Goal: Use online tool/utility: Utilize a website feature to perform a specific function

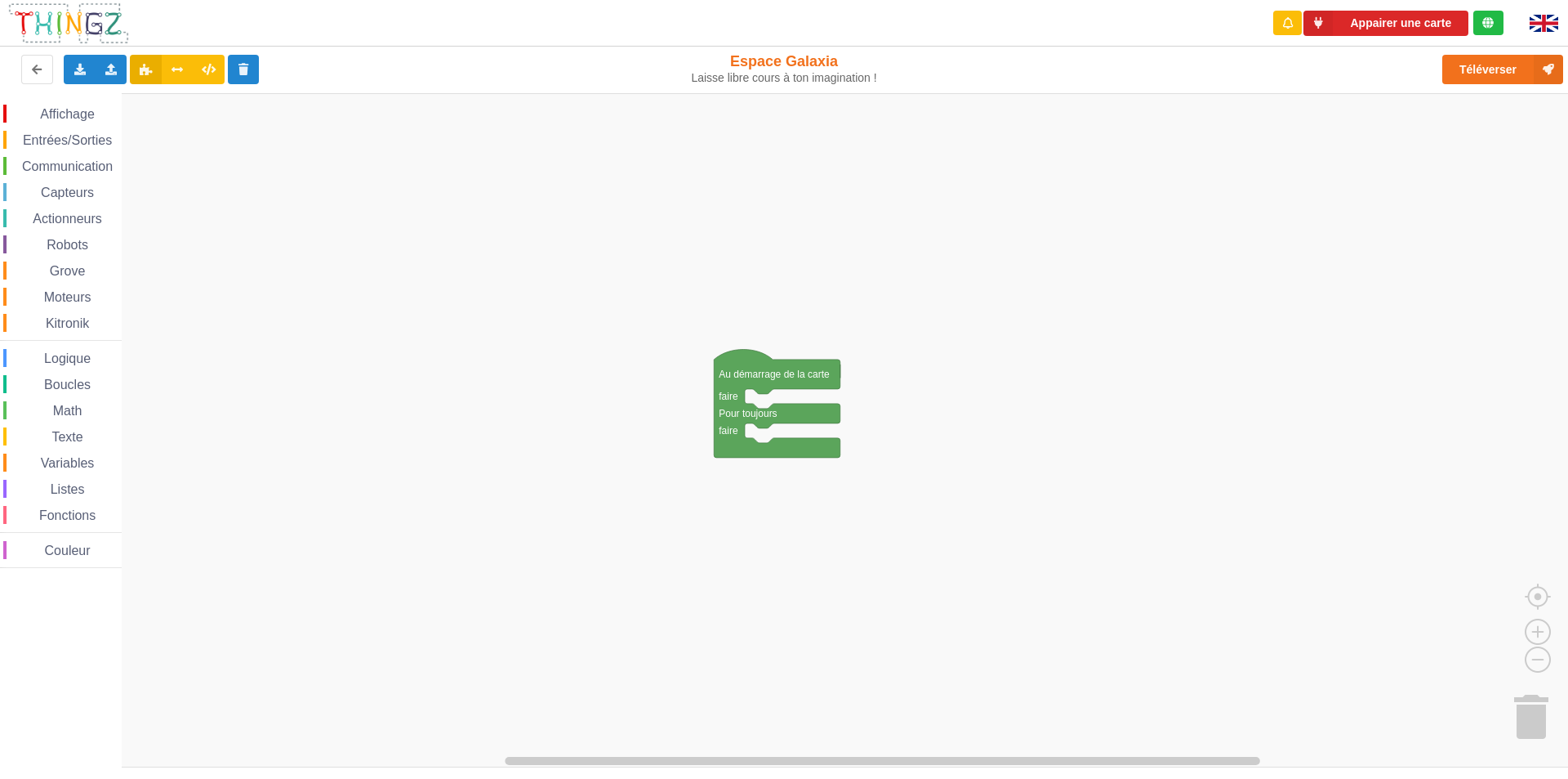
click at [22, 110] on div "Affichage" at bounding box center [62, 114] width 119 height 18
click at [765, 401] on div "Affichage Entrées/Sorties Communication Capteurs Actionneurs Robots Grove Moteu…" at bounding box center [789, 430] width 1580 height 674
click at [66, 122] on div "Affichage" at bounding box center [62, 114] width 119 height 18
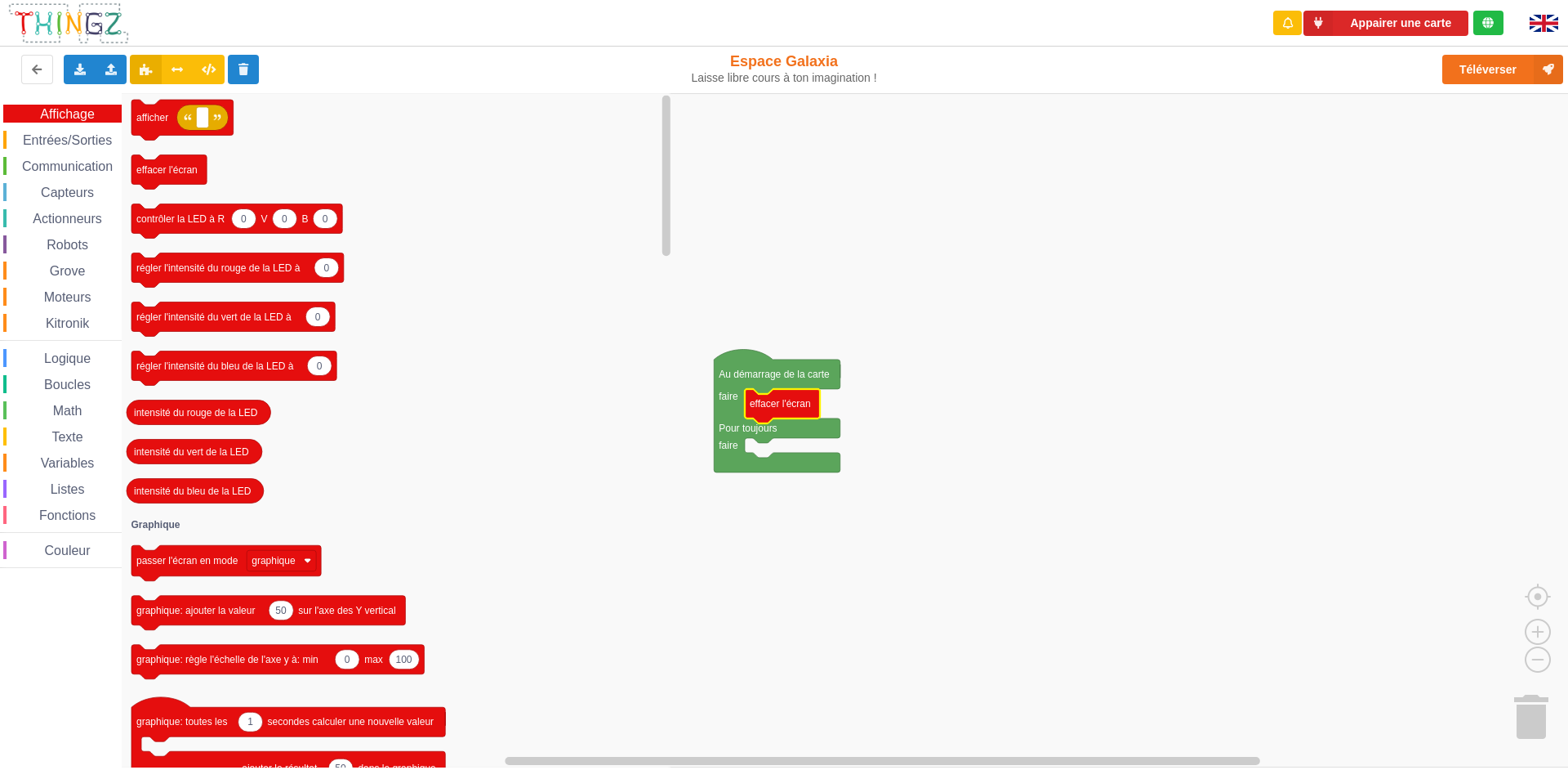
click at [303, 476] on icon "Espace de travail de Blocky" at bounding box center [398, 430] width 553 height 674
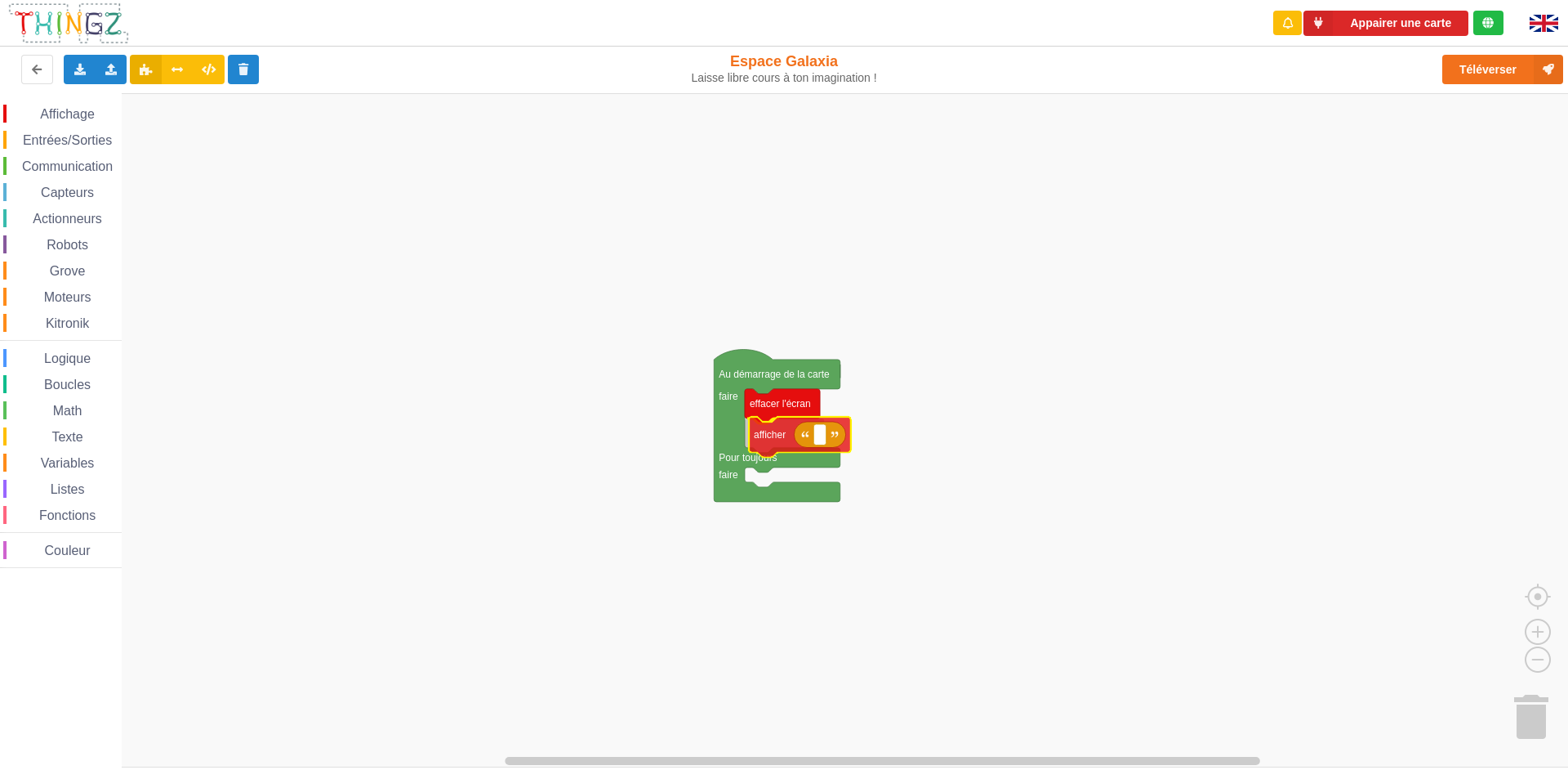
click at [774, 438] on div "Affichage Entrées/Sorties Communication Capteurs Actionneurs Robots Grove Moteu…" at bounding box center [789, 430] width 1580 height 674
click at [37, 165] on span "Communication" at bounding box center [67, 166] width 95 height 14
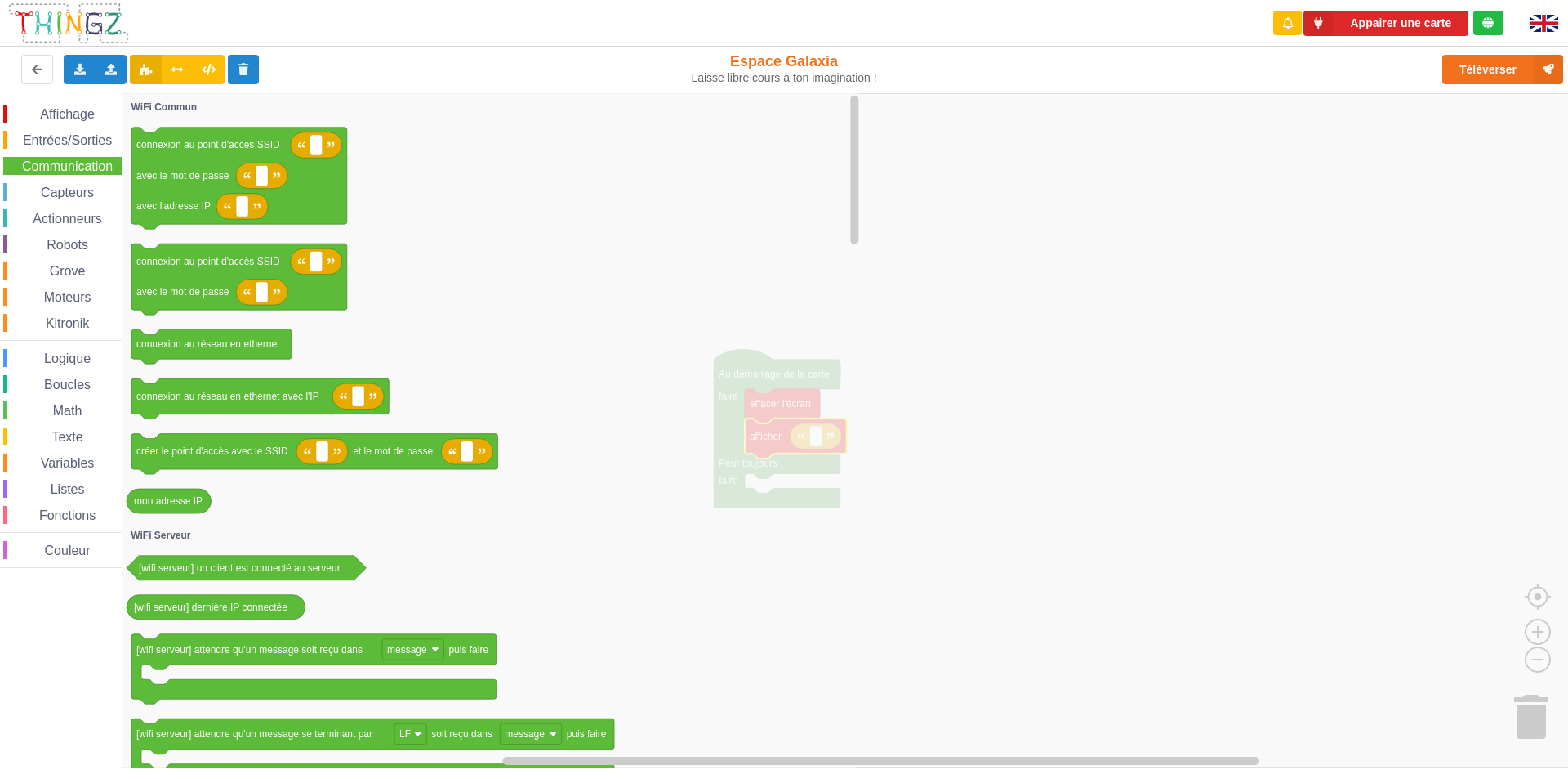
click at [50, 136] on span "Entrées/Sorties" at bounding box center [67, 140] width 94 height 14
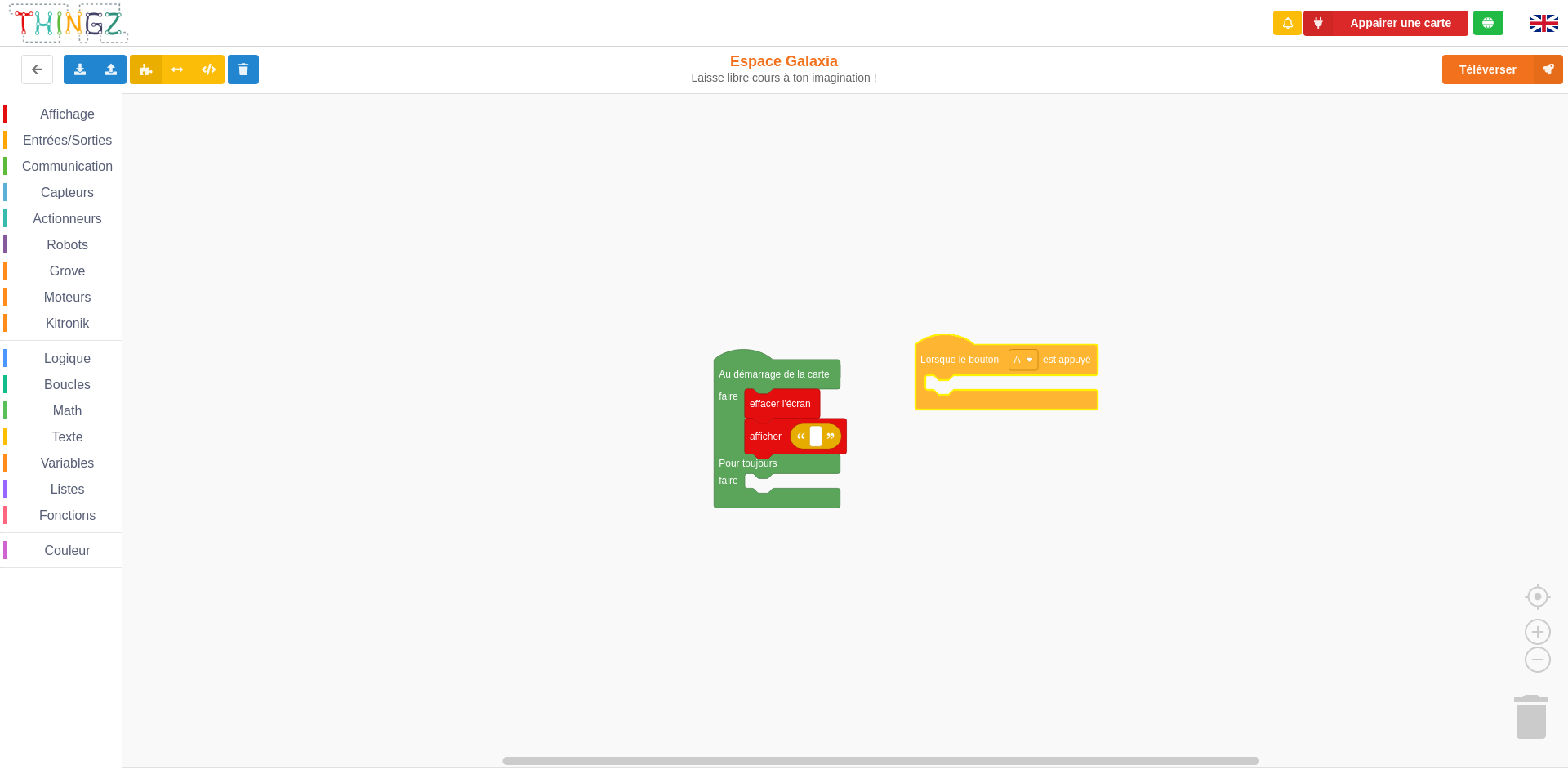
click at [958, 364] on div "Affichage Entrées/Sorties Communication Capteurs Actionneurs Robots Grove Moteu…" at bounding box center [789, 430] width 1580 height 674
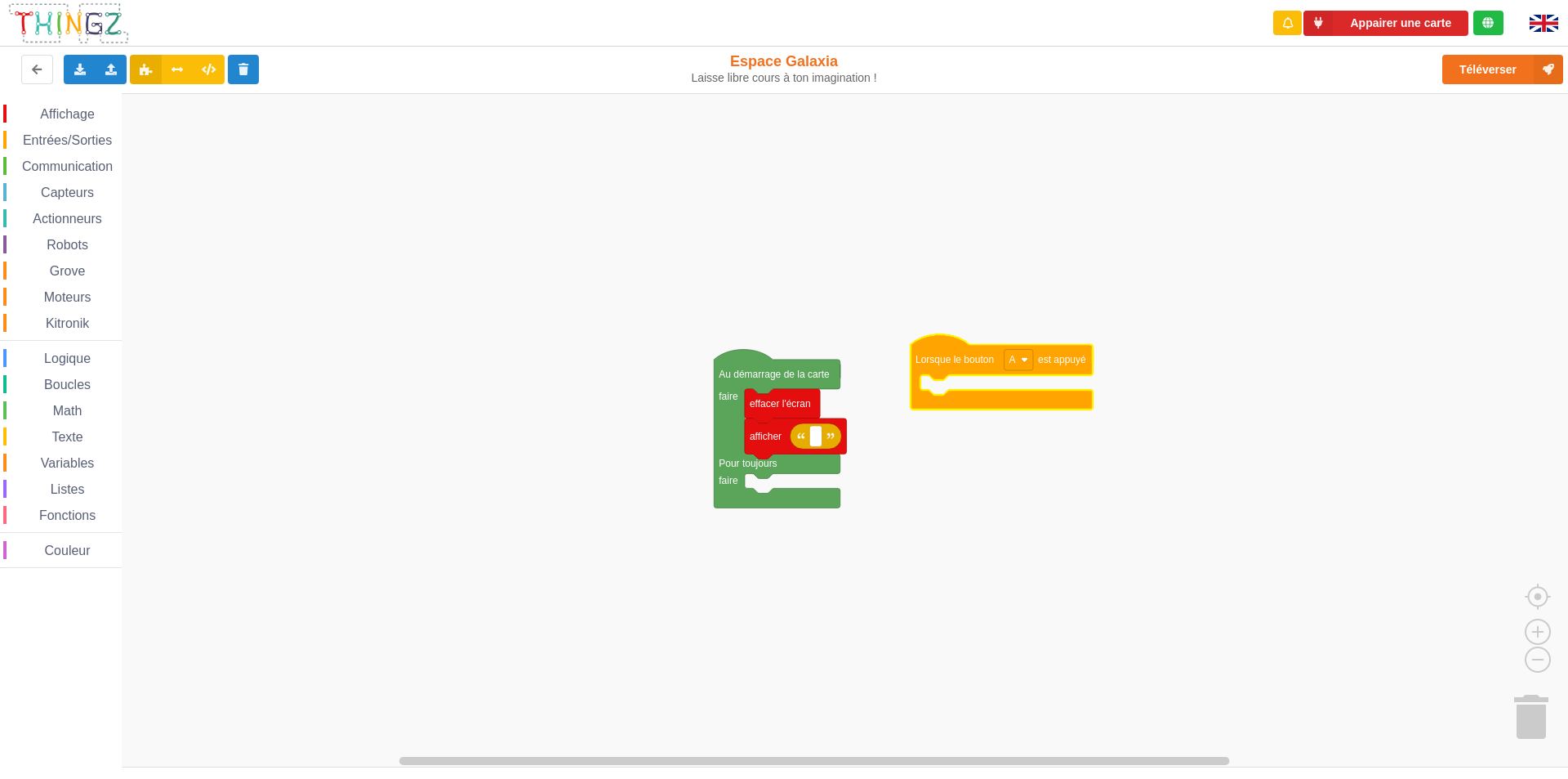
click at [60, 455] on div "Variables" at bounding box center [62, 463] width 119 height 18
click at [172, 105] on text "Créer une variable..." at bounding box center [178, 108] width 89 height 12
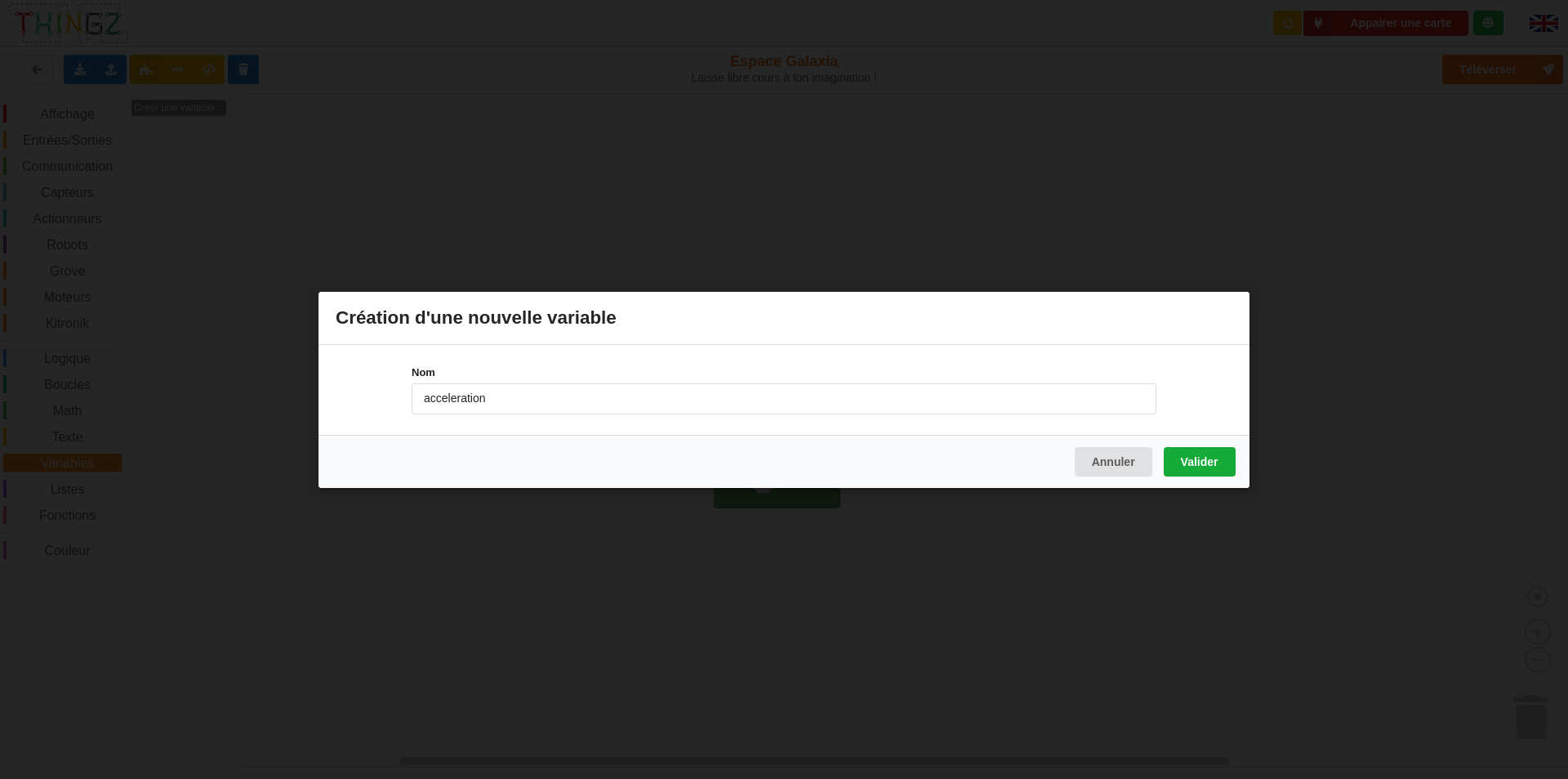
type input "acceleration"
click at [1224, 459] on button "Valider" at bounding box center [1200, 460] width 72 height 29
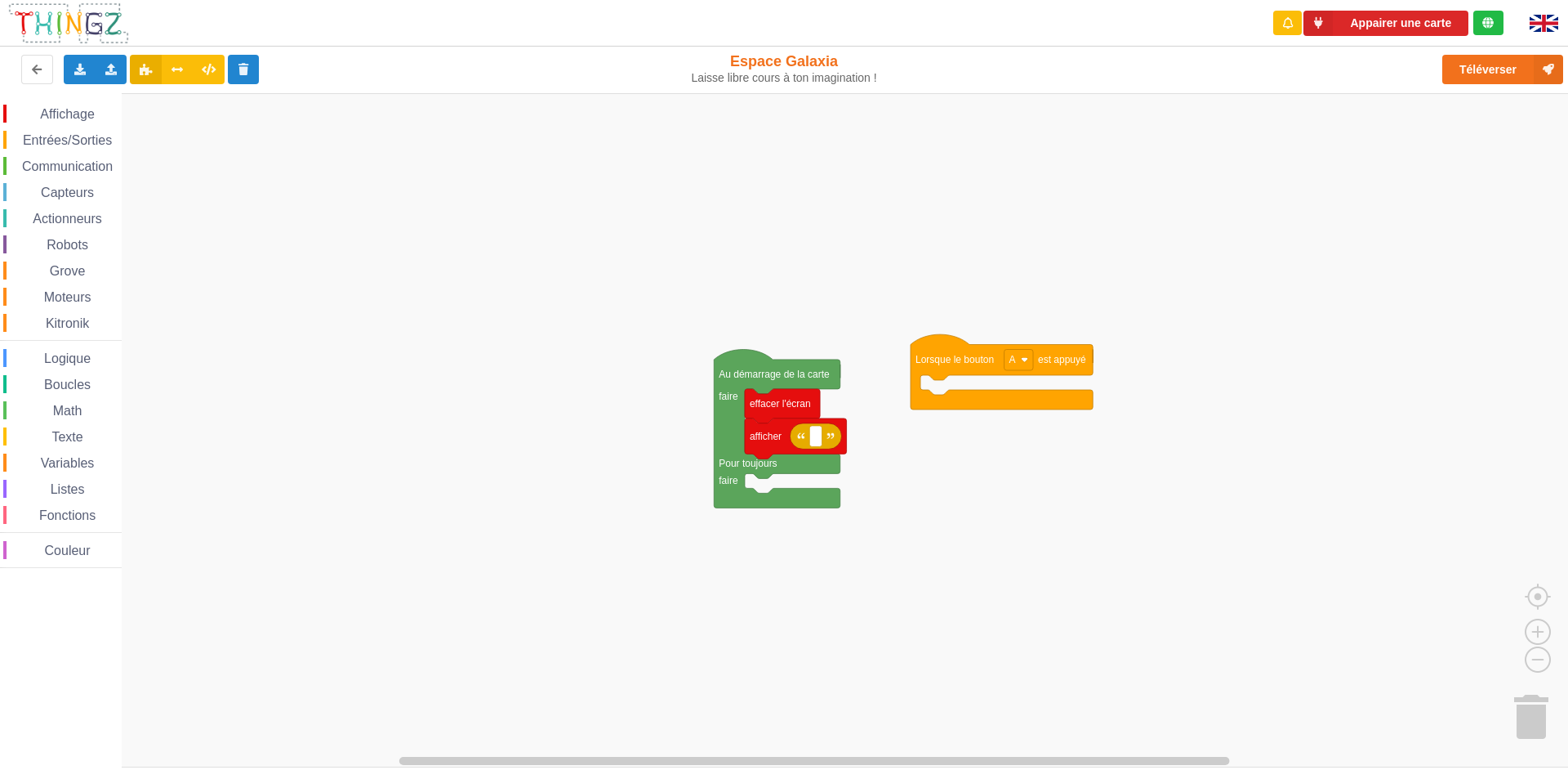
click at [24, 314] on div "Affichage Entrées/Sorties Communication Capteurs Actionneurs Robots Grove Moteu…" at bounding box center [789, 430] width 1580 height 674
click at [56, 465] on span "Variables" at bounding box center [67, 463] width 59 height 14
click at [936, 384] on div "Affichage Entrées/Sorties Communication Capteurs Actionneurs Robots Grove Moteu…" at bounding box center [789, 430] width 1580 height 674
click at [24, 197] on div "Capteurs" at bounding box center [62, 192] width 119 height 18
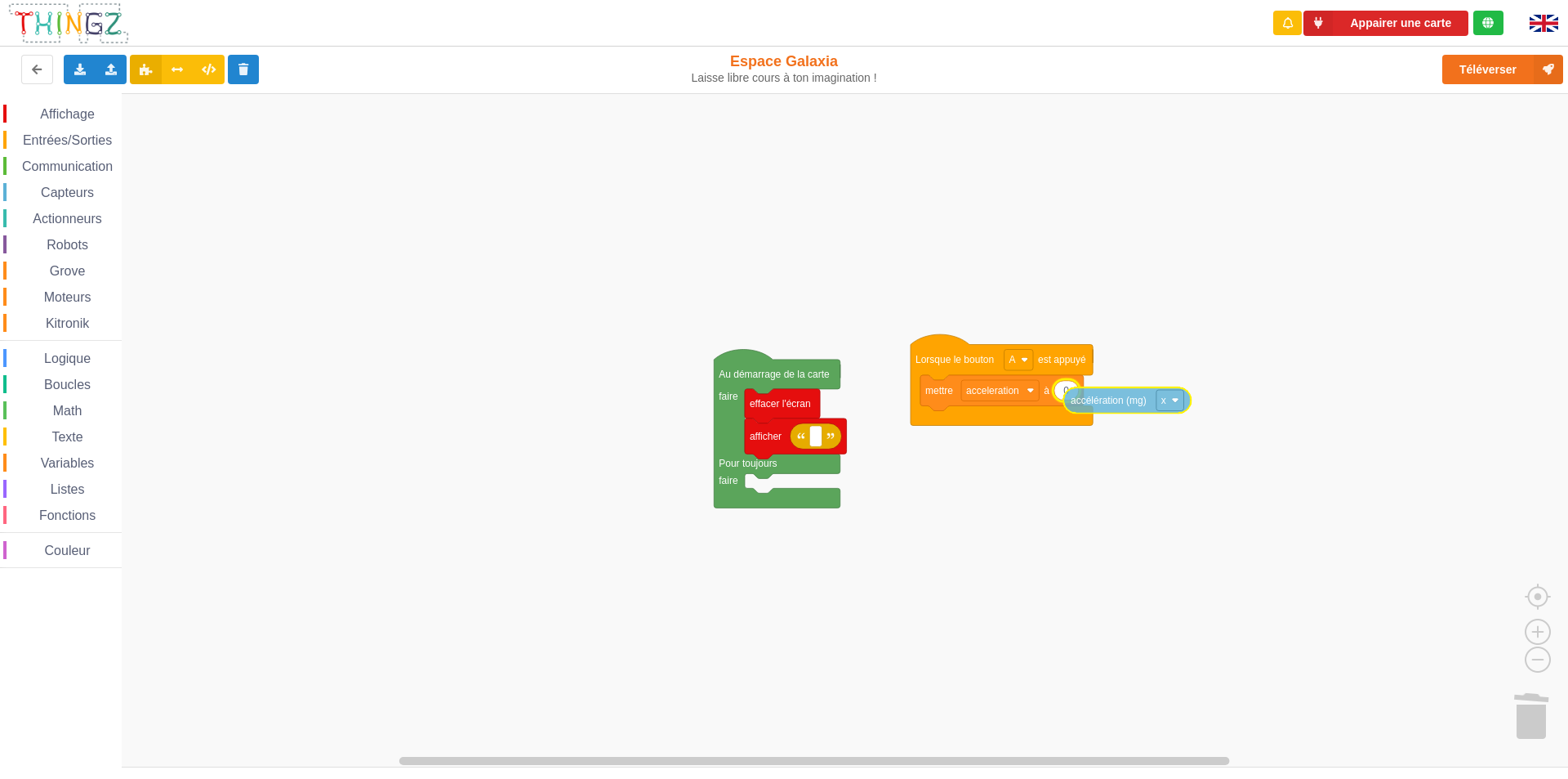
click at [1104, 396] on div "Affichage Entrées/Sorties Communication Capteurs Actionneurs Robots Grove Moteu…" at bounding box center [789, 430] width 1580 height 674
click at [39, 103] on div "Affichage Entrées/Sorties Communication Capteurs Actionneurs Robots Grove Moteu…" at bounding box center [61, 334] width 122 height 482
click at [75, 114] on span "Affichage" at bounding box center [66, 114] width 59 height 14
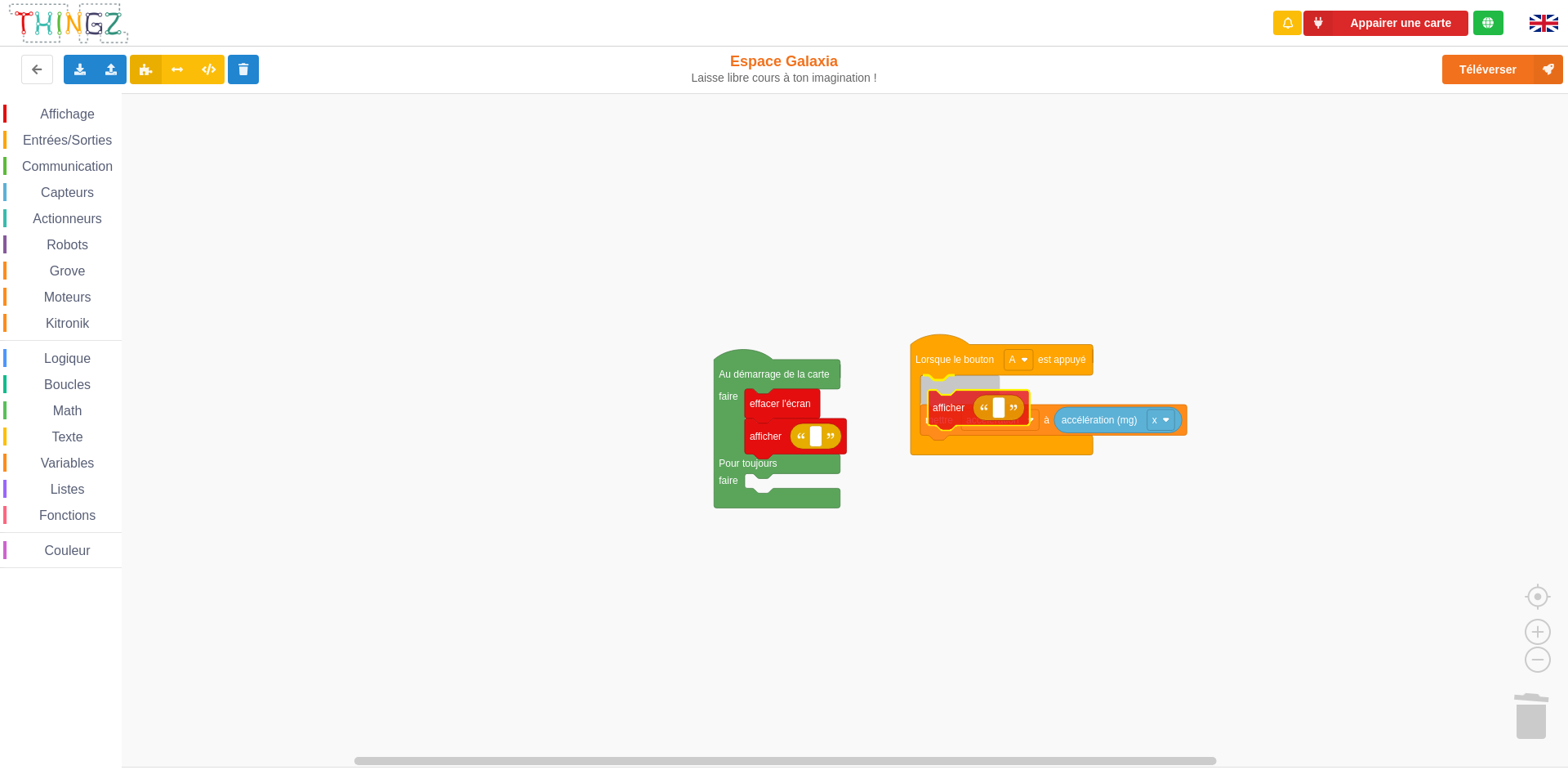
click at [939, 415] on div "Affichage Entrées/Sorties Communication Capteurs Actionneurs Robots Grove Moteu…" at bounding box center [789, 430] width 1580 height 674
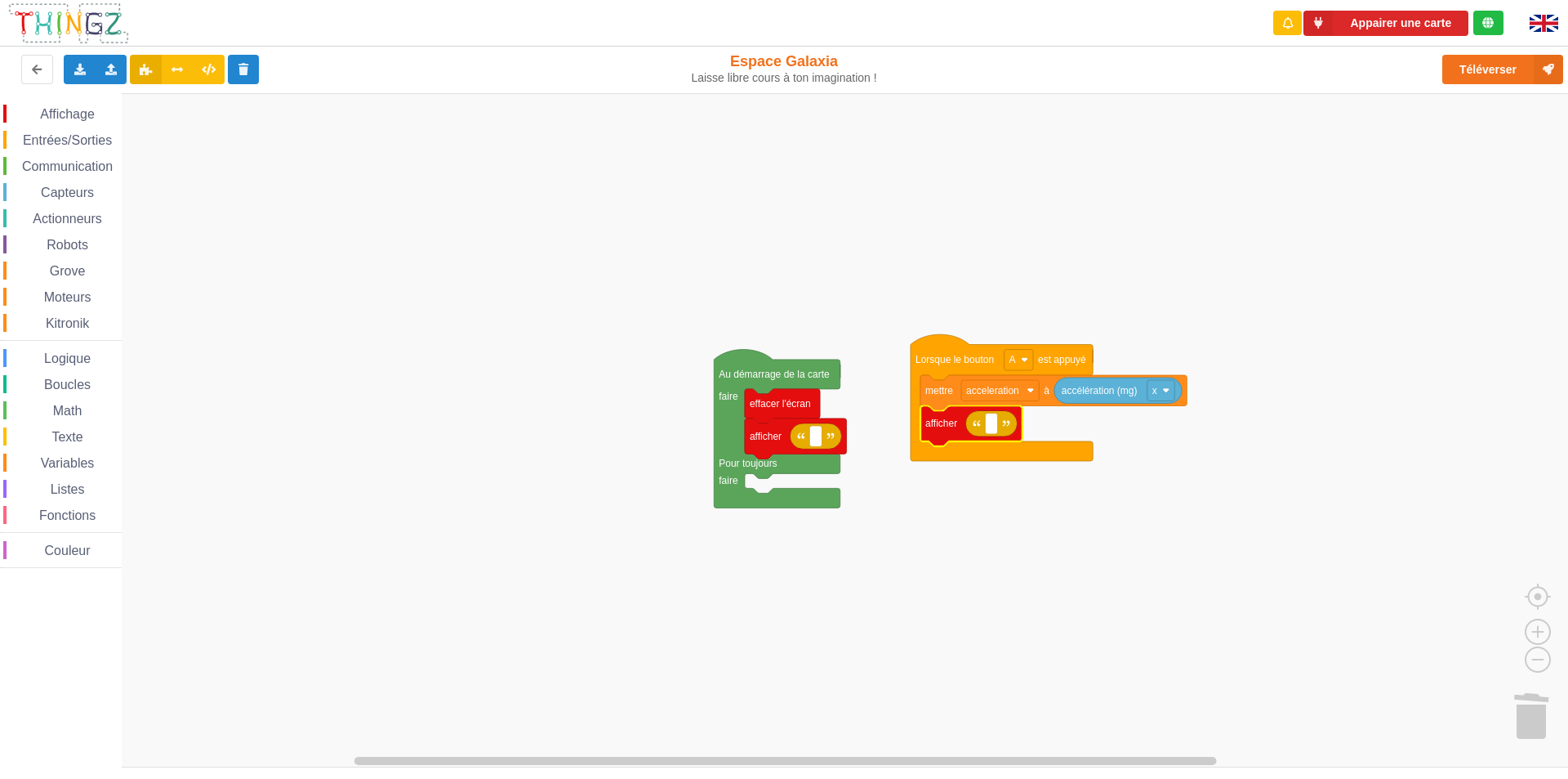
click at [53, 458] on span "Variables" at bounding box center [67, 463] width 59 height 14
click at [998, 424] on div "Affichage Entrées/Sorties Communication Capteurs Actionneurs Robots Grove Moteu…" at bounding box center [789, 430] width 1580 height 674
click at [961, 507] on rect "Espace de travail de Blocky" at bounding box center [789, 430] width 1580 height 674
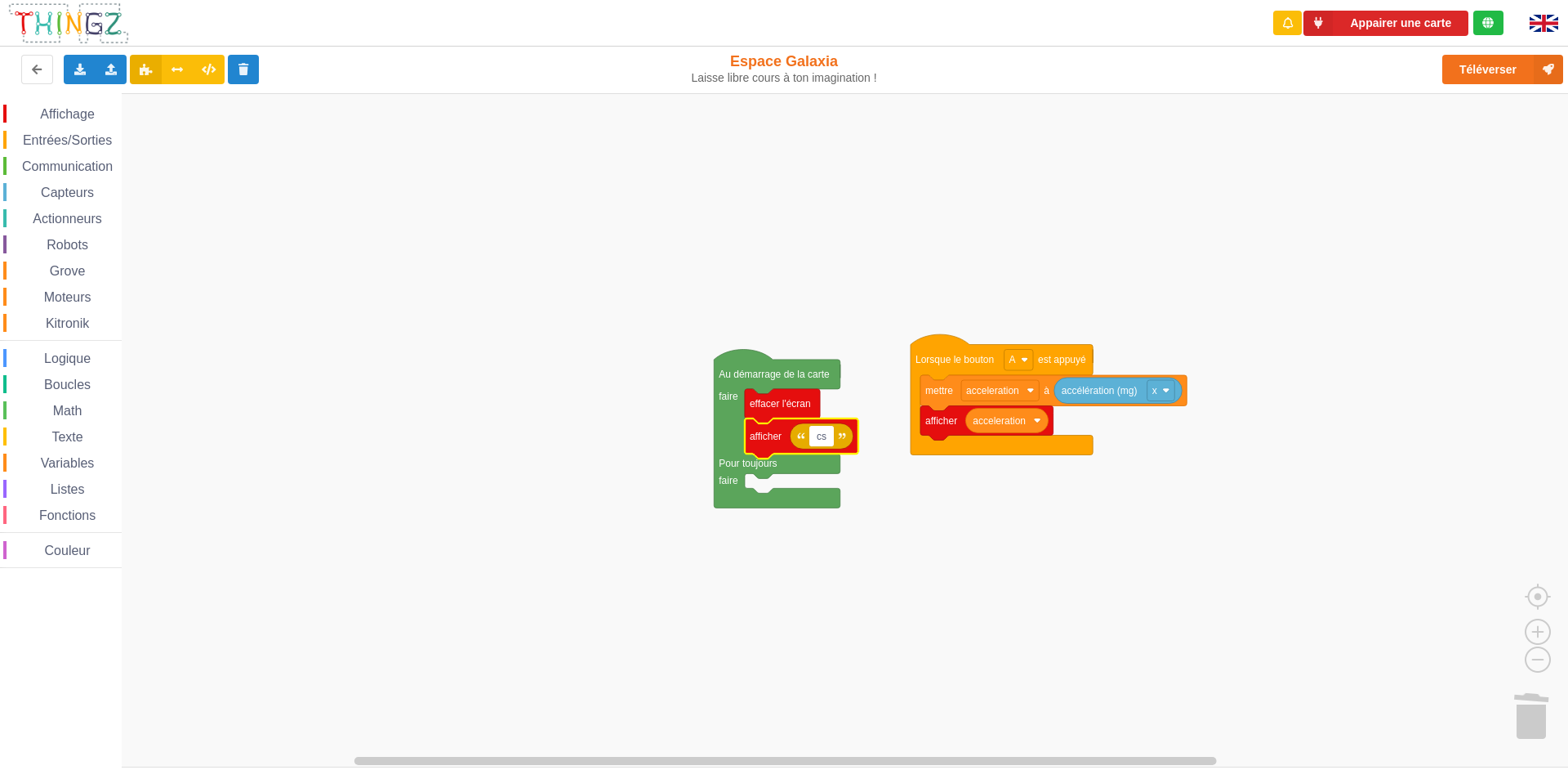
type input "csv"
click at [502, 426] on rect "Espace de travail de Blocky" at bounding box center [789, 430] width 1580 height 674
click at [493, 402] on rect "Espace de travail de Blocky" at bounding box center [789, 430] width 1580 height 674
click at [41, 172] on span "Communication" at bounding box center [67, 166] width 95 height 14
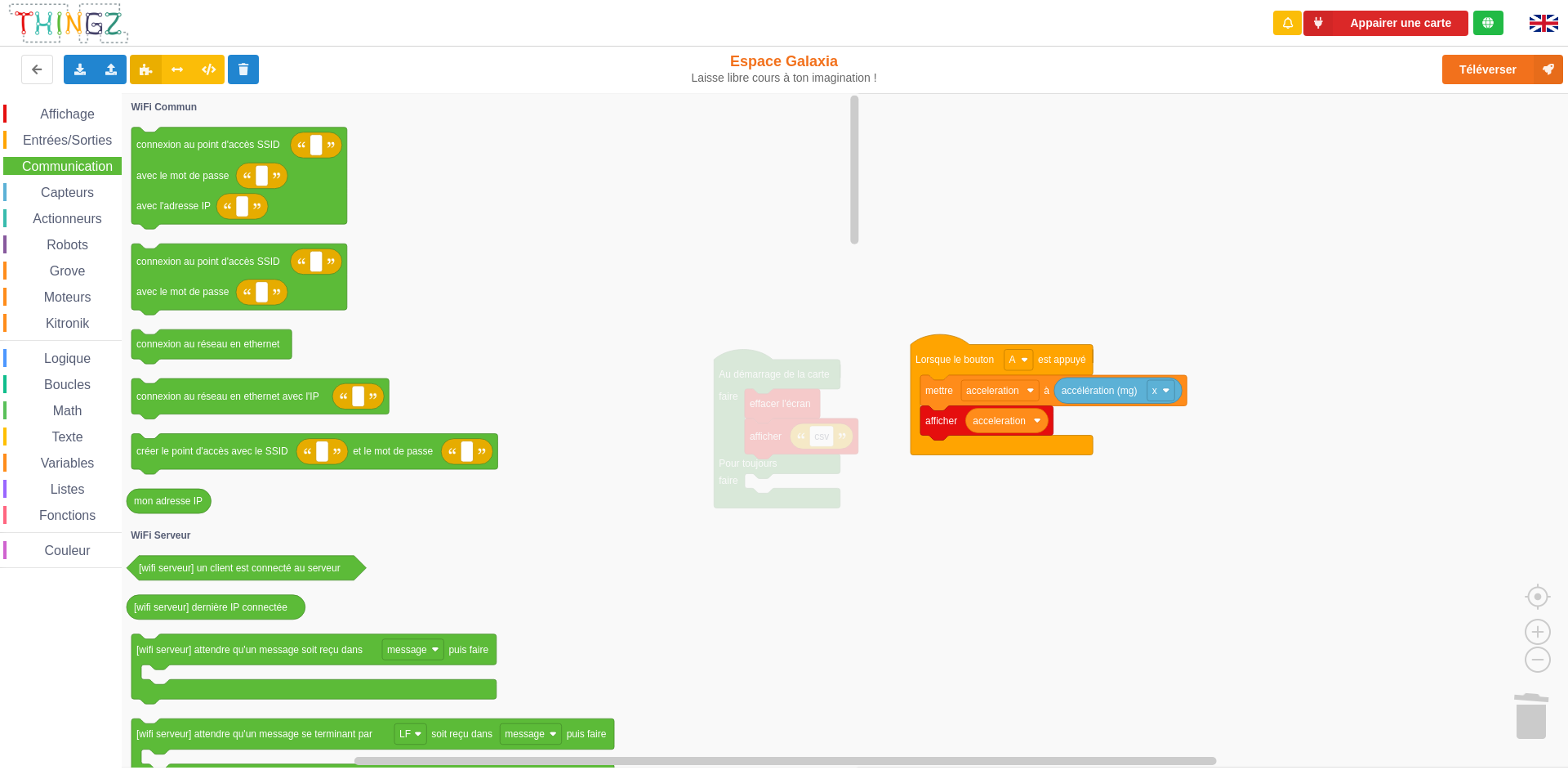
click at [61, 408] on span "Math" at bounding box center [67, 411] width 34 height 14
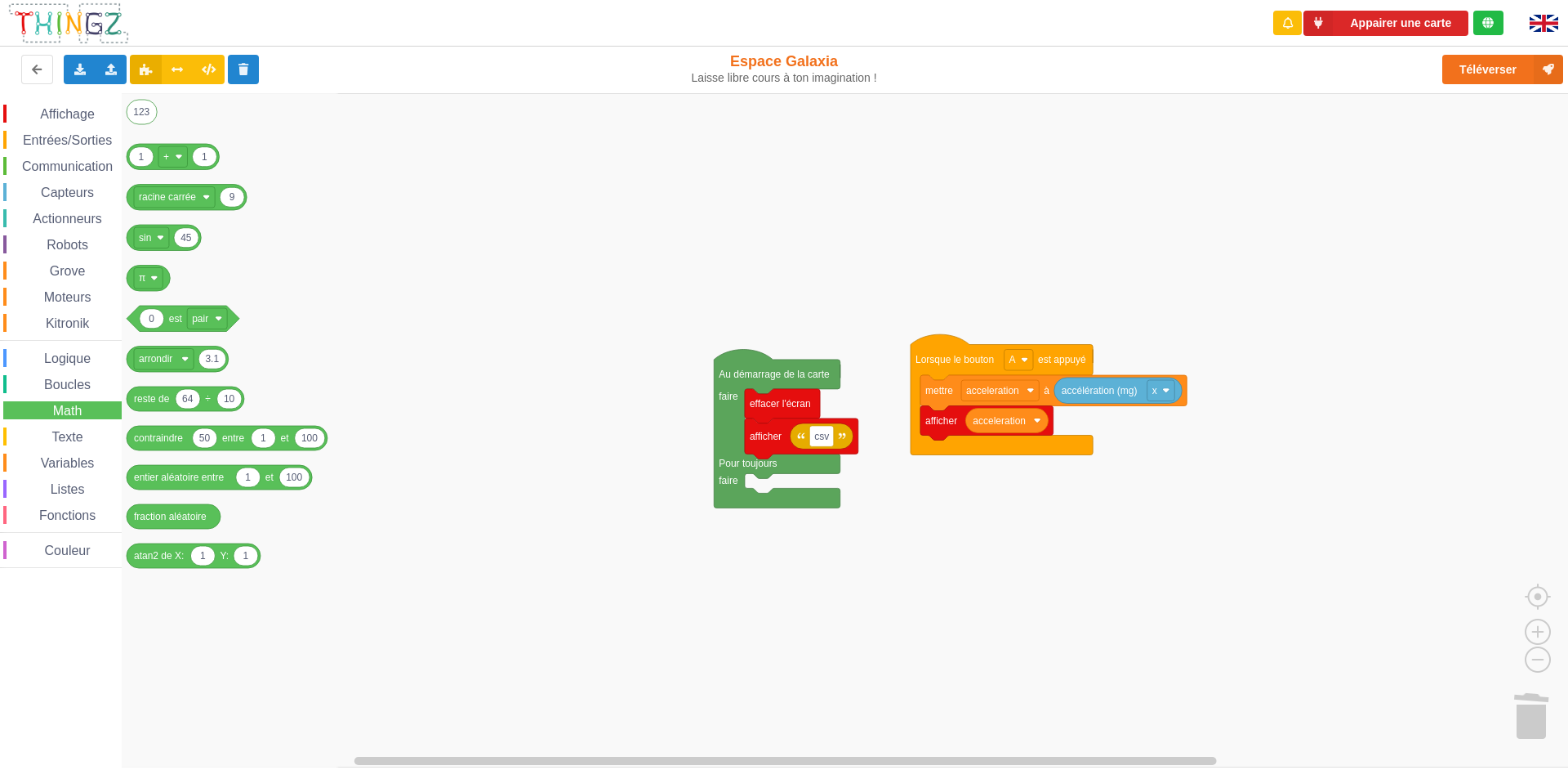
click at [60, 165] on span "Communication" at bounding box center [67, 166] width 95 height 14
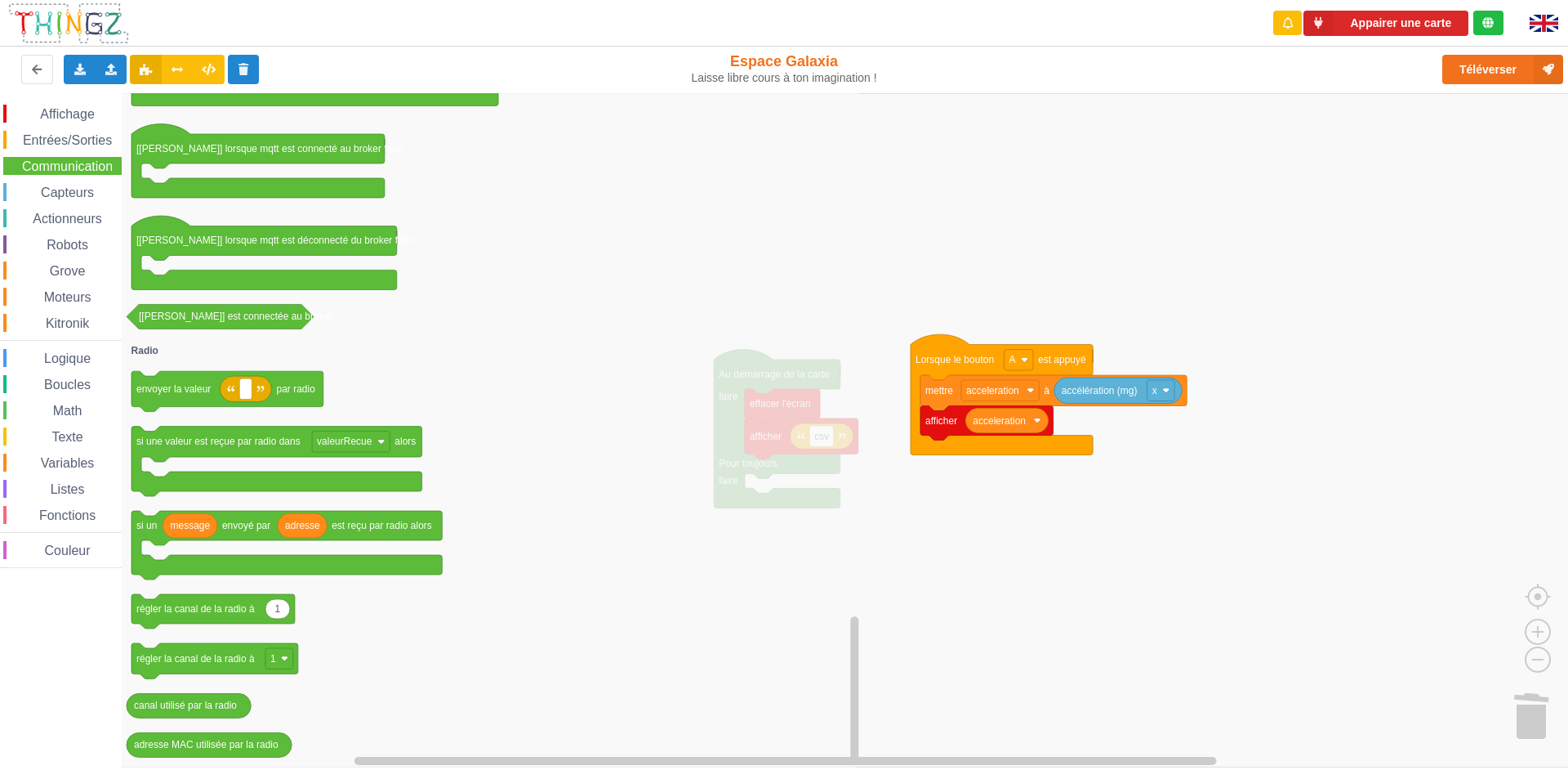
click at [32, 138] on span "Entrées/Sorties" at bounding box center [67, 140] width 94 height 14
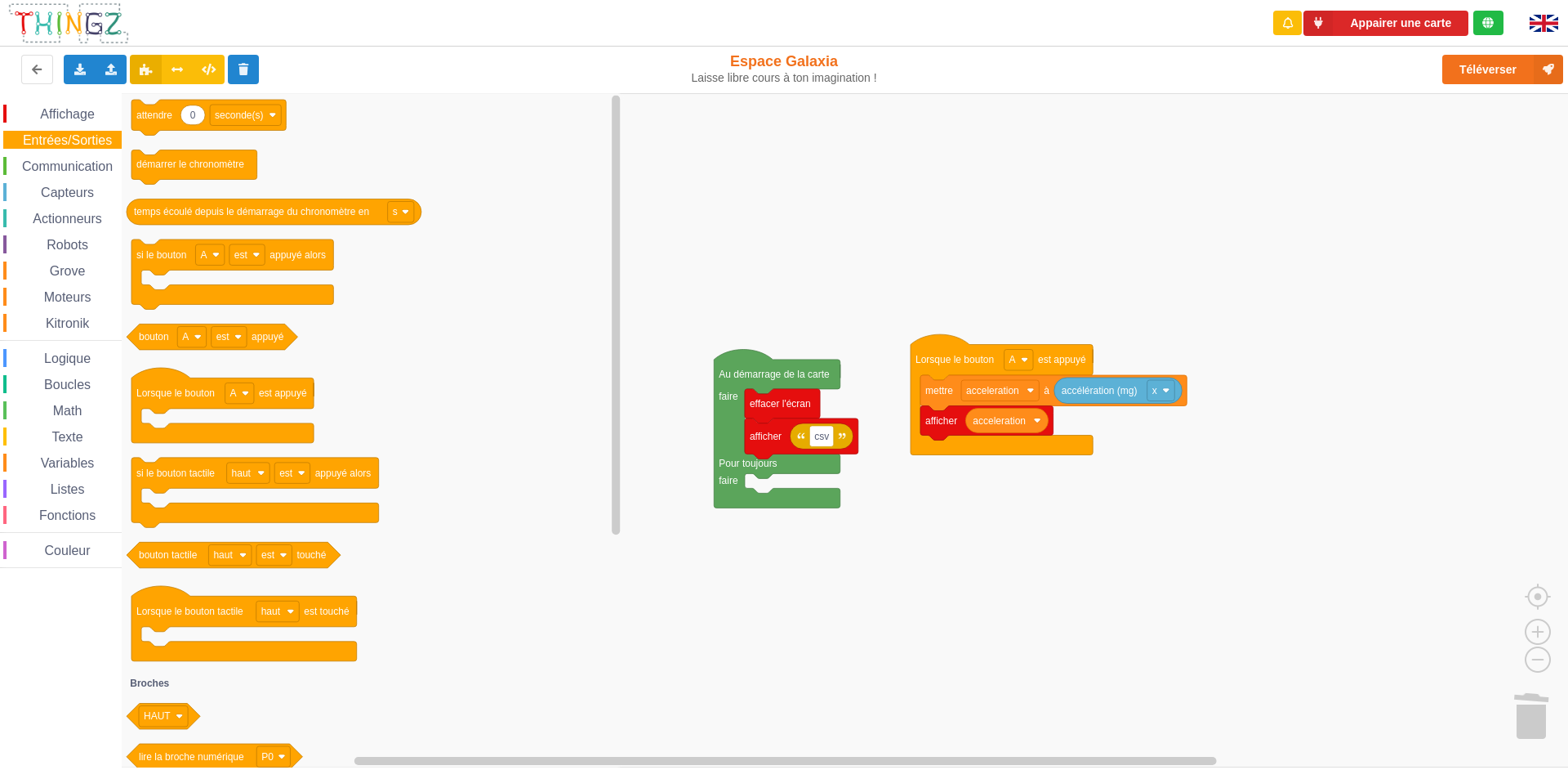
click at [52, 166] on span "Communication" at bounding box center [67, 166] width 95 height 14
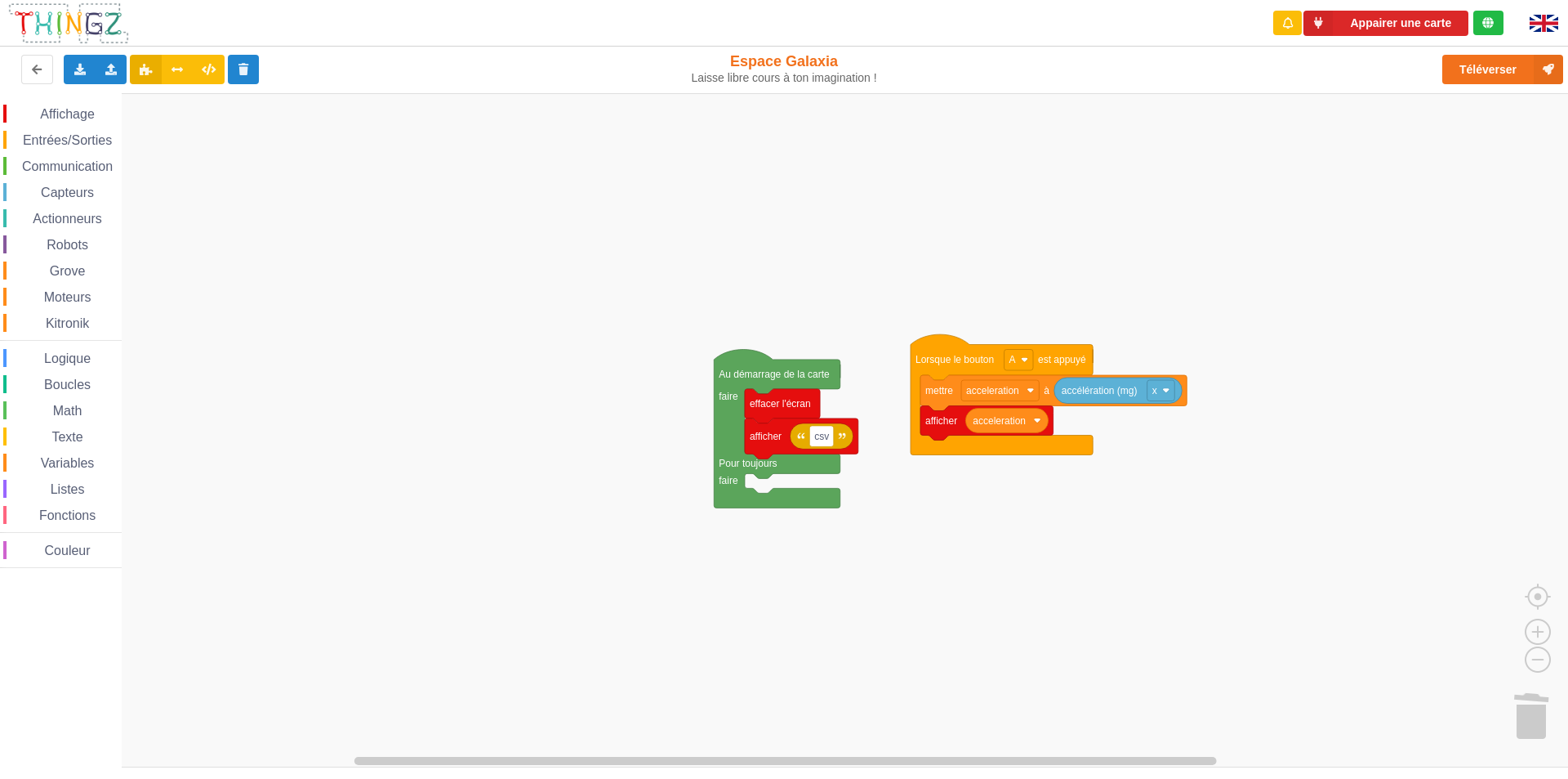
click at [71, 409] on span "Math" at bounding box center [67, 411] width 34 height 14
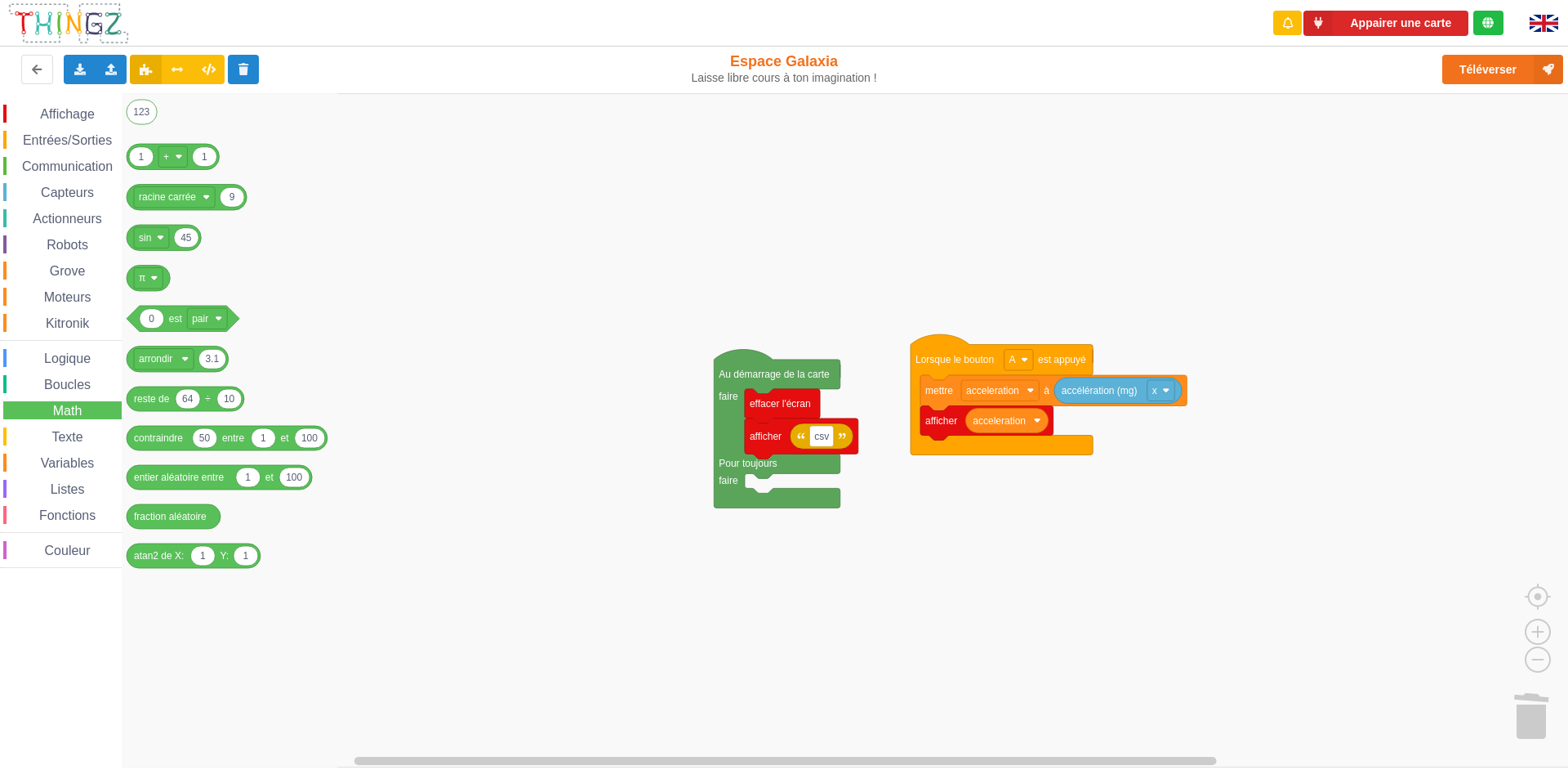
click at [68, 387] on span "Boucles" at bounding box center [67, 384] width 51 height 14
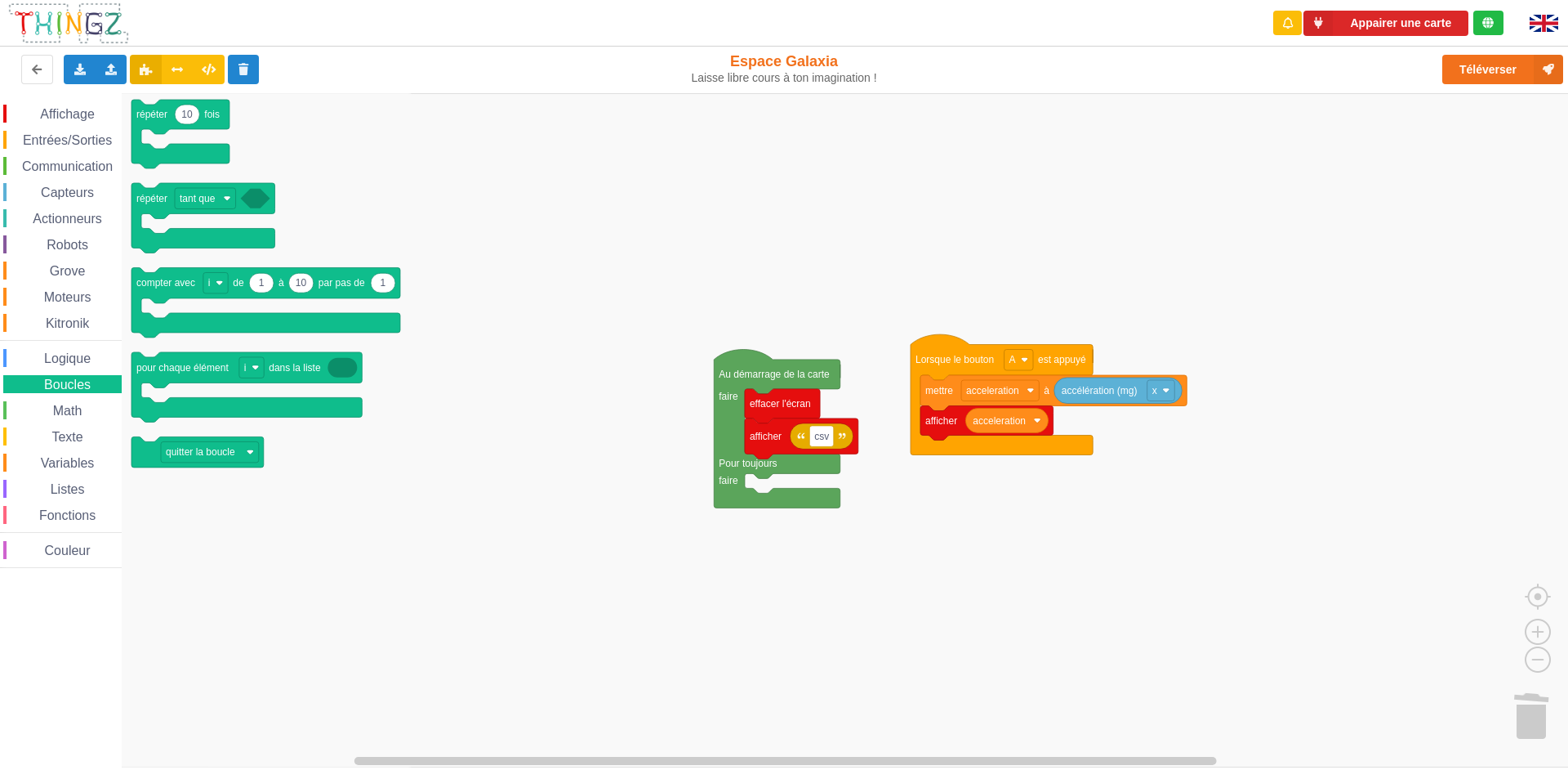
click at [68, 402] on div "Math" at bounding box center [62, 411] width 119 height 18
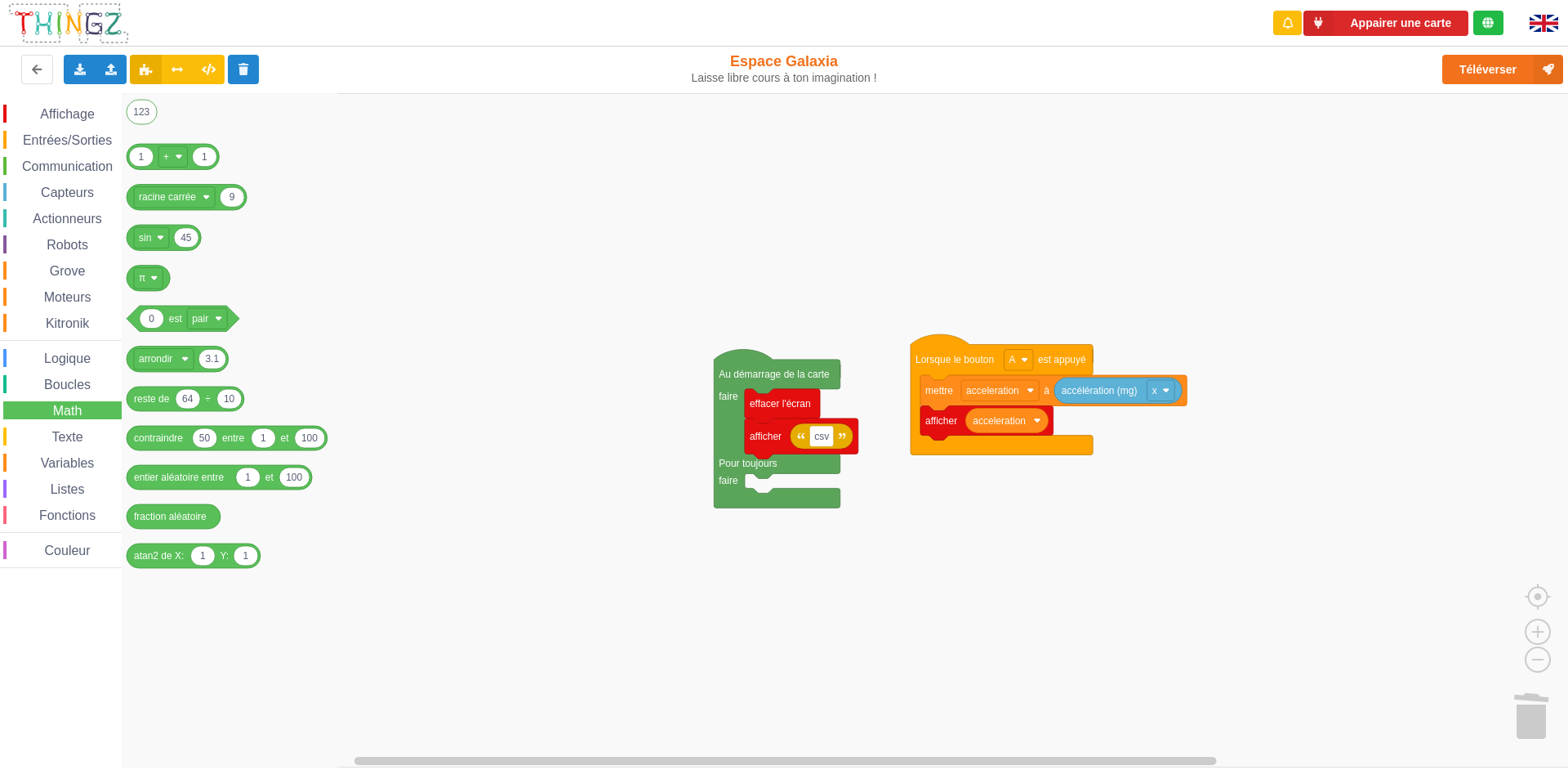
click at [277, 525] on icon "Espace de travail de Blocky" at bounding box center [232, 430] width 221 height 674
click at [87, 552] on span "Couleur" at bounding box center [67, 550] width 51 height 14
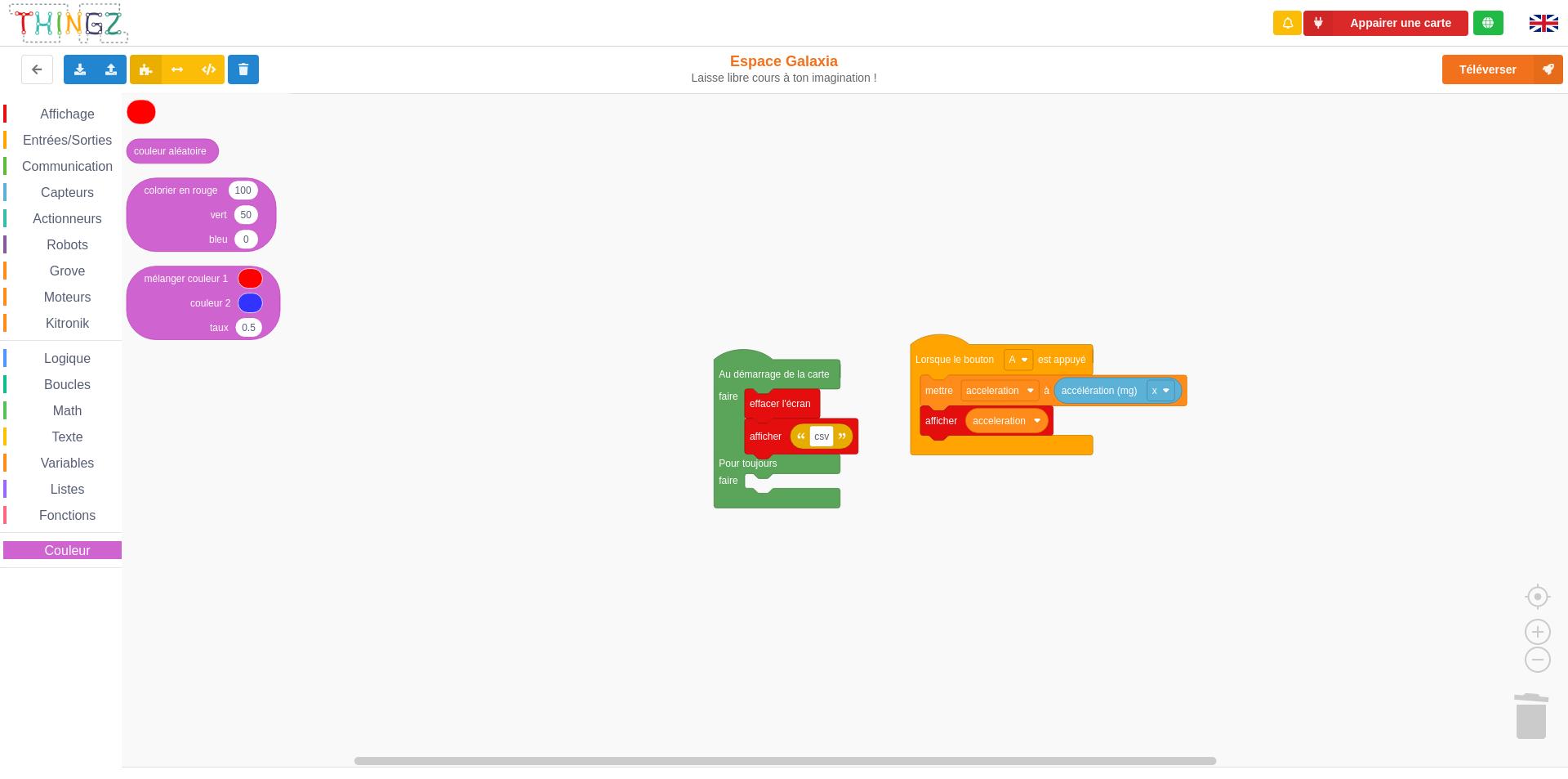
click at [90, 515] on span "Fonctions" at bounding box center [67, 515] width 61 height 14
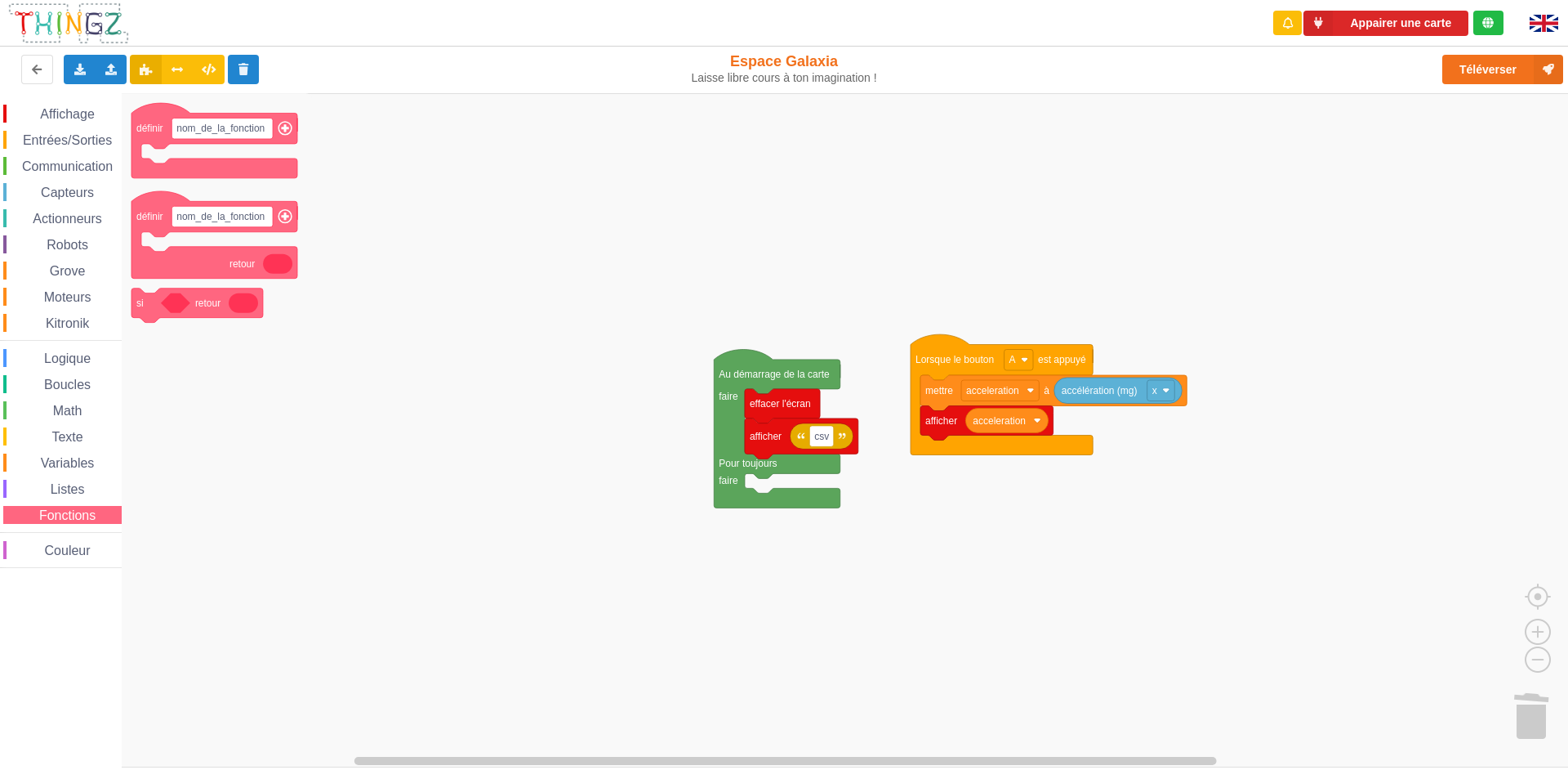
click at [83, 484] on span "Listes" at bounding box center [67, 489] width 39 height 14
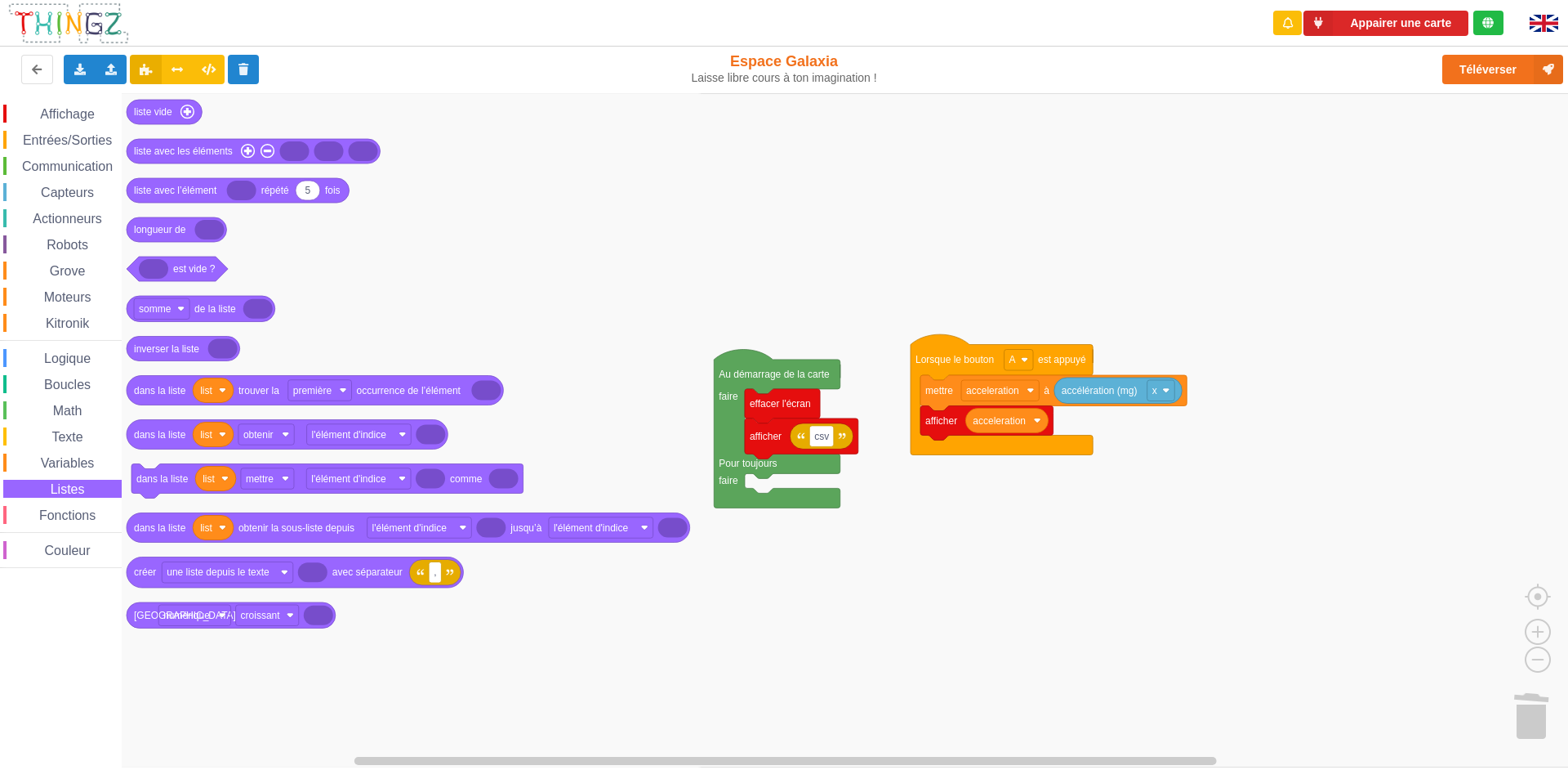
click at [81, 467] on span "Variables" at bounding box center [67, 463] width 59 height 14
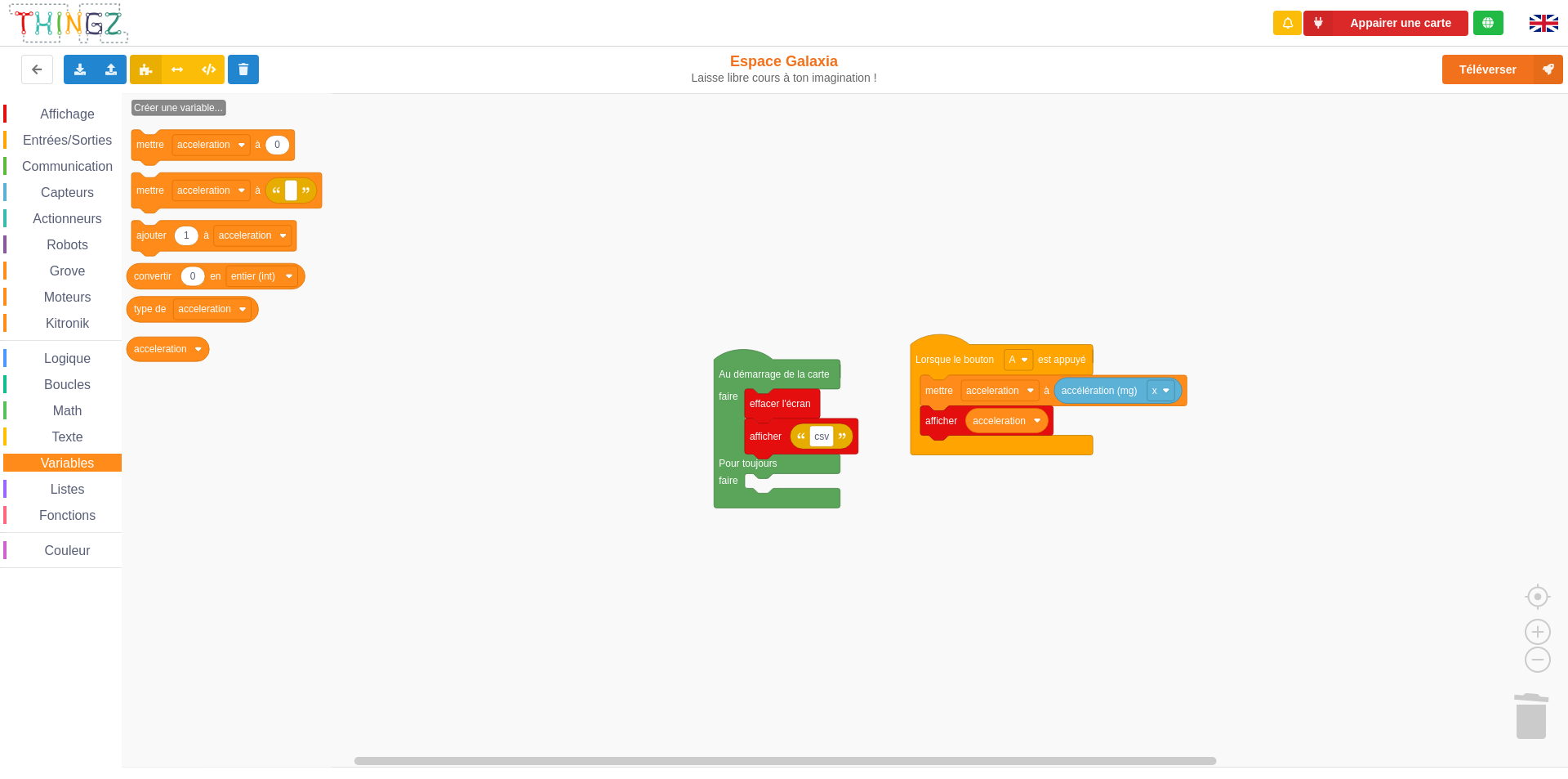
click at [75, 431] on span "Texte" at bounding box center [66, 436] width 36 height 14
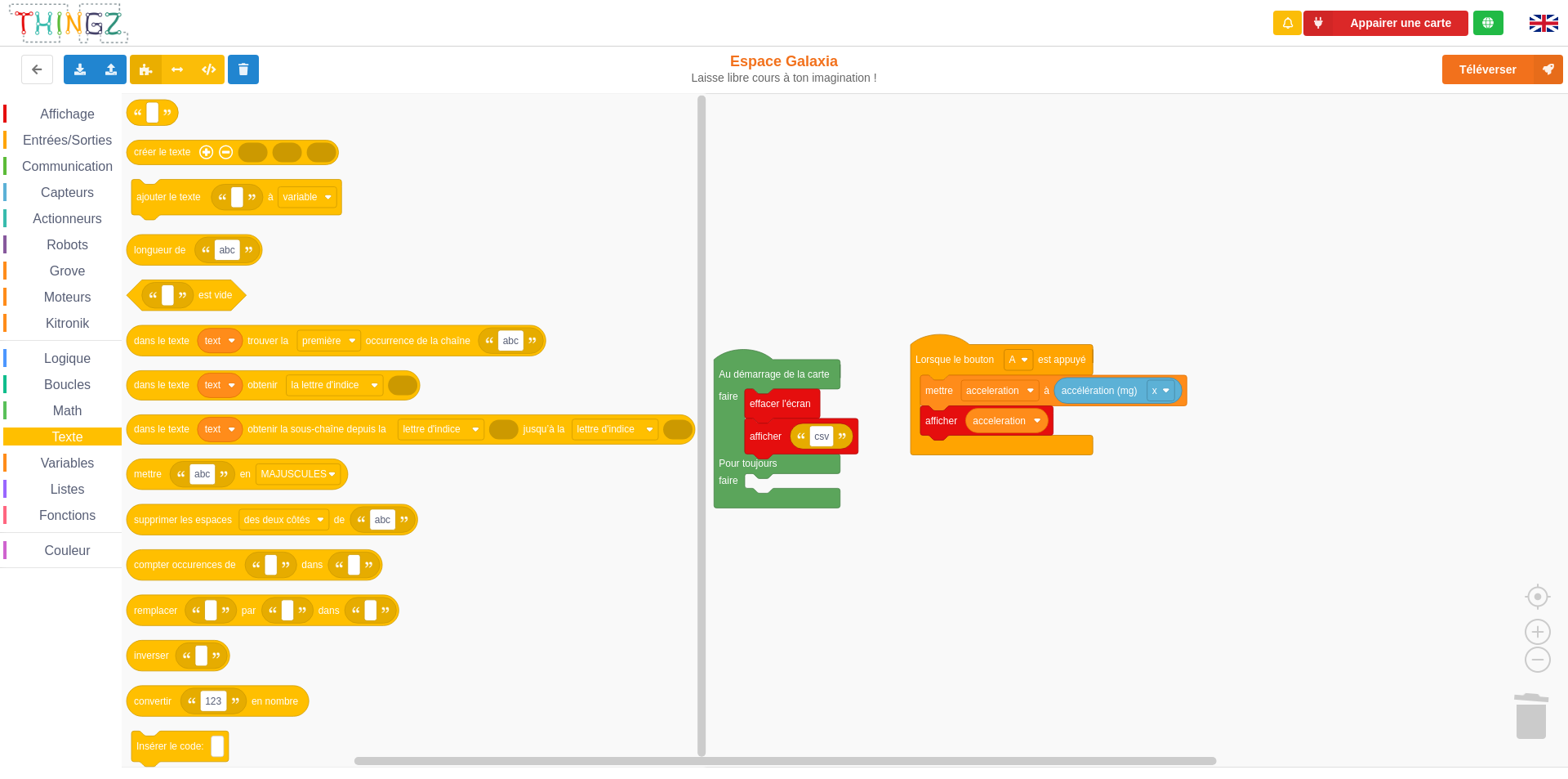
click at [75, 410] on span "Math" at bounding box center [67, 411] width 34 height 14
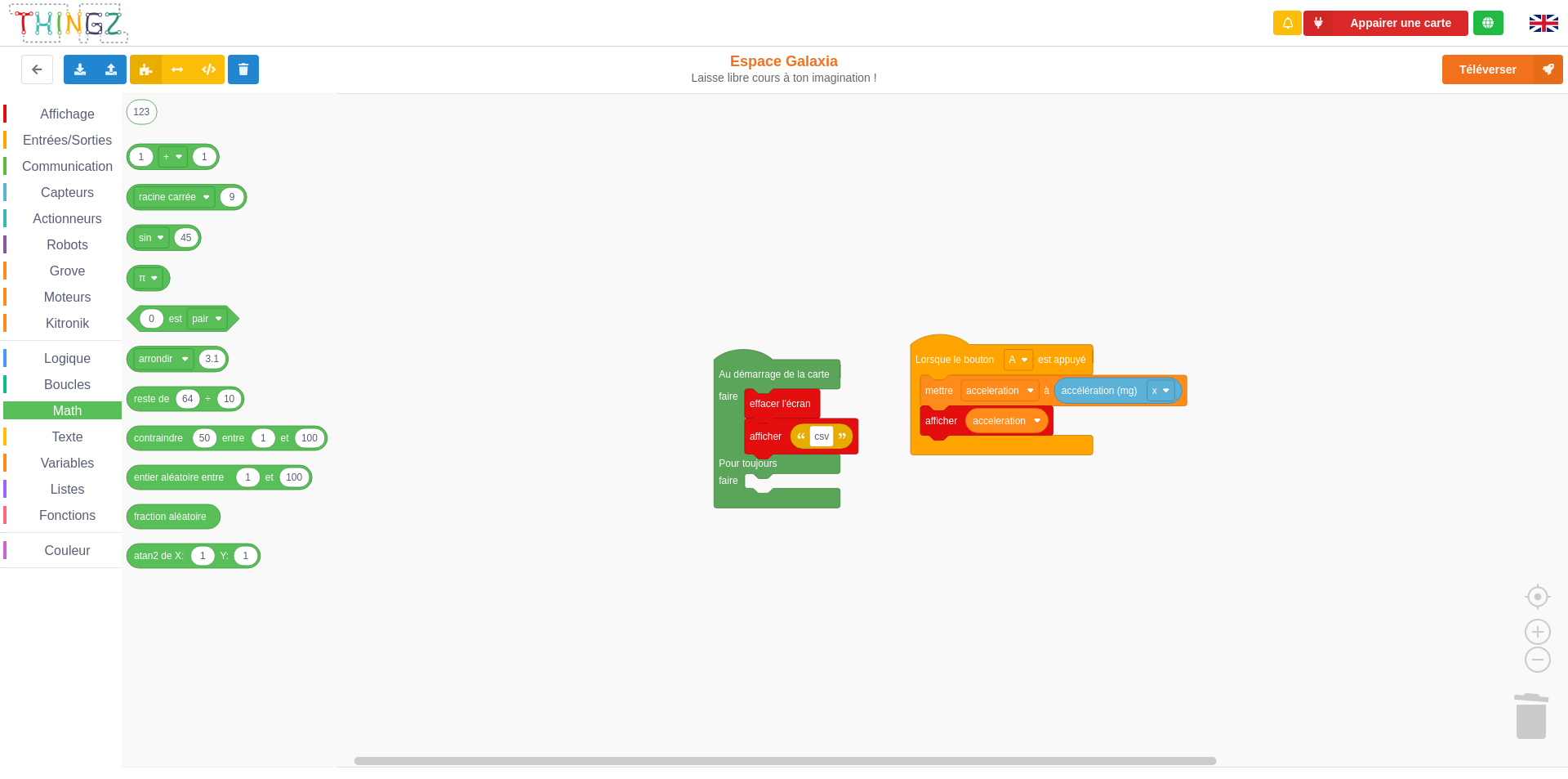
click at [80, 549] on span "Couleur" at bounding box center [67, 550] width 51 height 14
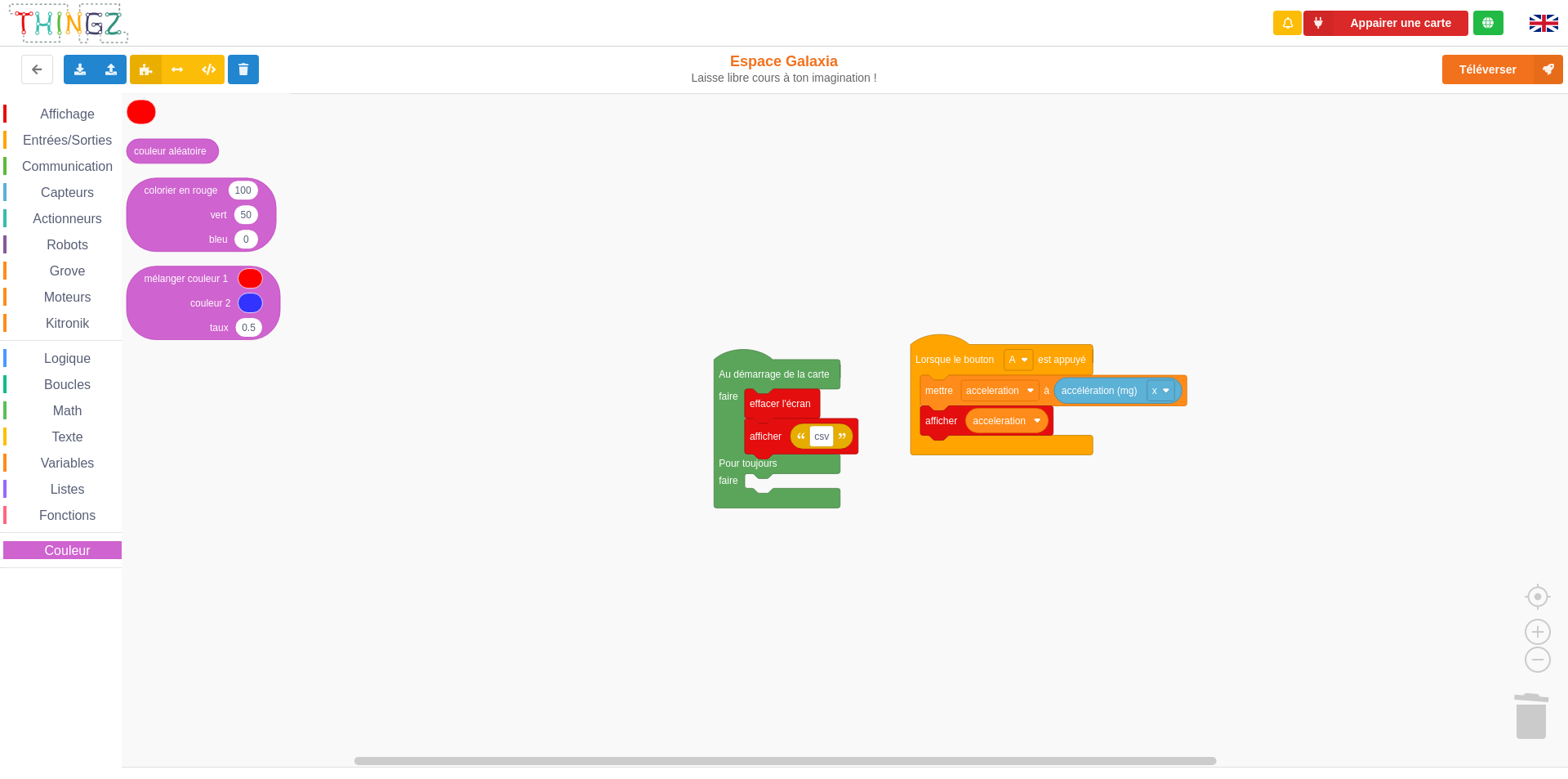
click at [70, 117] on span "Affichage" at bounding box center [66, 114] width 59 height 14
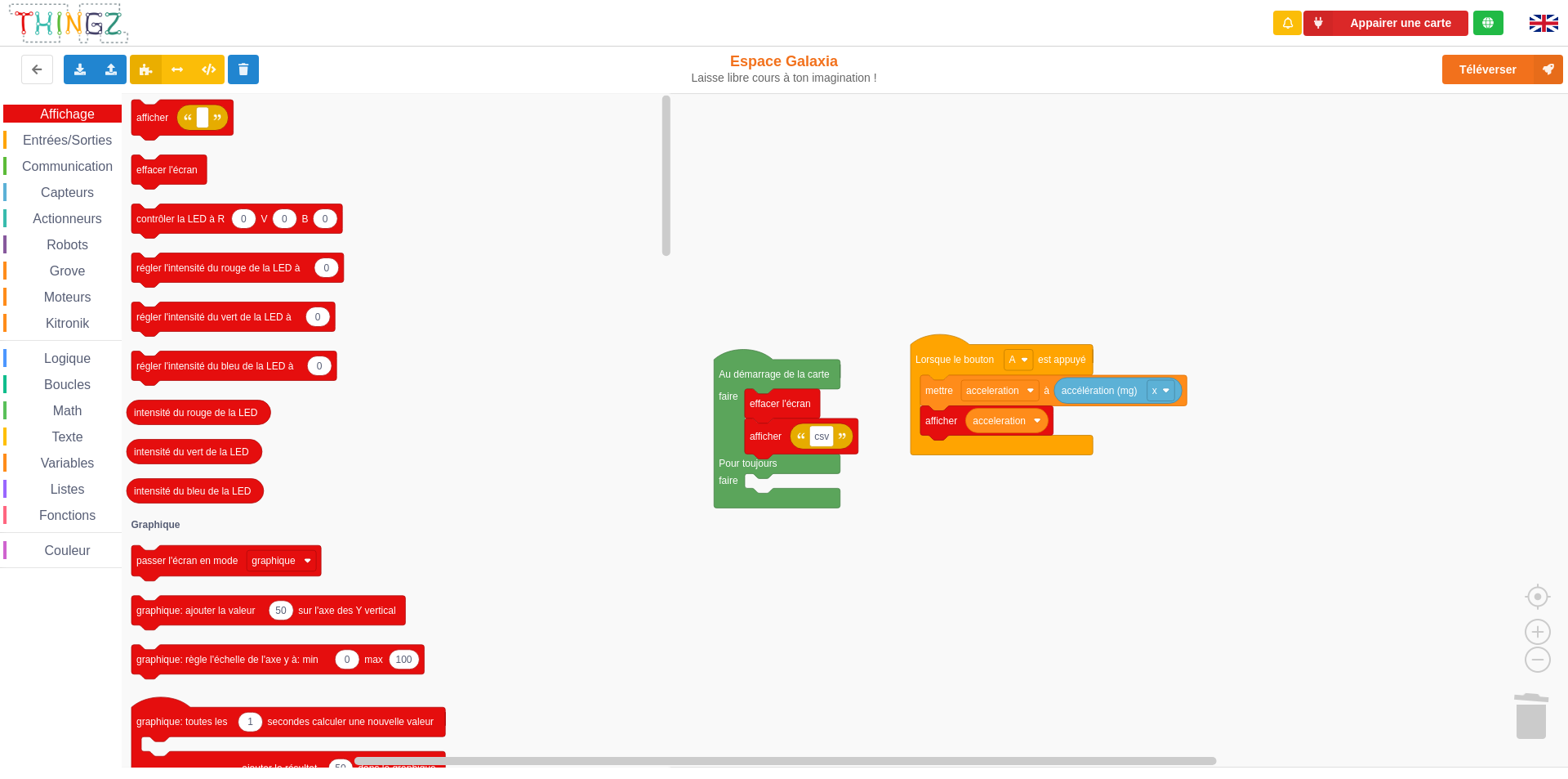
click at [60, 167] on span "Communication" at bounding box center [67, 166] width 95 height 14
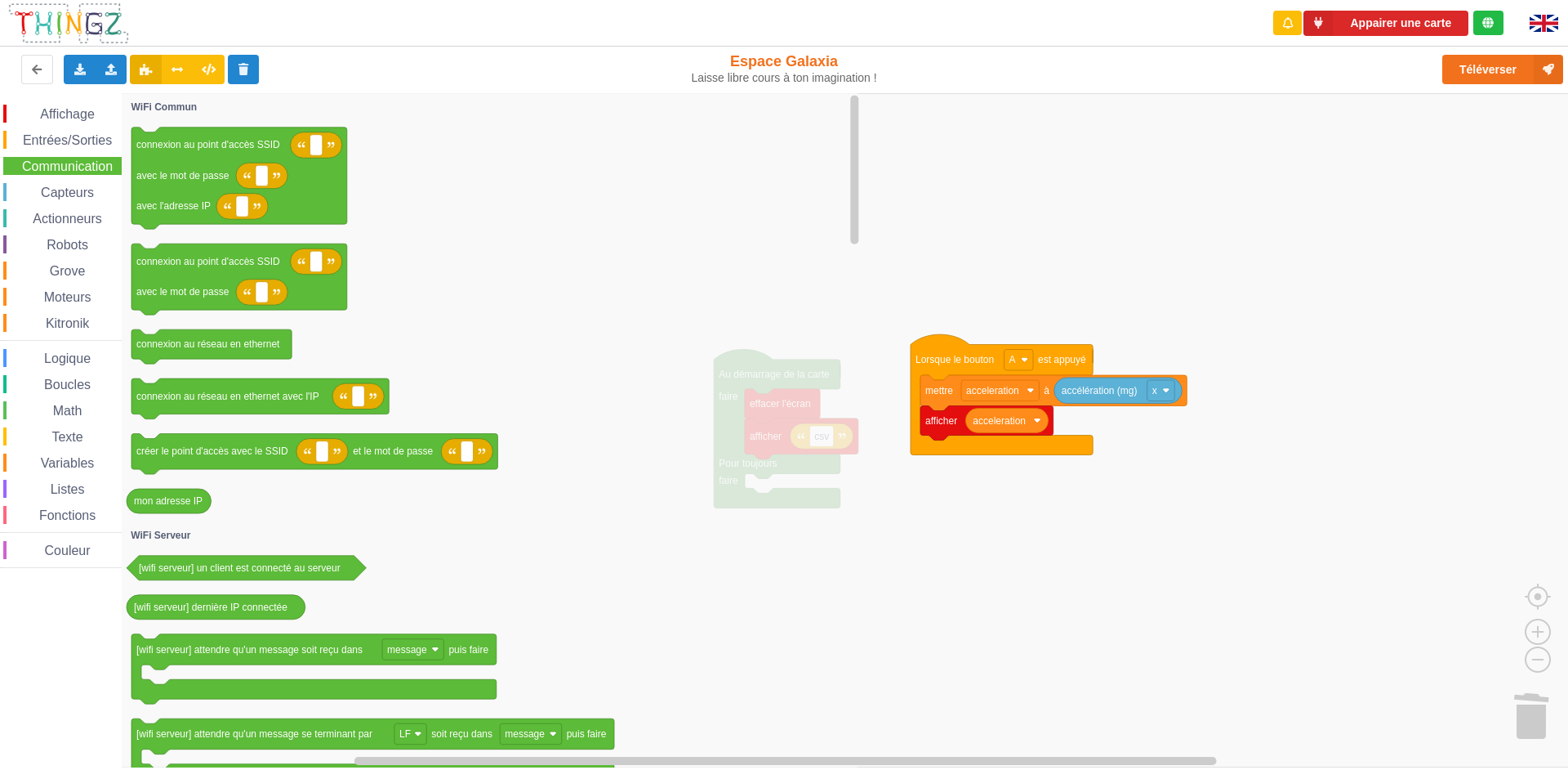
click at [418, 365] on icon "Espace de travail de Blocky" at bounding box center [493, 430] width 741 height 674
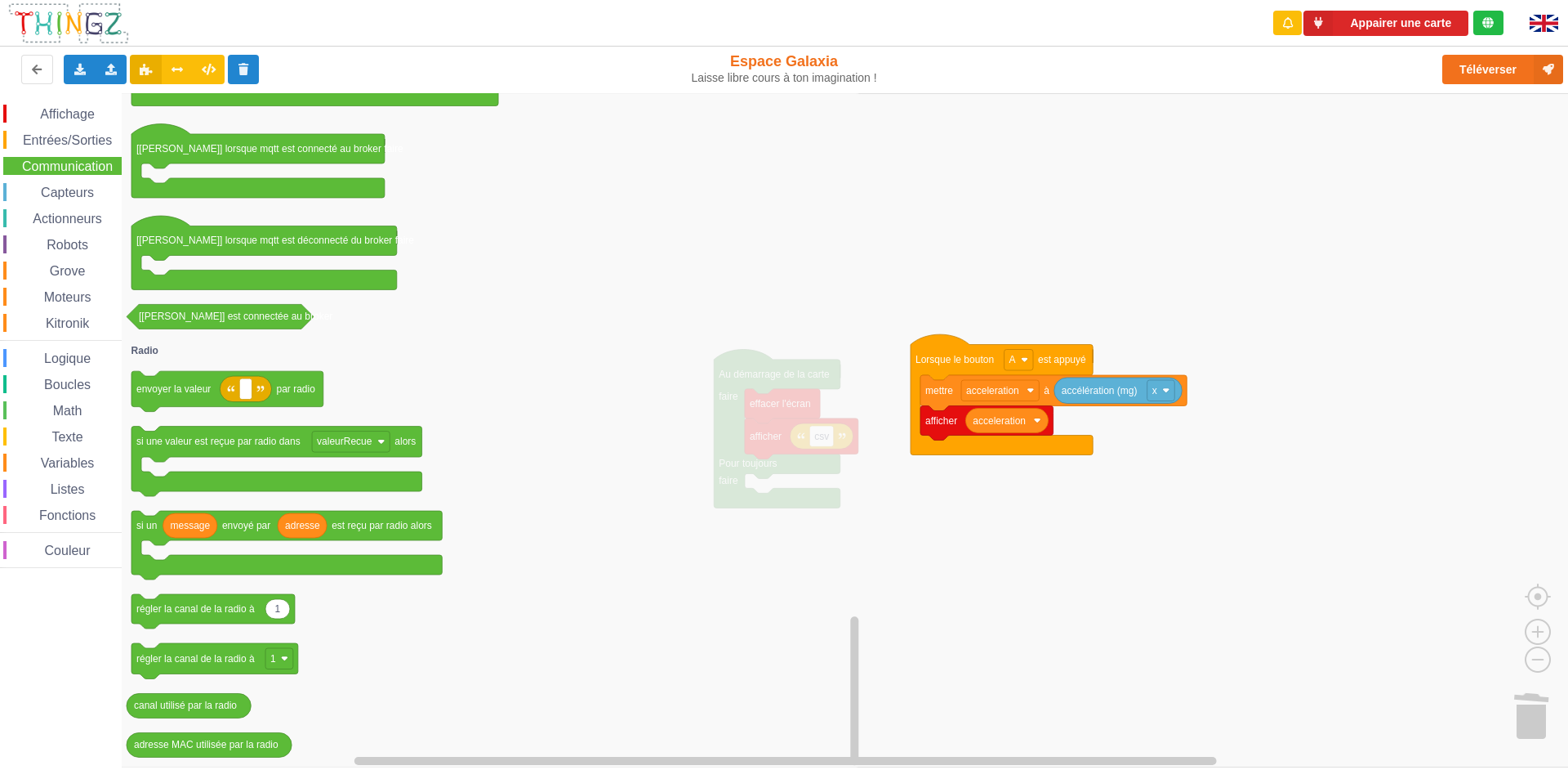
click at [57, 466] on span "Variables" at bounding box center [67, 463] width 59 height 14
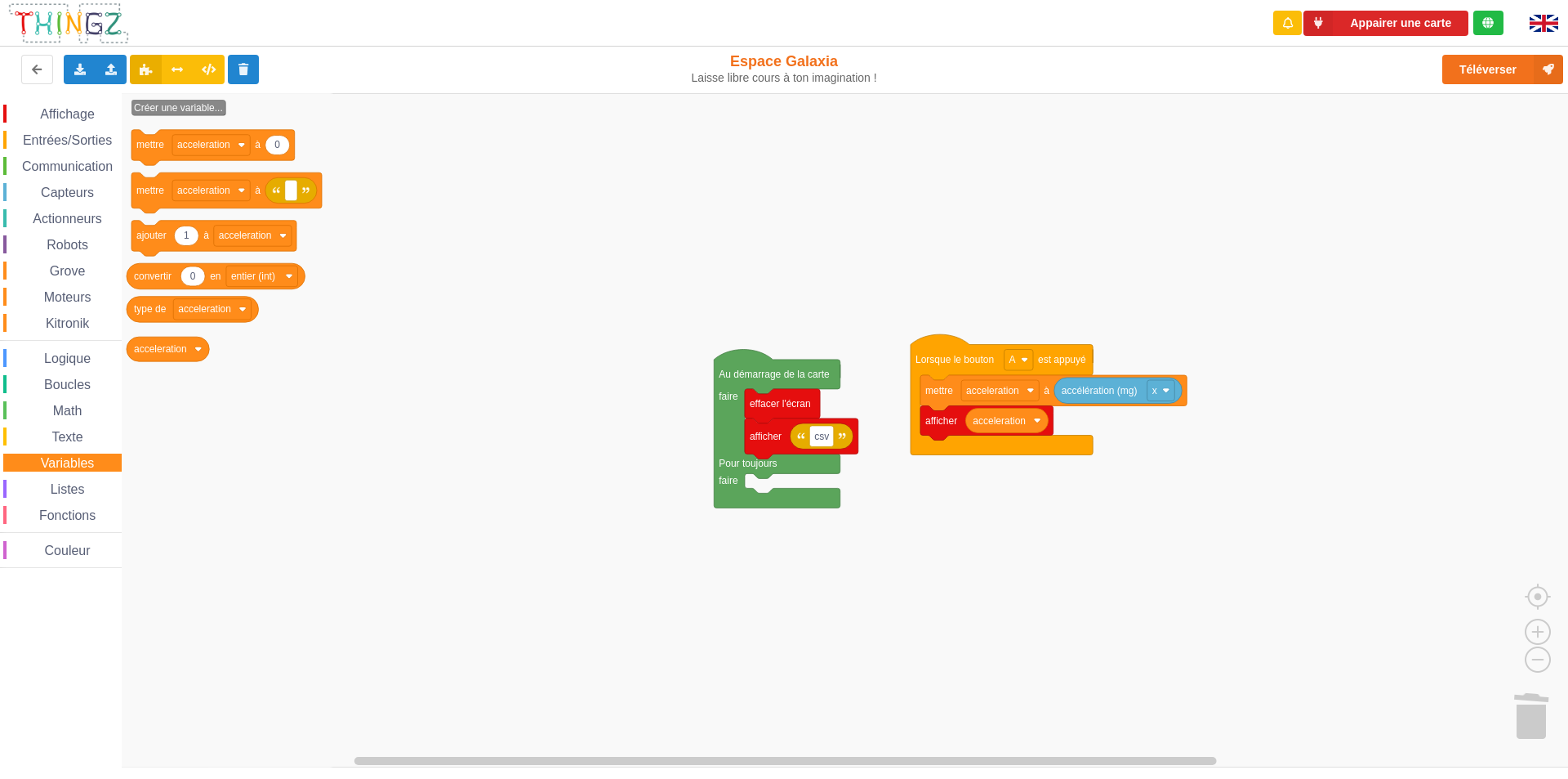
click at [289, 397] on icon "Espace de travail de Blocky" at bounding box center [229, 430] width 215 height 674
click at [71, 318] on span "Kitronik" at bounding box center [67, 323] width 48 height 14
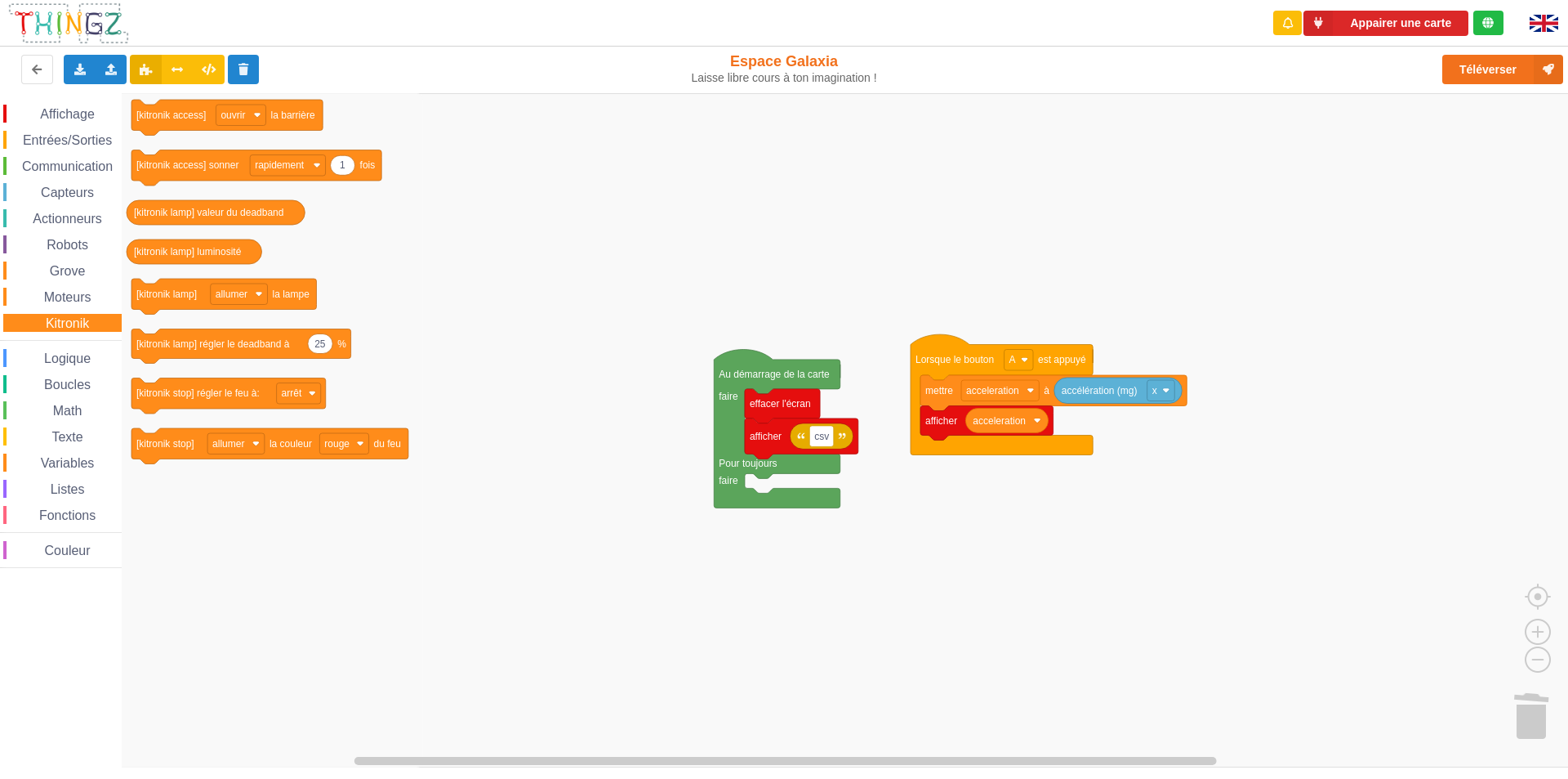
click at [77, 272] on span "Grove" at bounding box center [67, 270] width 41 height 14
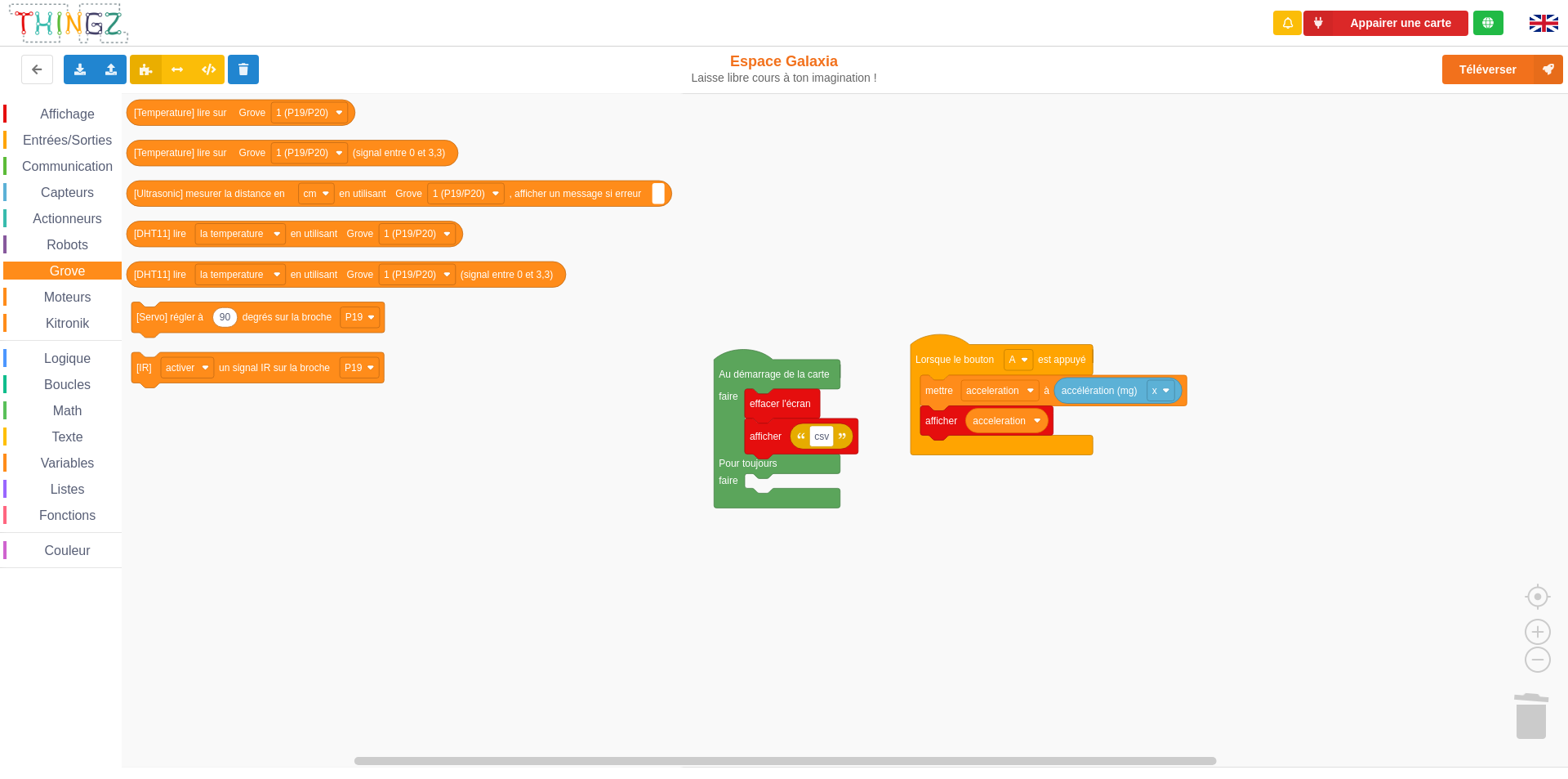
click at [77, 288] on div "Moteurs" at bounding box center [62, 297] width 119 height 18
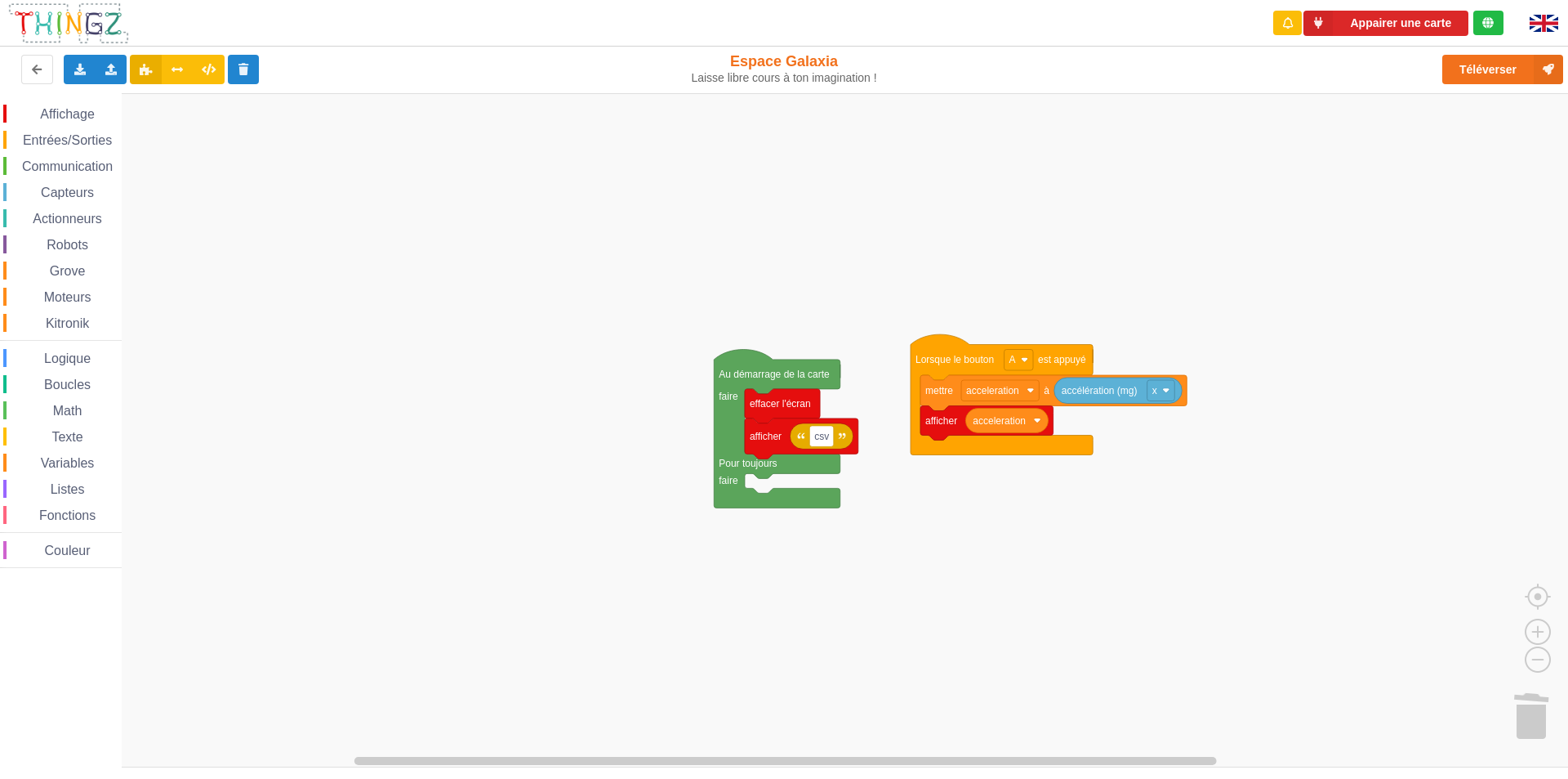
click at [77, 288] on div "Moteurs" at bounding box center [62, 297] width 119 height 18
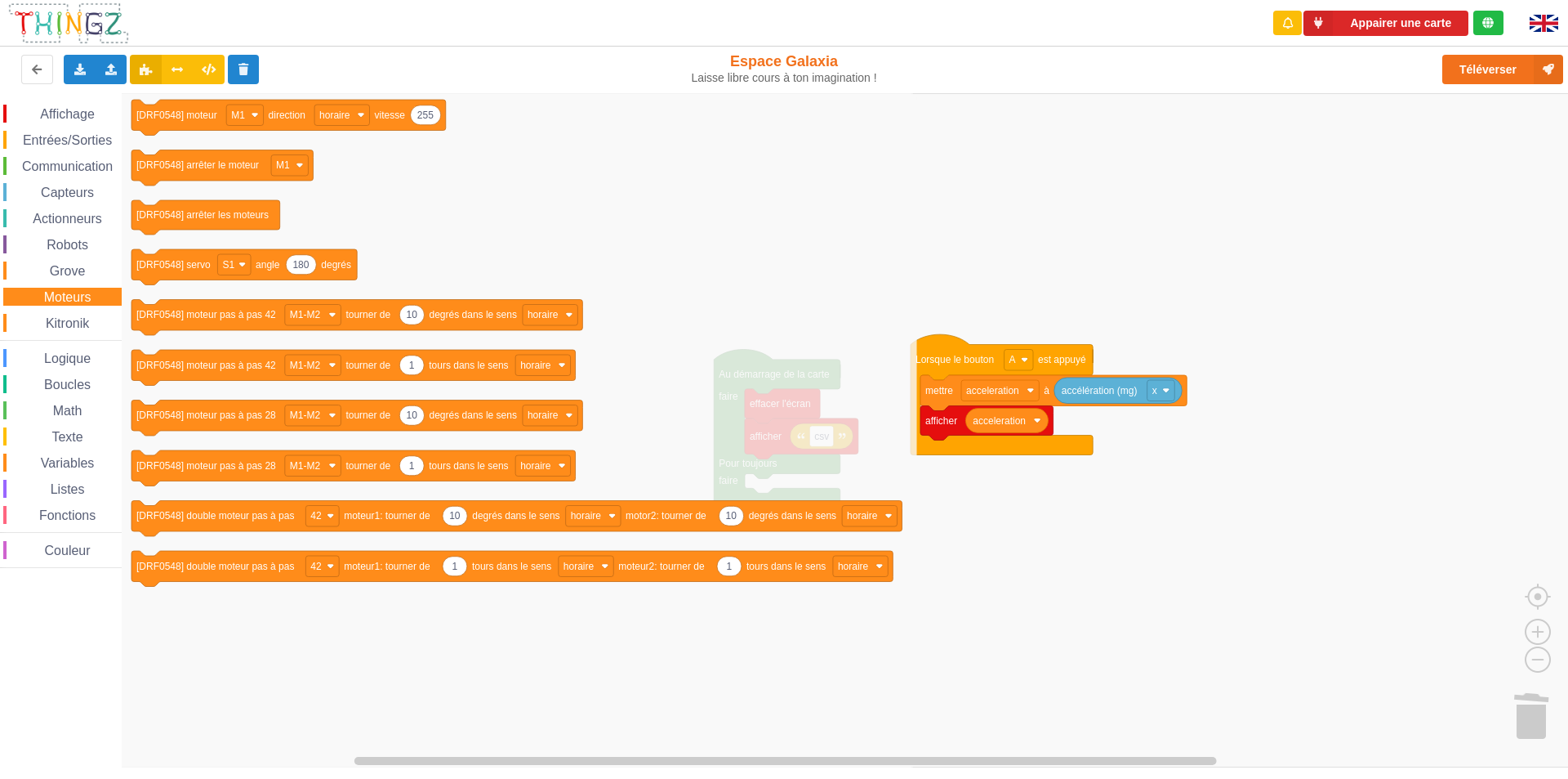
click at [82, 272] on span "Grove" at bounding box center [67, 270] width 41 height 14
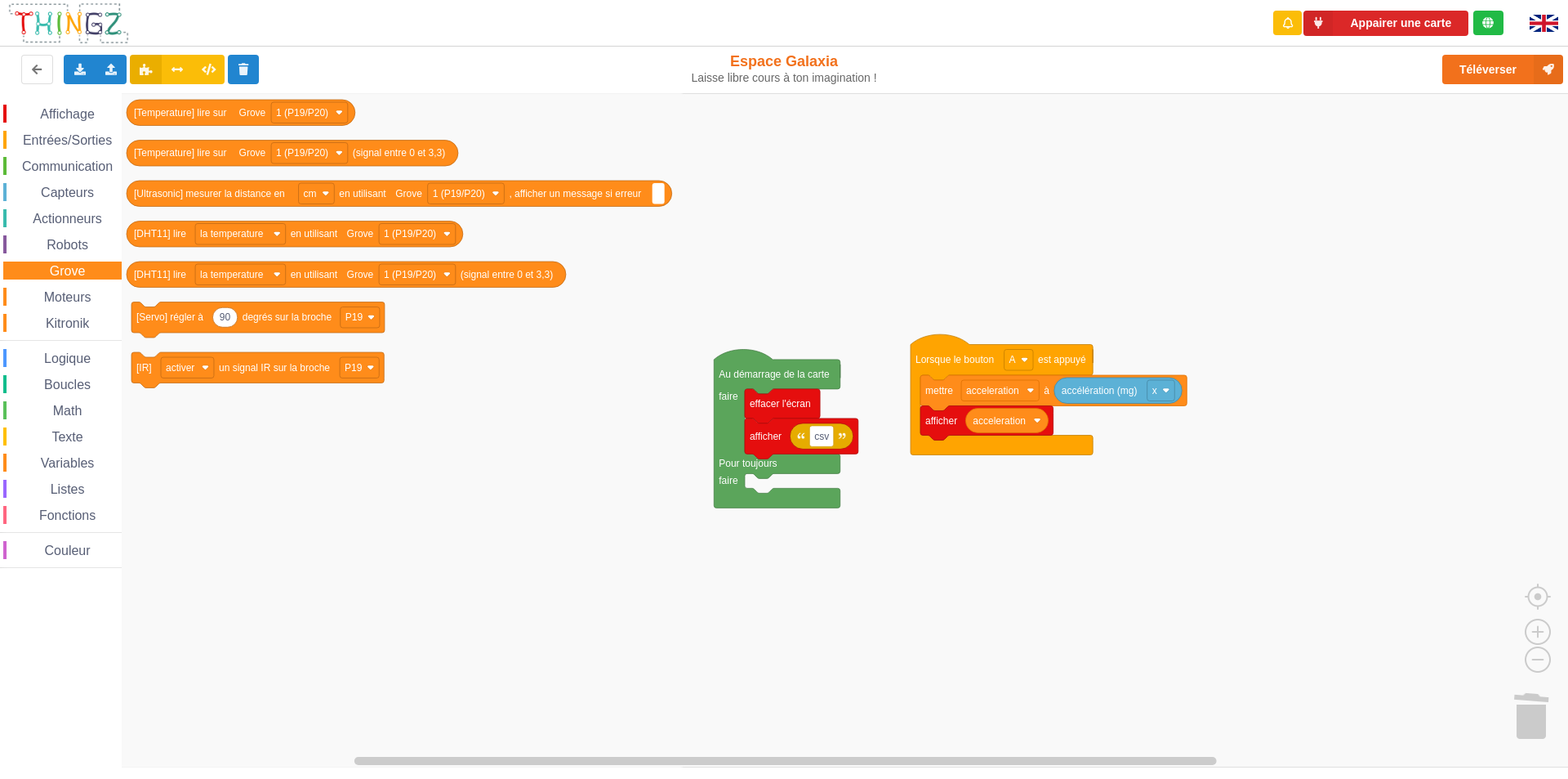
click at [81, 321] on span "Kitronik" at bounding box center [67, 323] width 48 height 14
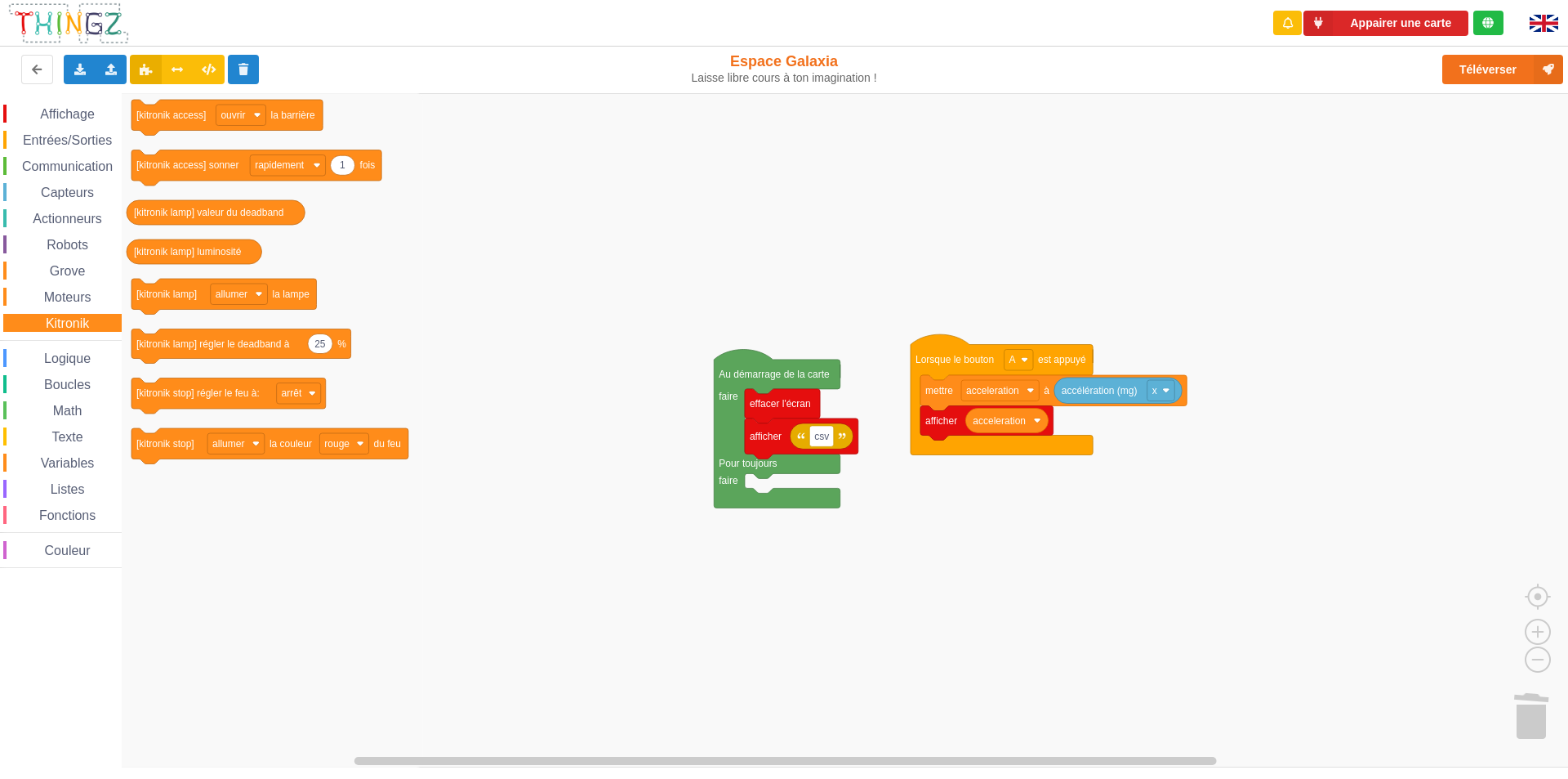
click at [94, 137] on span "Entrées/Sorties" at bounding box center [67, 140] width 94 height 14
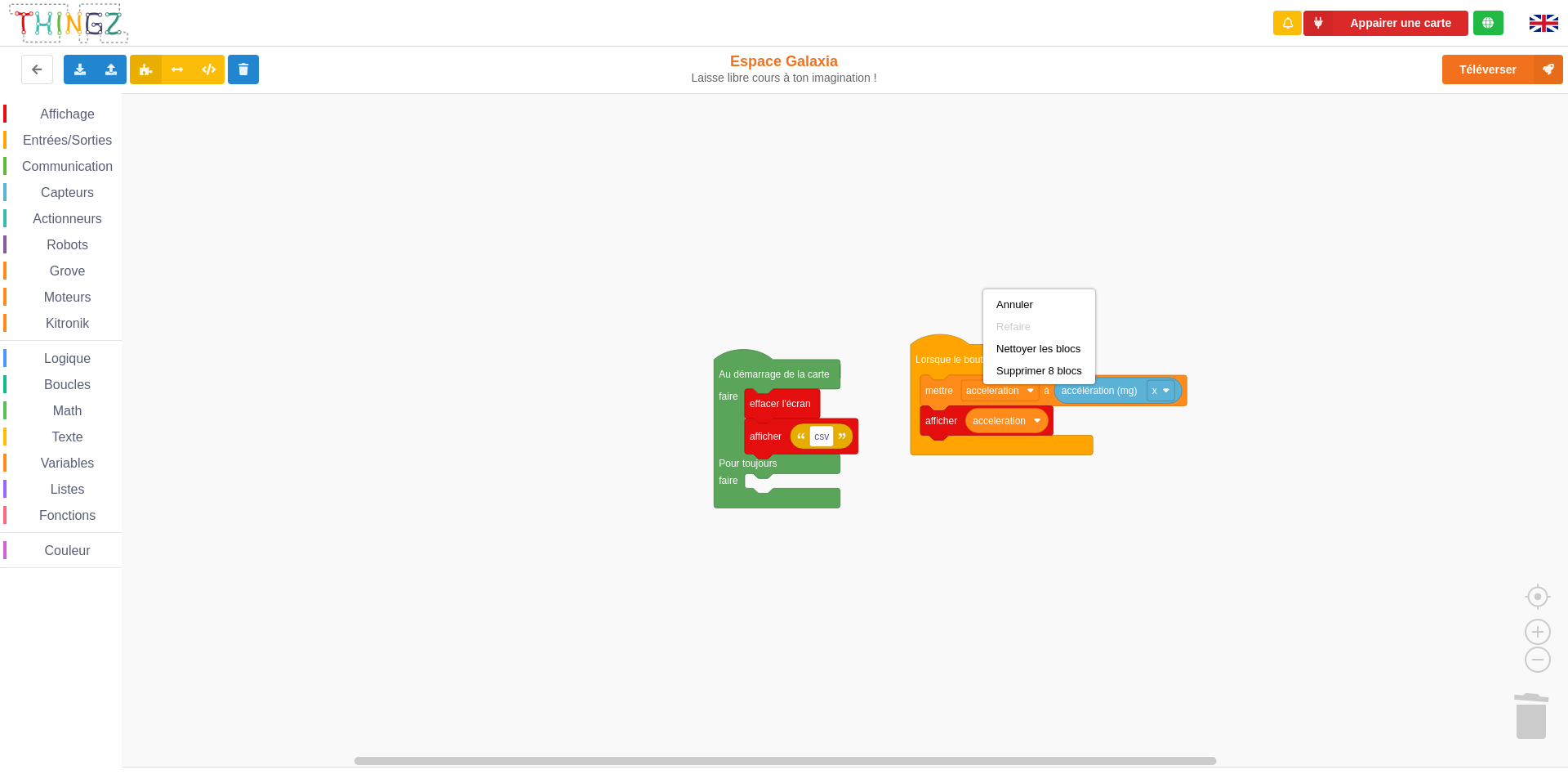
click at [983, 290] on rect "Espace de travail de Blocky" at bounding box center [789, 430] width 1580 height 674
click at [1176, 239] on rect "Espace de travail de Blocky" at bounding box center [789, 430] width 1580 height 674
click at [45, 158] on div "Communication" at bounding box center [62, 166] width 119 height 18
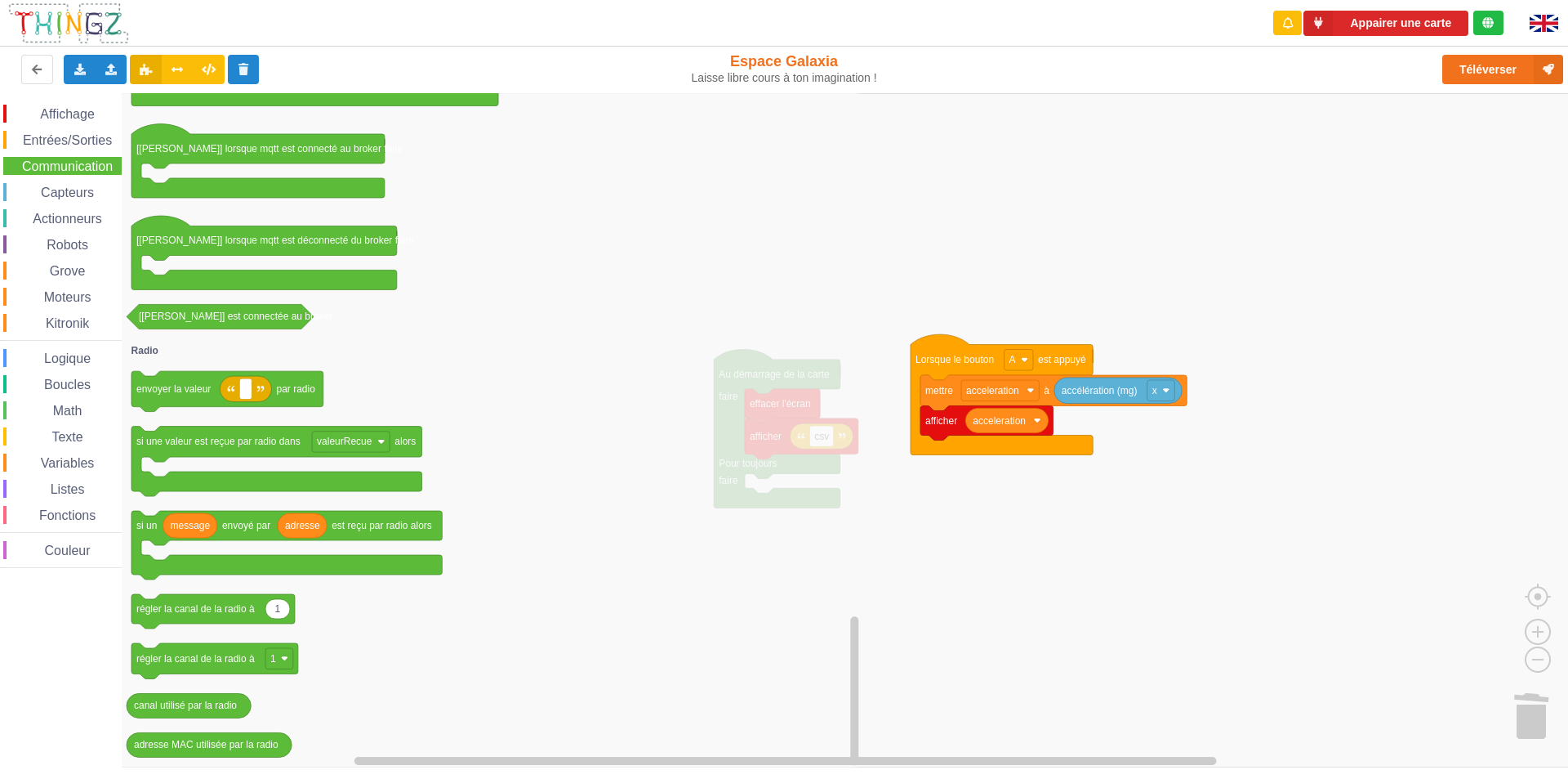
click at [426, 225] on icon "Espace de travail de Blocky" at bounding box center [493, 430] width 741 height 674
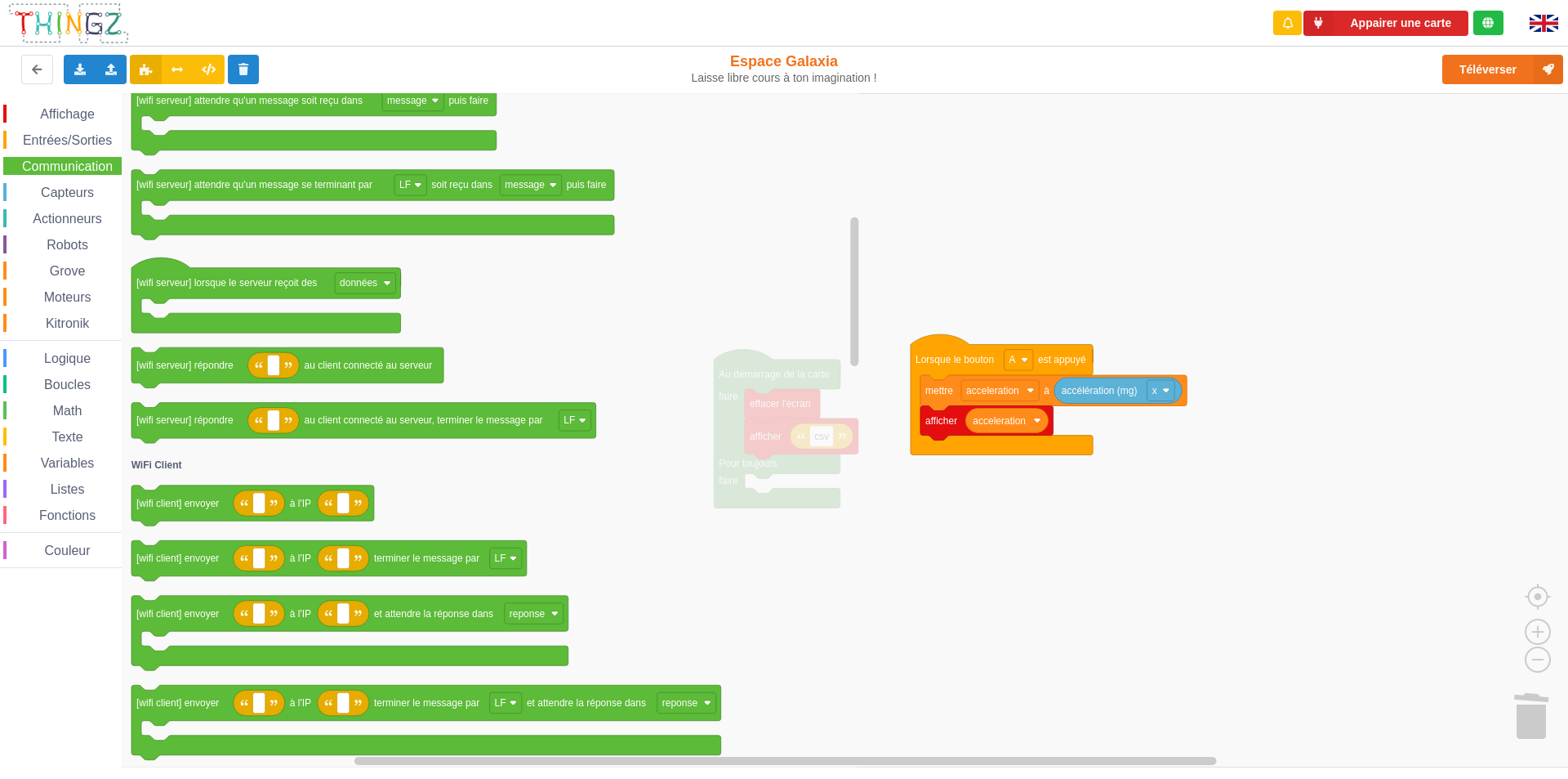
click at [27, 373] on div "Affichage Entrées/Sorties Communication Capteurs Actionneurs Robots Grove Moteu…" at bounding box center [61, 336] width 122 height 464
click at [27, 378] on div "Boucles" at bounding box center [62, 384] width 119 height 18
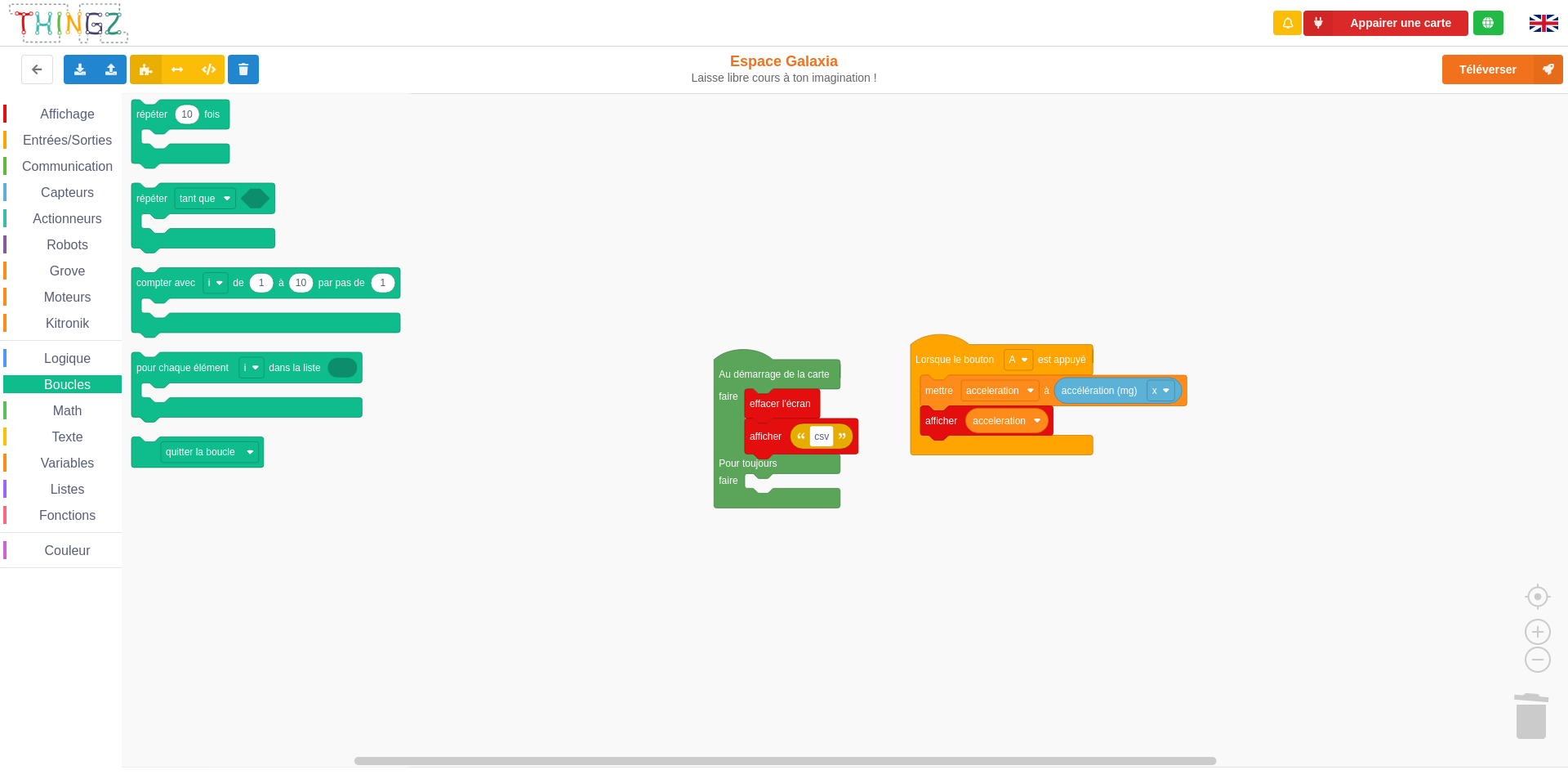
click at [34, 407] on div "Math" at bounding box center [62, 411] width 119 height 18
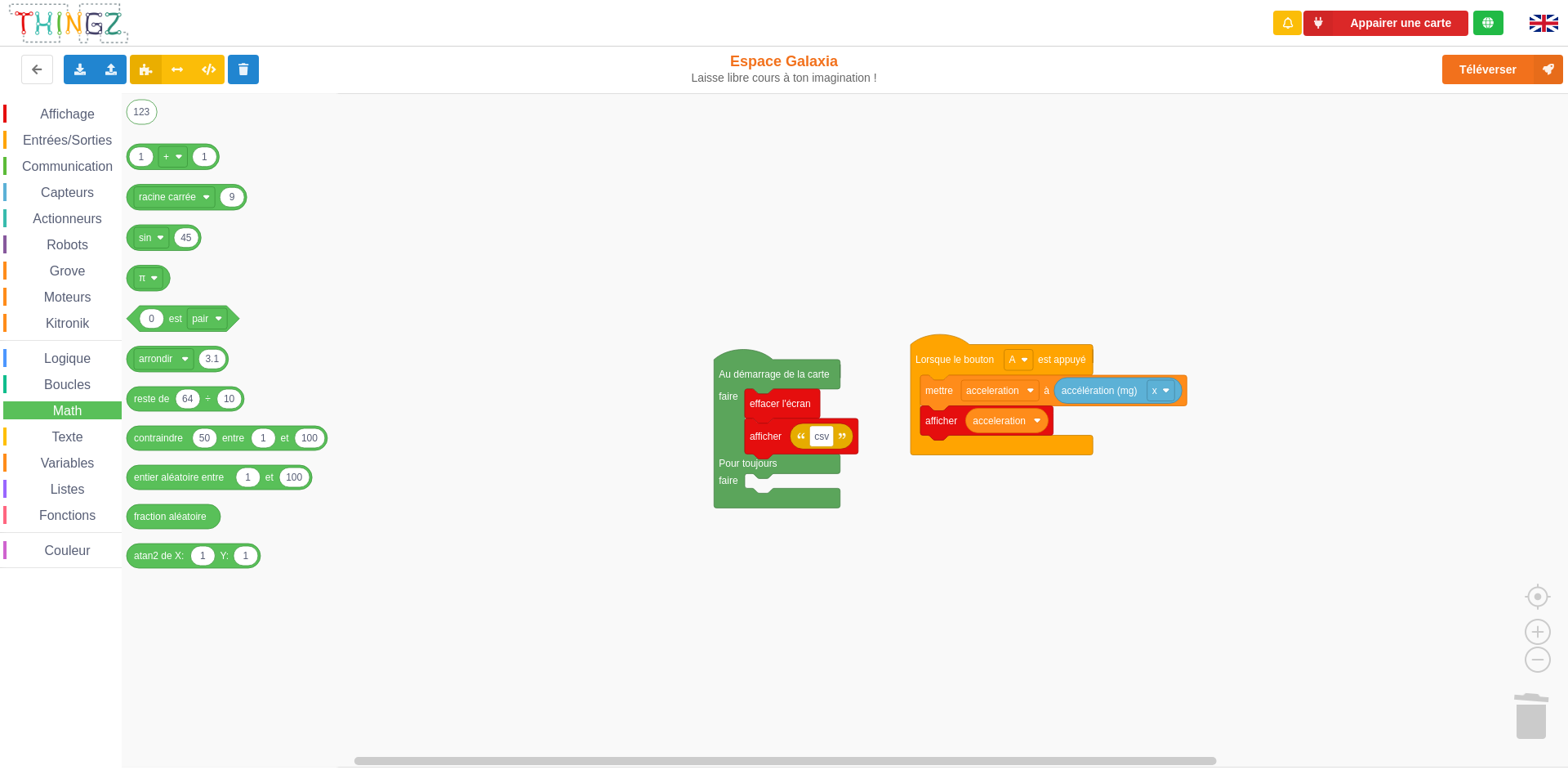
click at [91, 168] on span "Communication" at bounding box center [67, 166] width 95 height 14
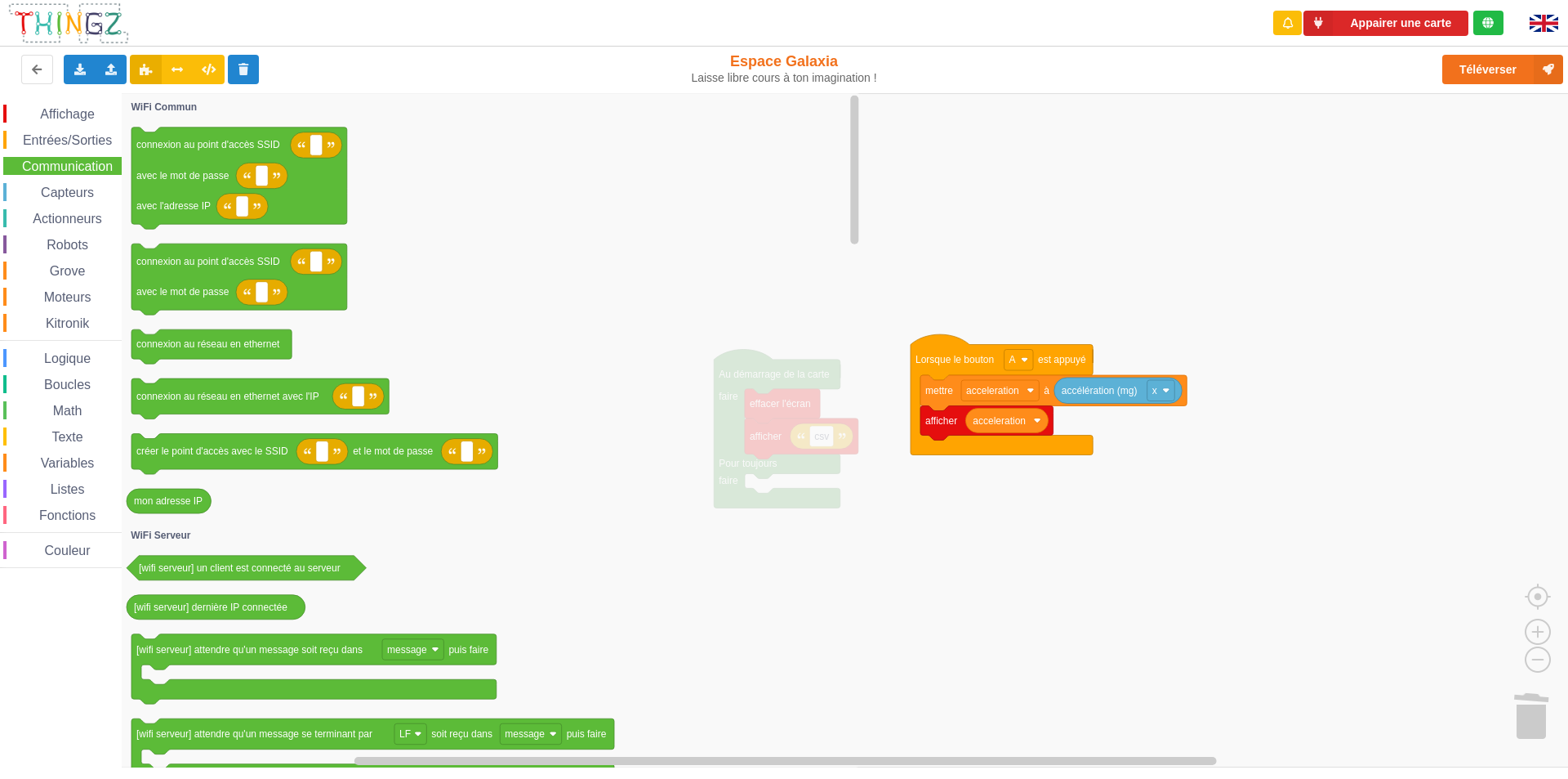
click at [75, 192] on span "Capteurs" at bounding box center [67, 192] width 58 height 14
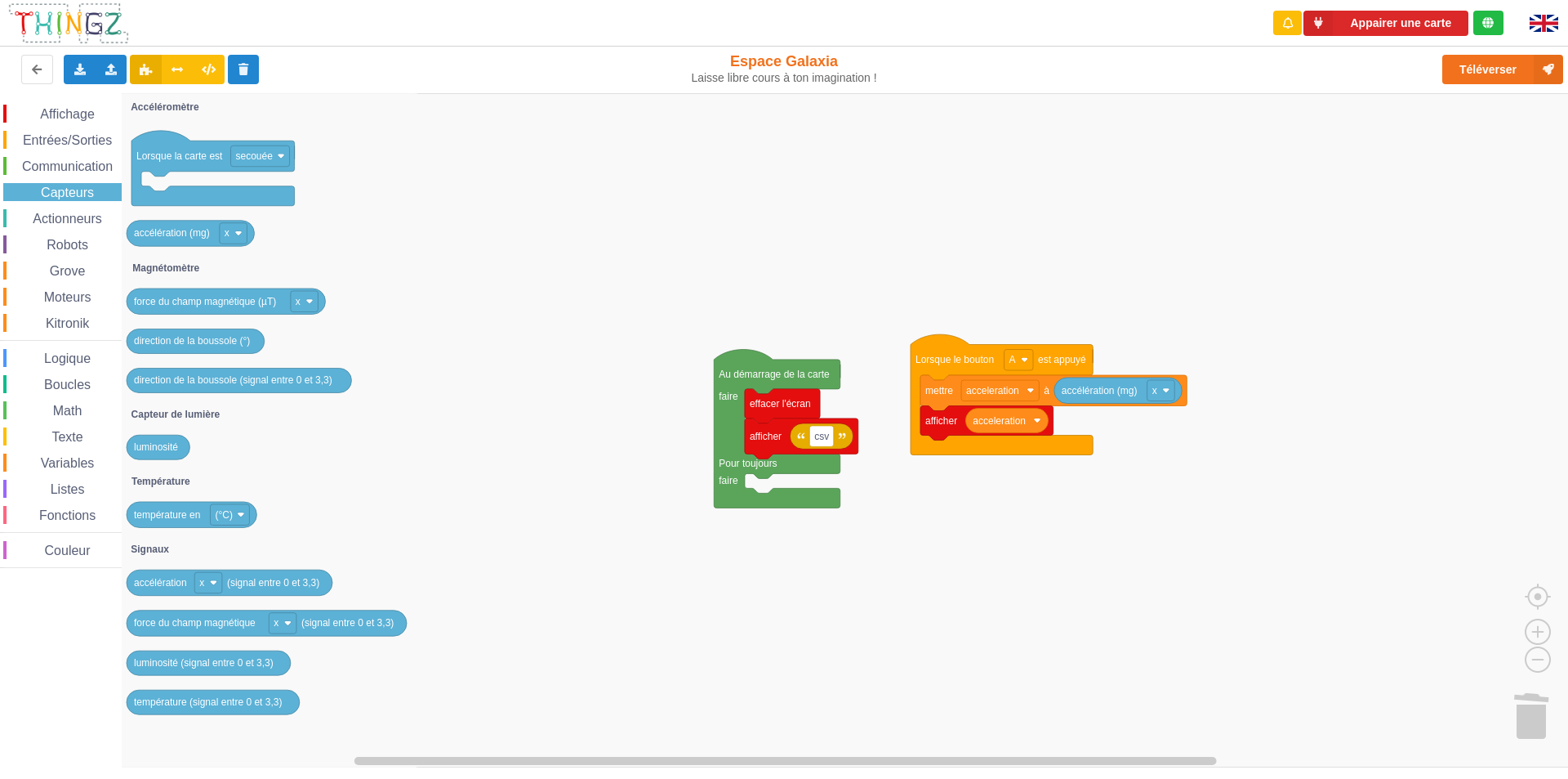
click at [70, 218] on span "Actionneurs" at bounding box center [67, 218] width 75 height 14
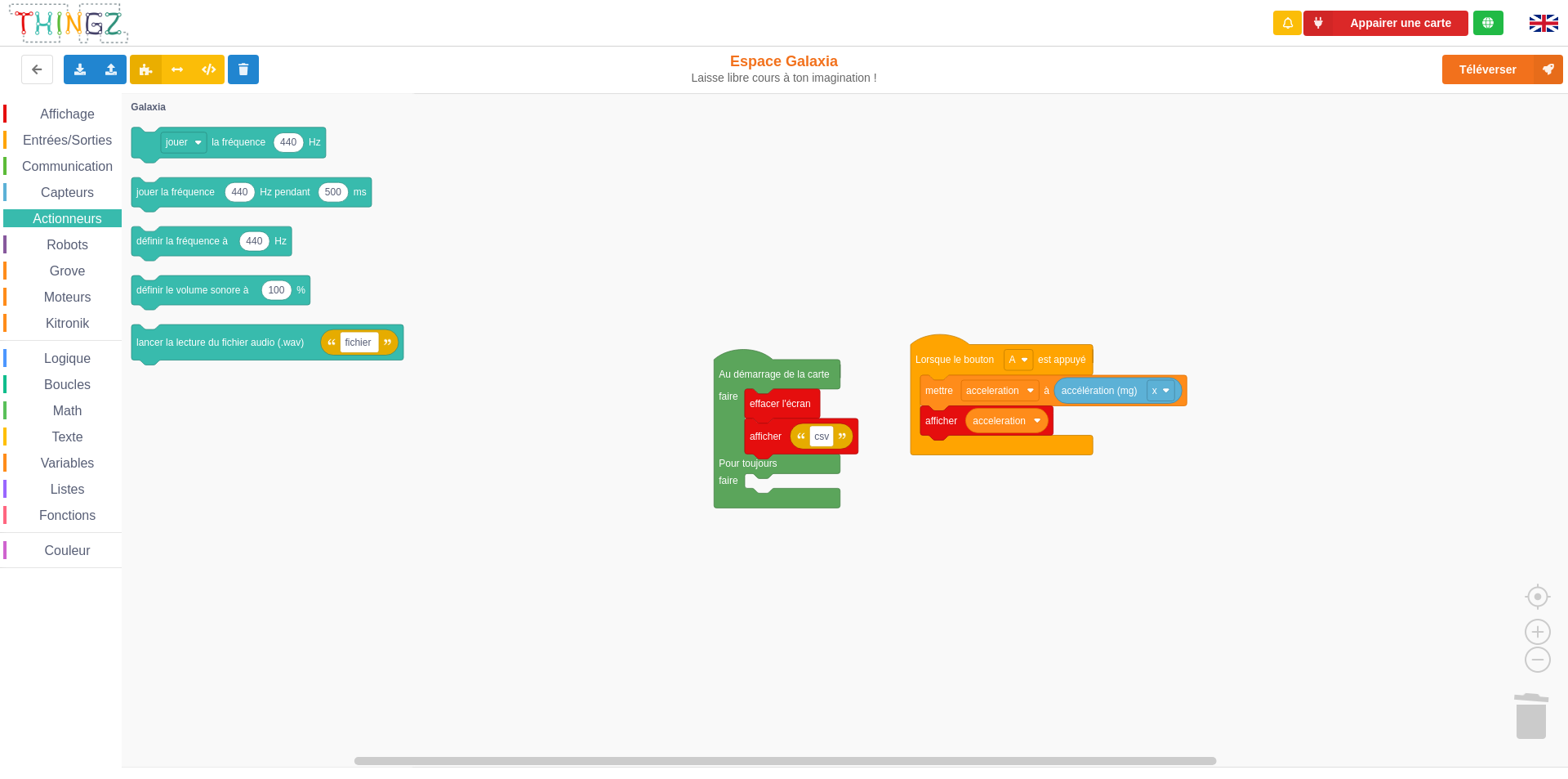
click at [58, 245] on span "Robots" at bounding box center [67, 245] width 46 height 14
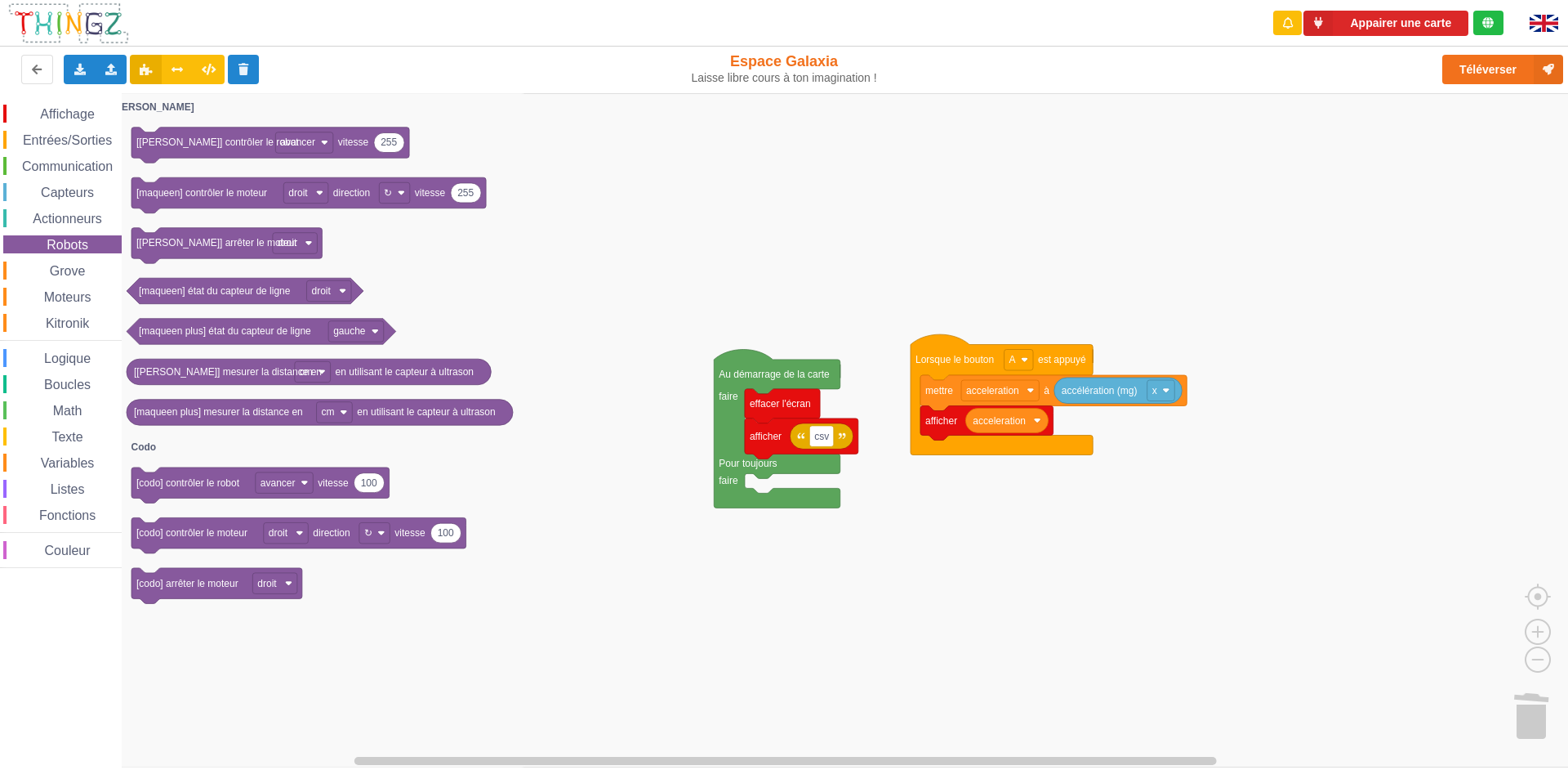
click at [62, 275] on span "Grove" at bounding box center [67, 270] width 41 height 14
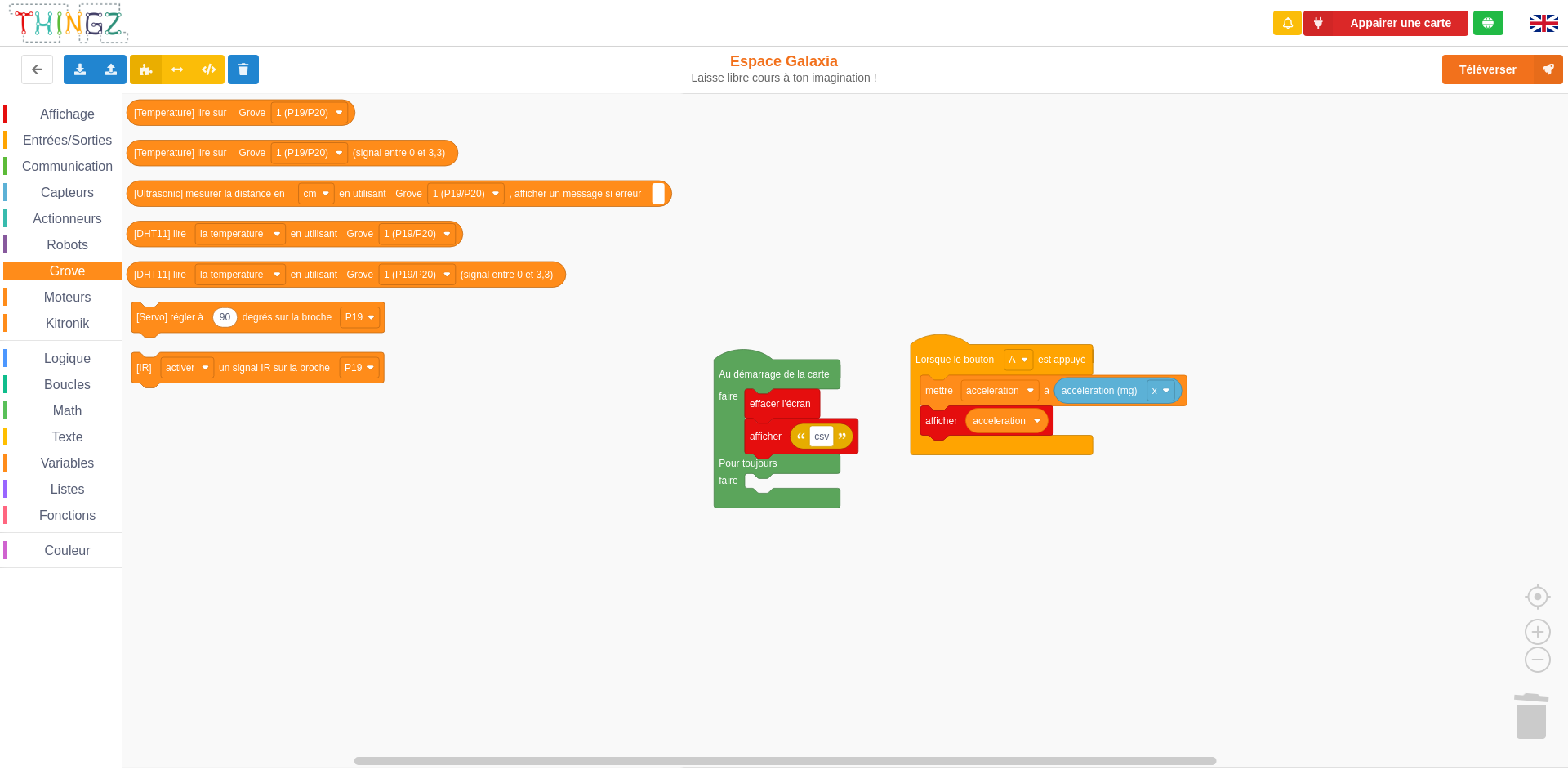
click at [42, 301] on span "Moteurs" at bounding box center [67, 297] width 52 height 14
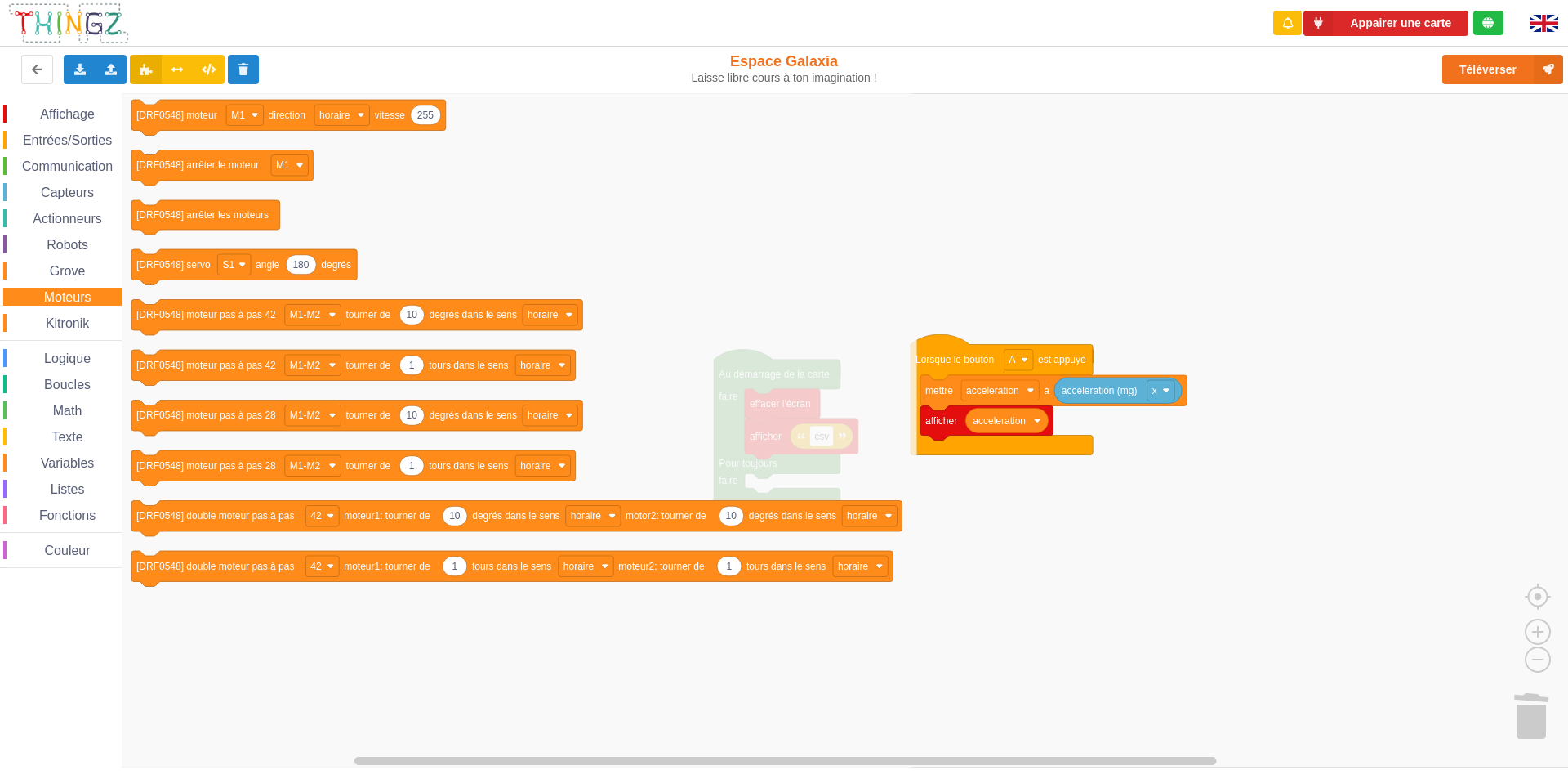
click at [49, 321] on span "Kitronik" at bounding box center [67, 323] width 48 height 14
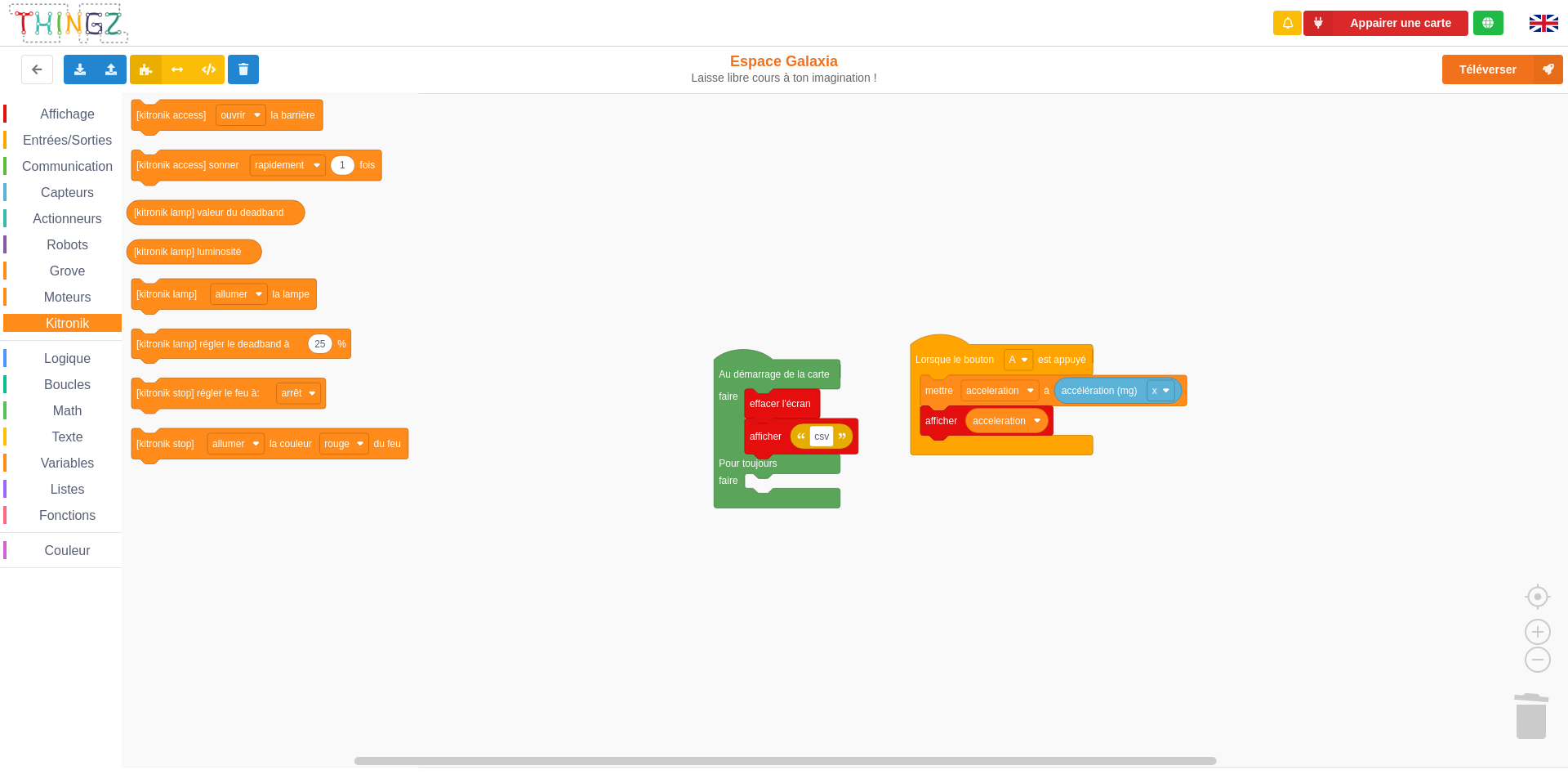
click at [56, 392] on div "Boucles" at bounding box center [62, 384] width 119 height 18
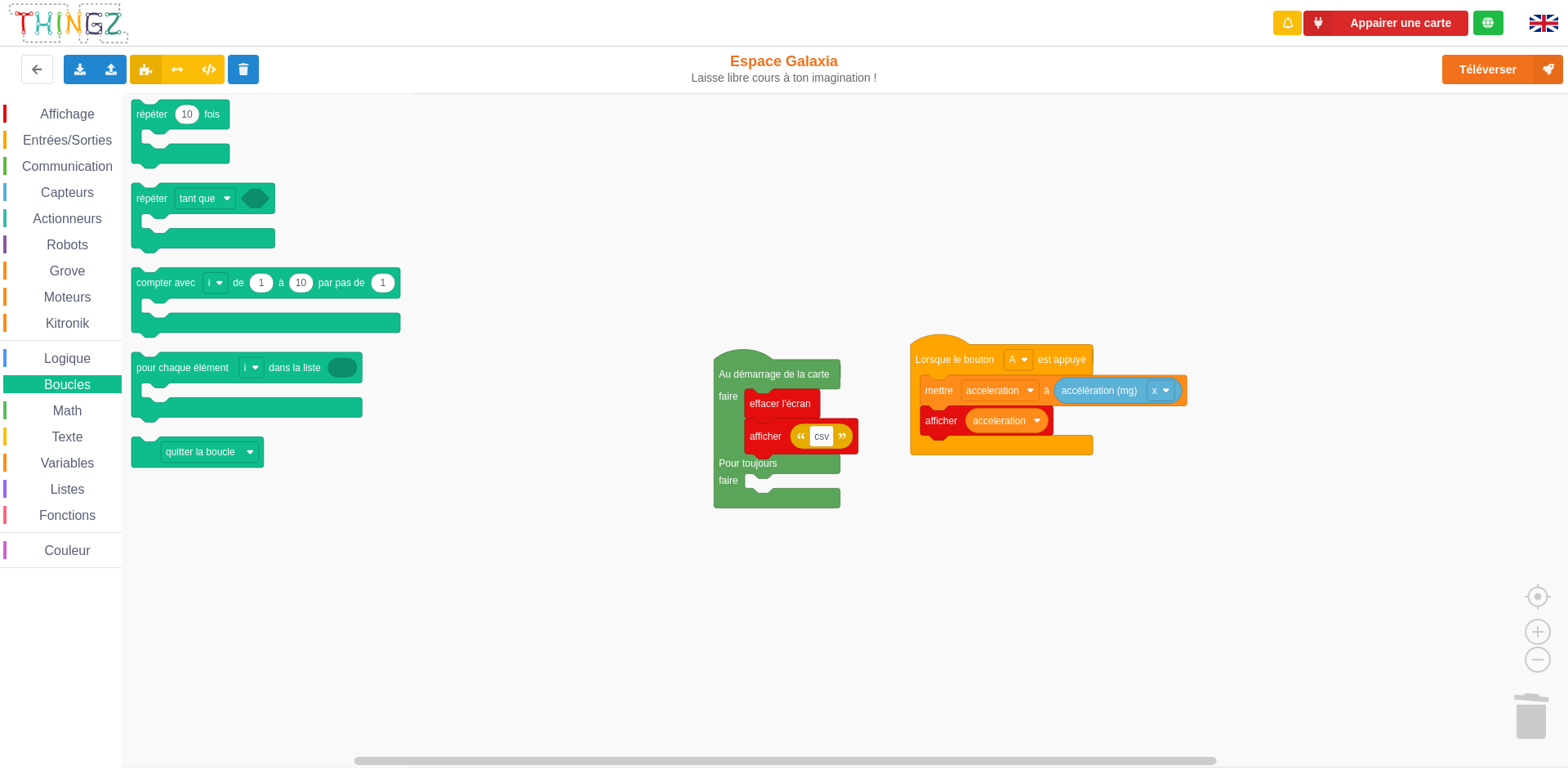
click at [46, 410] on span "Espace de travail de Blocky" at bounding box center [44, 411] width 13 height 13
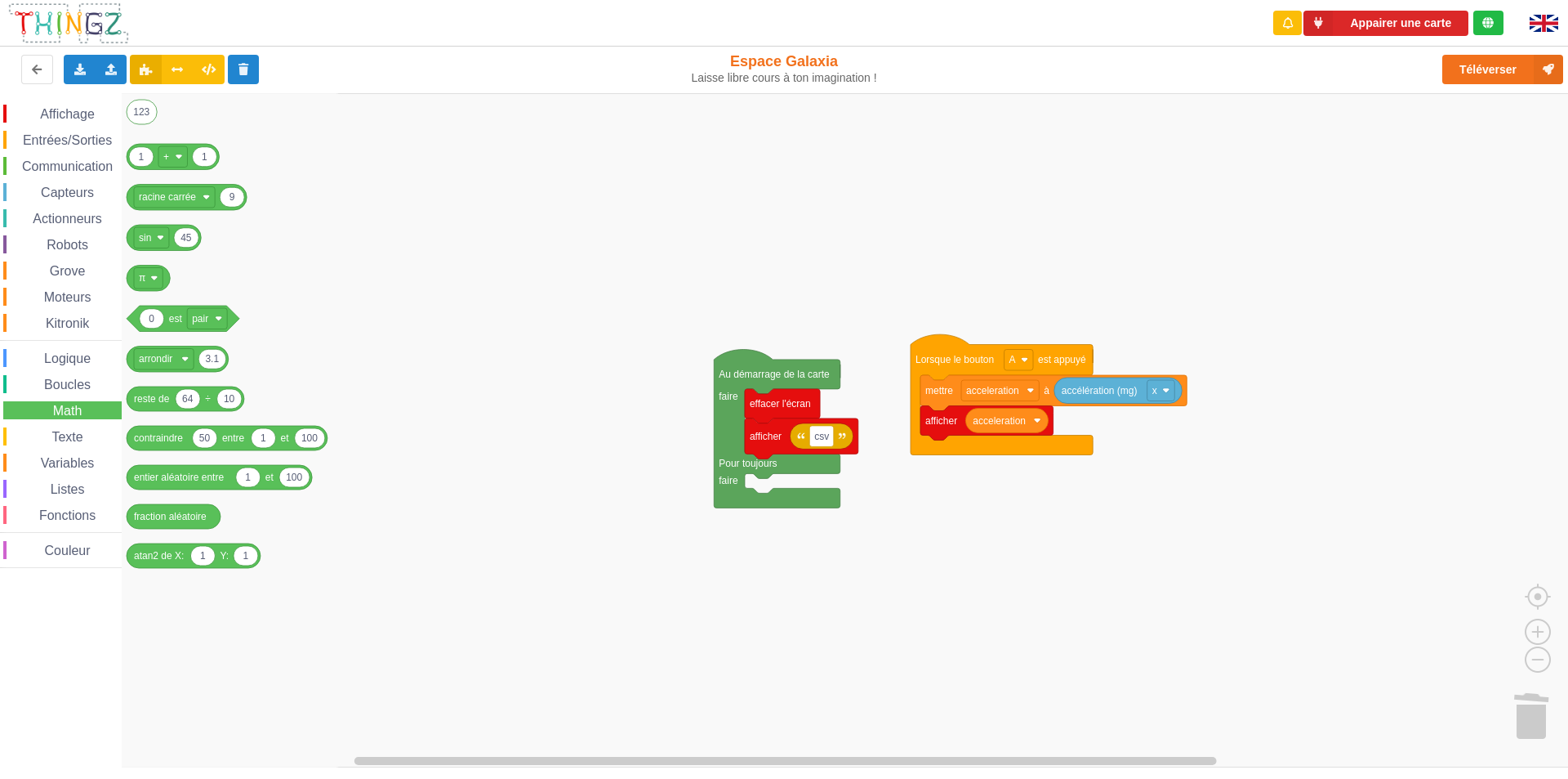
drag, startPoint x: 46, startPoint y: 423, endPoint x: 31, endPoint y: 456, distance: 36.2
click at [45, 425] on div "Affichage Entrées/Sorties Communication Capteurs Actionneurs Robots Grove Moteu…" at bounding box center [61, 336] width 122 height 464
click at [34, 446] on div "Affichage Entrées/Sorties Communication Capteurs Actionneurs Robots Grove Moteu…" at bounding box center [61, 336] width 122 height 464
click at [29, 494] on div "Listes" at bounding box center [62, 489] width 119 height 18
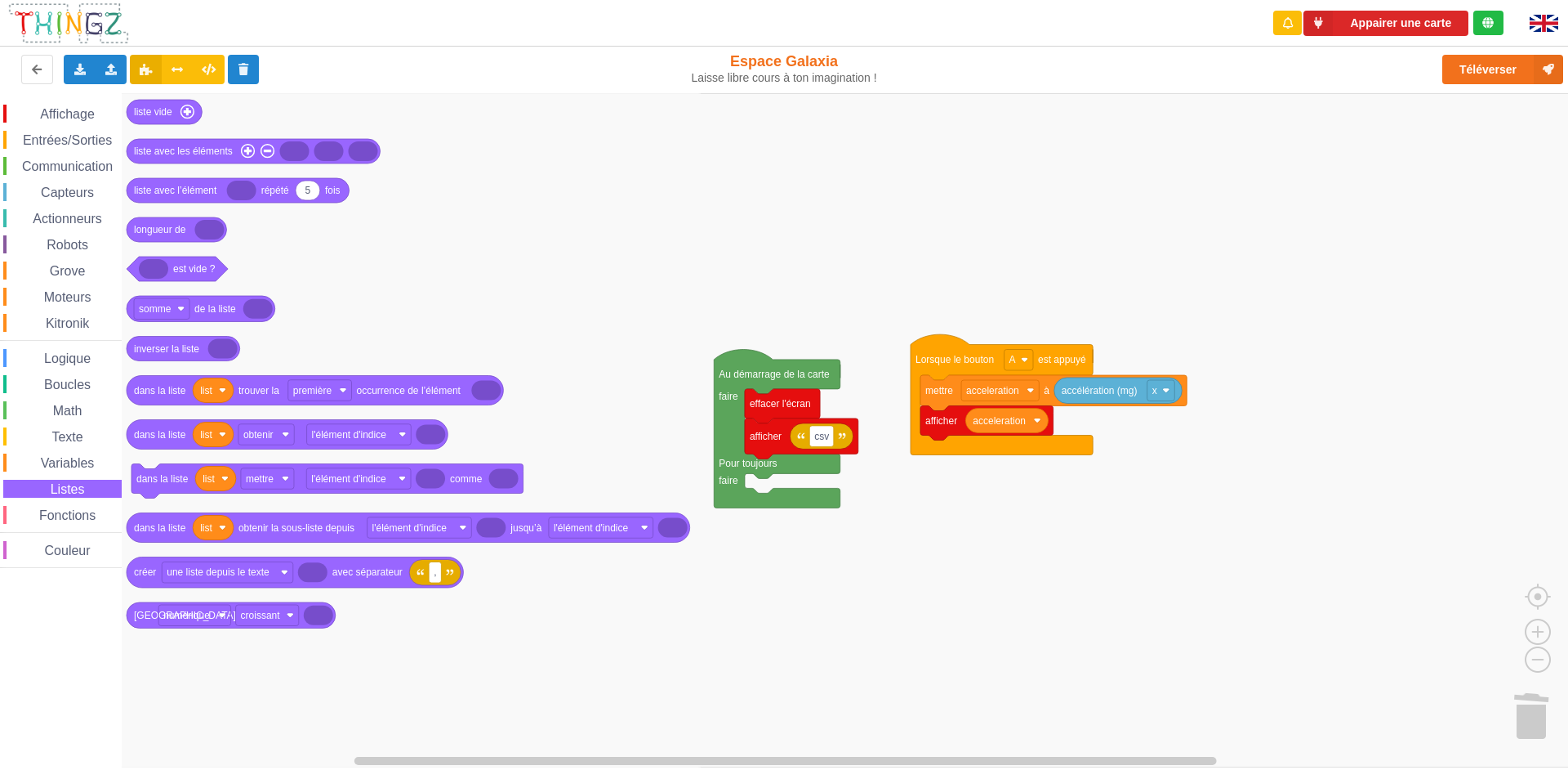
click at [42, 519] on span "Fonctions" at bounding box center [67, 515] width 61 height 14
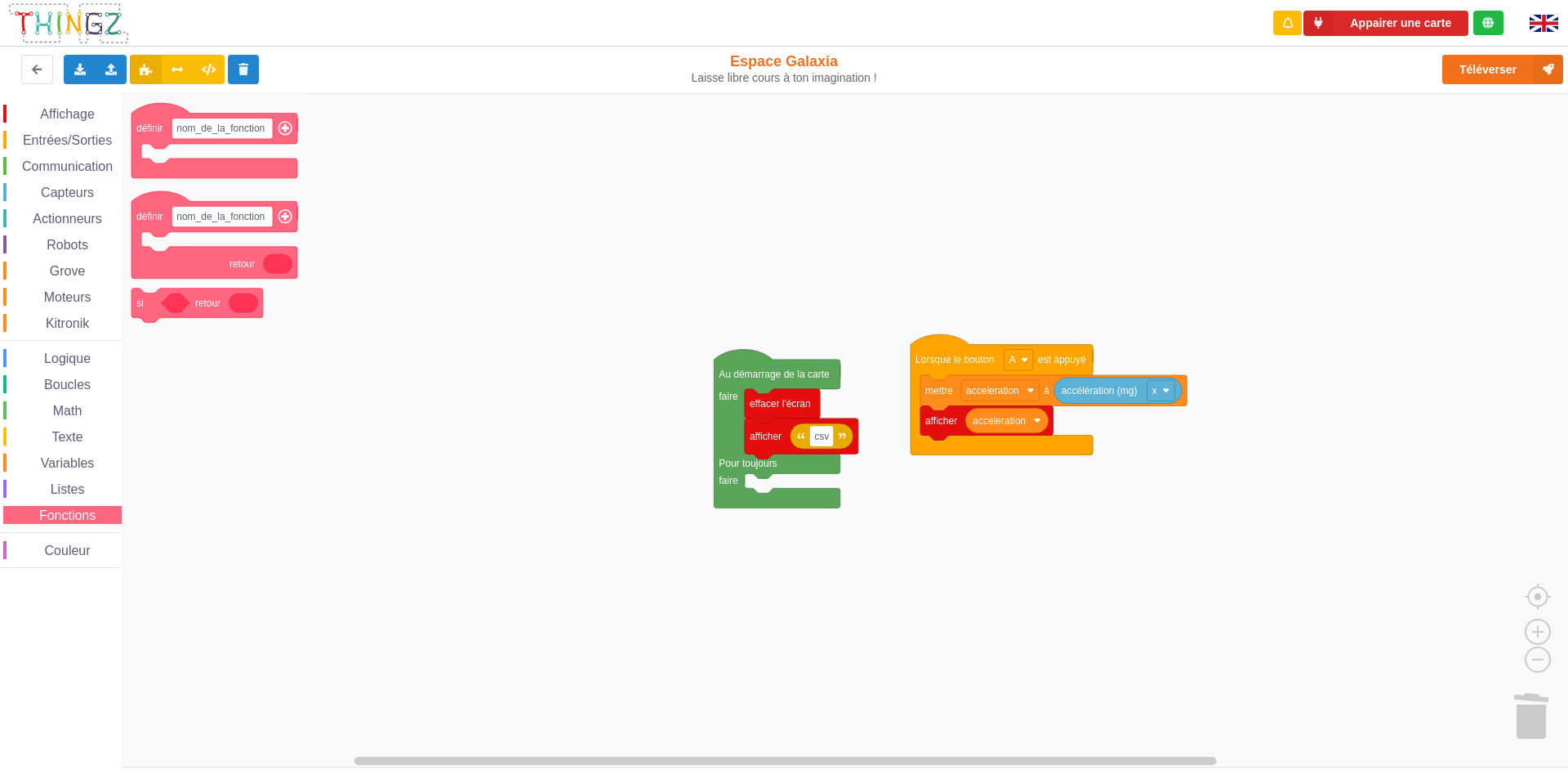
click at [43, 551] on span "Couleur" at bounding box center [67, 550] width 51 height 14
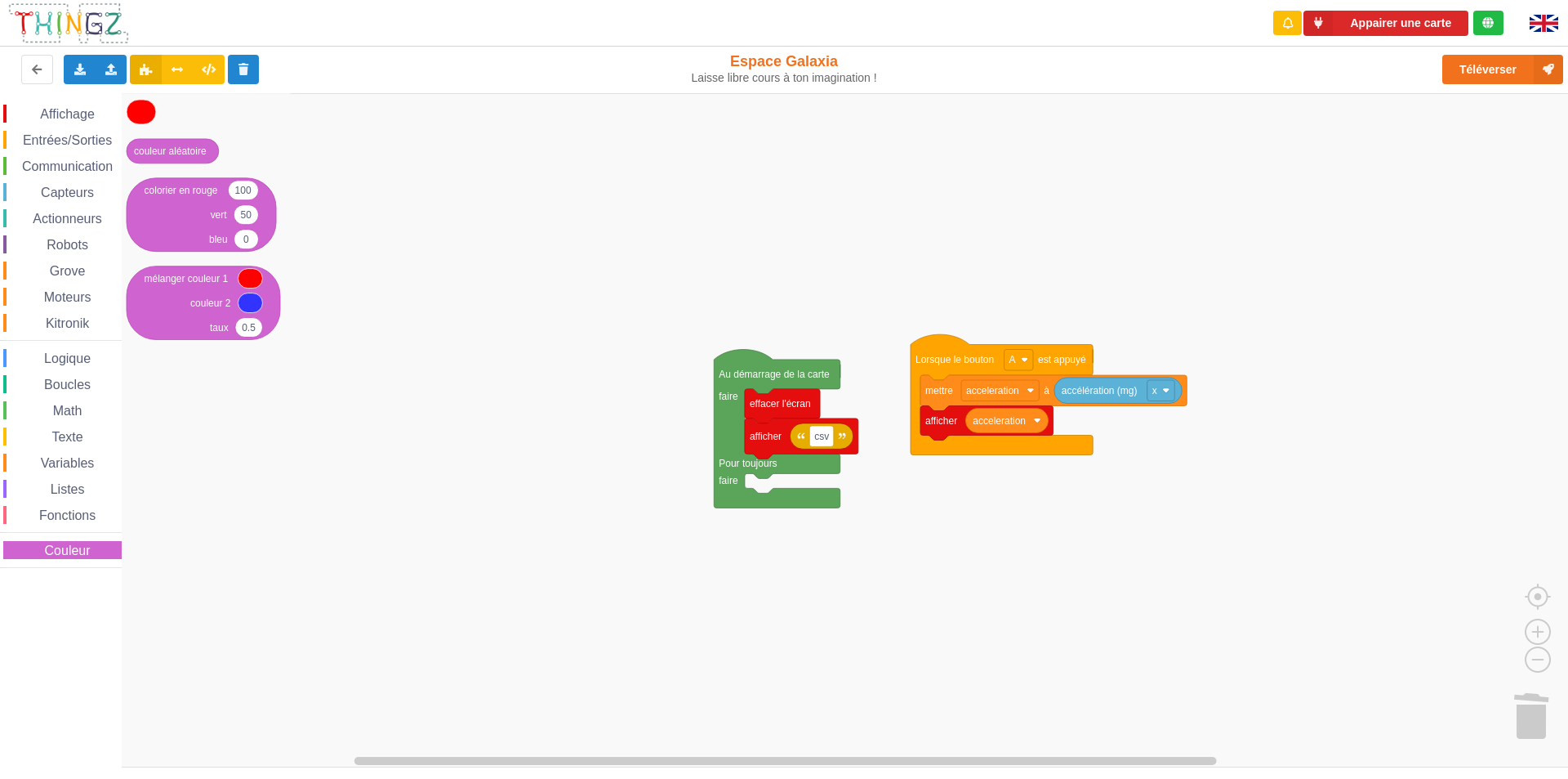
click at [66, 182] on div "Affichage Entrées/Sorties Communication Capteurs Actionneurs Robots Grove Moteu…" at bounding box center [61, 336] width 122 height 464
click at [70, 143] on span "Entrées/Sorties" at bounding box center [67, 140] width 94 height 14
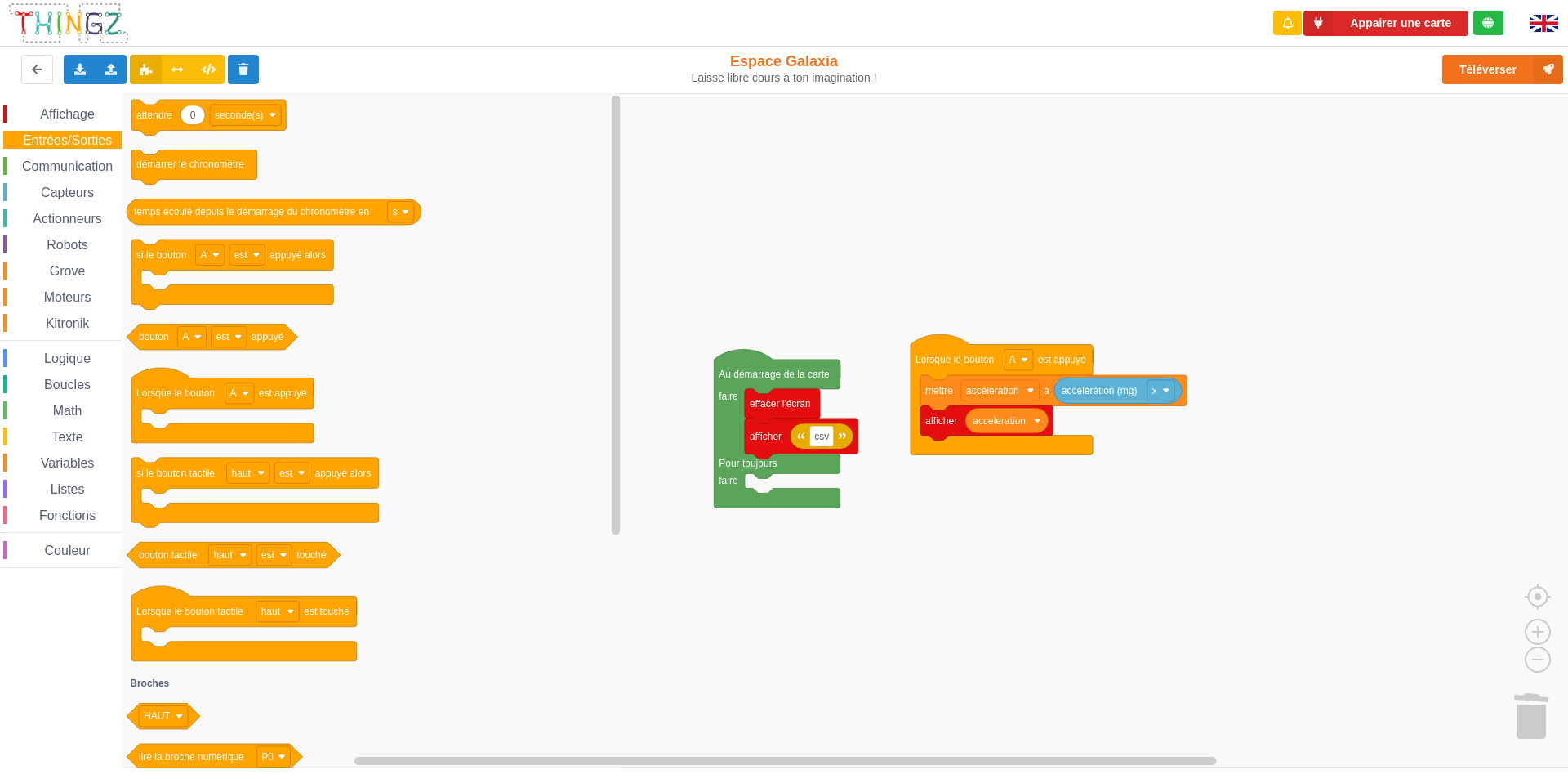
click at [67, 180] on div "Affichage Entrées/Sorties Communication Capteurs Actionneurs Robots Grove Moteu…" at bounding box center [61, 336] width 122 height 464
click at [64, 207] on div "Affichage Entrées/Sorties Communication Capteurs Actionneurs Robots Grove Moteu…" at bounding box center [61, 336] width 122 height 464
click at [66, 202] on div "Affichage Entrées/Sorties Communication Capteurs Actionneurs Robots Grove Moteu…" at bounding box center [61, 336] width 122 height 464
click at [71, 190] on span "Capteurs" at bounding box center [67, 192] width 58 height 14
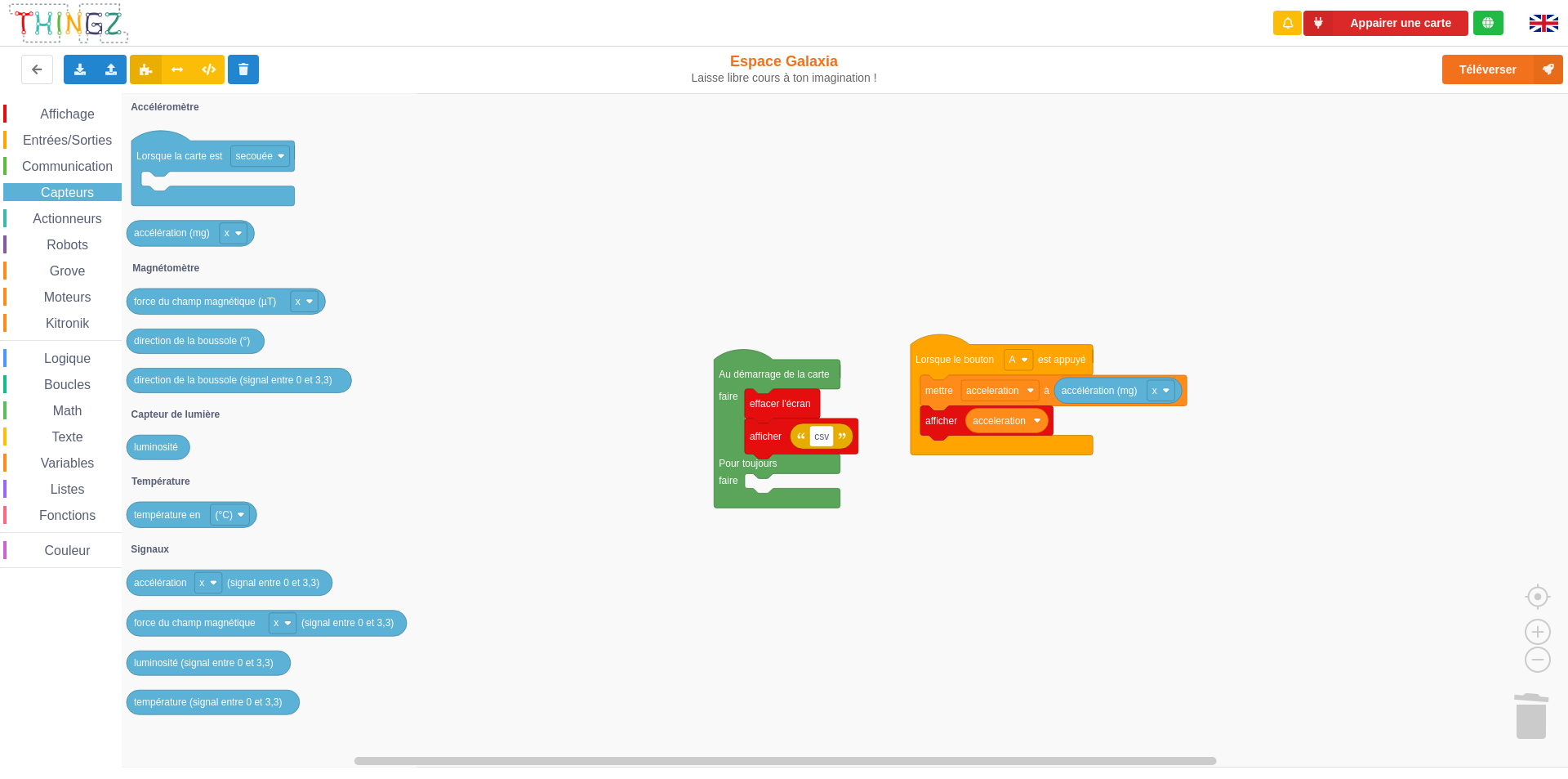
click at [69, 236] on div "Robots" at bounding box center [62, 245] width 119 height 18
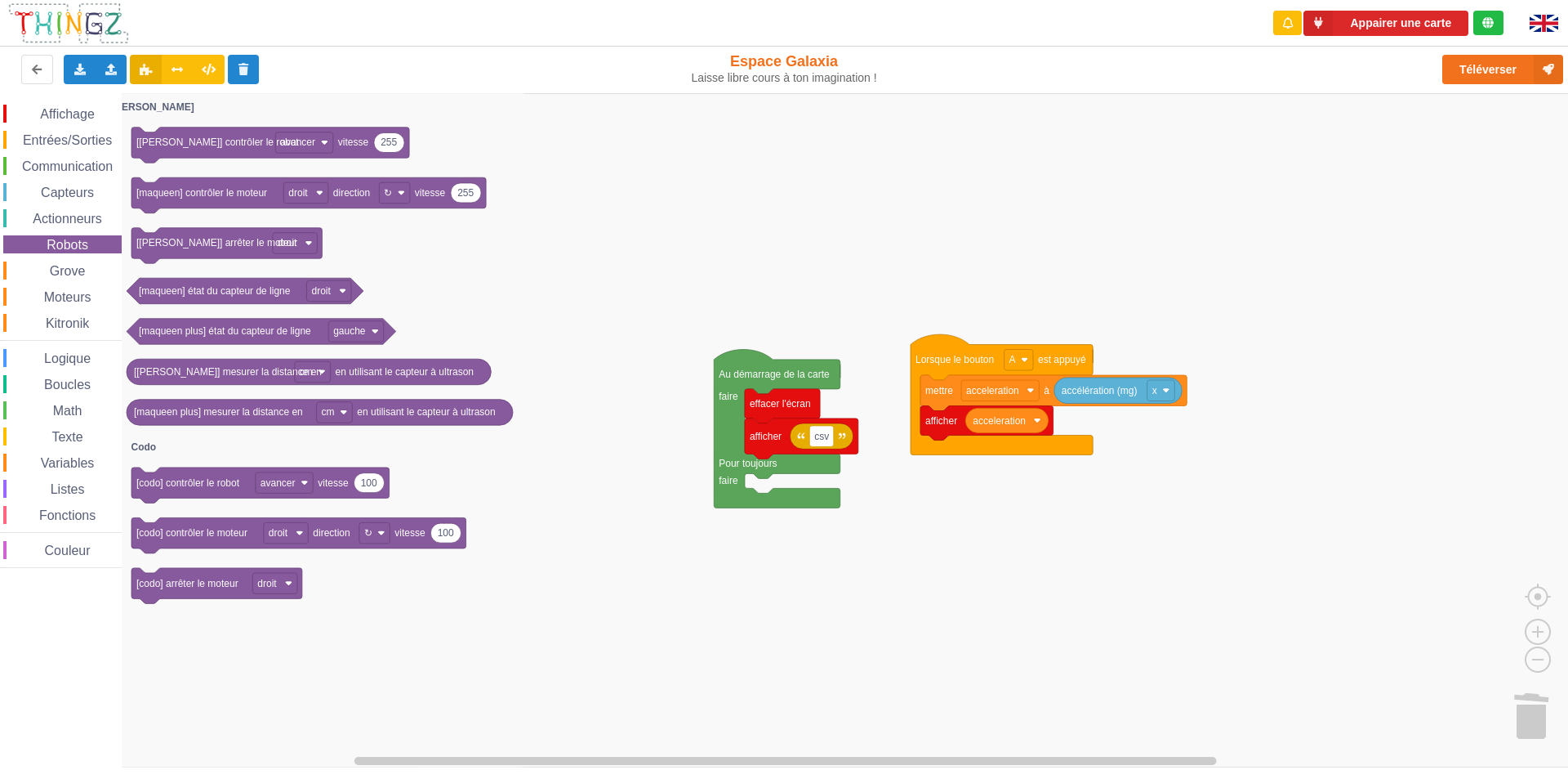
click at [76, 186] on span "Capteurs" at bounding box center [67, 192] width 58 height 14
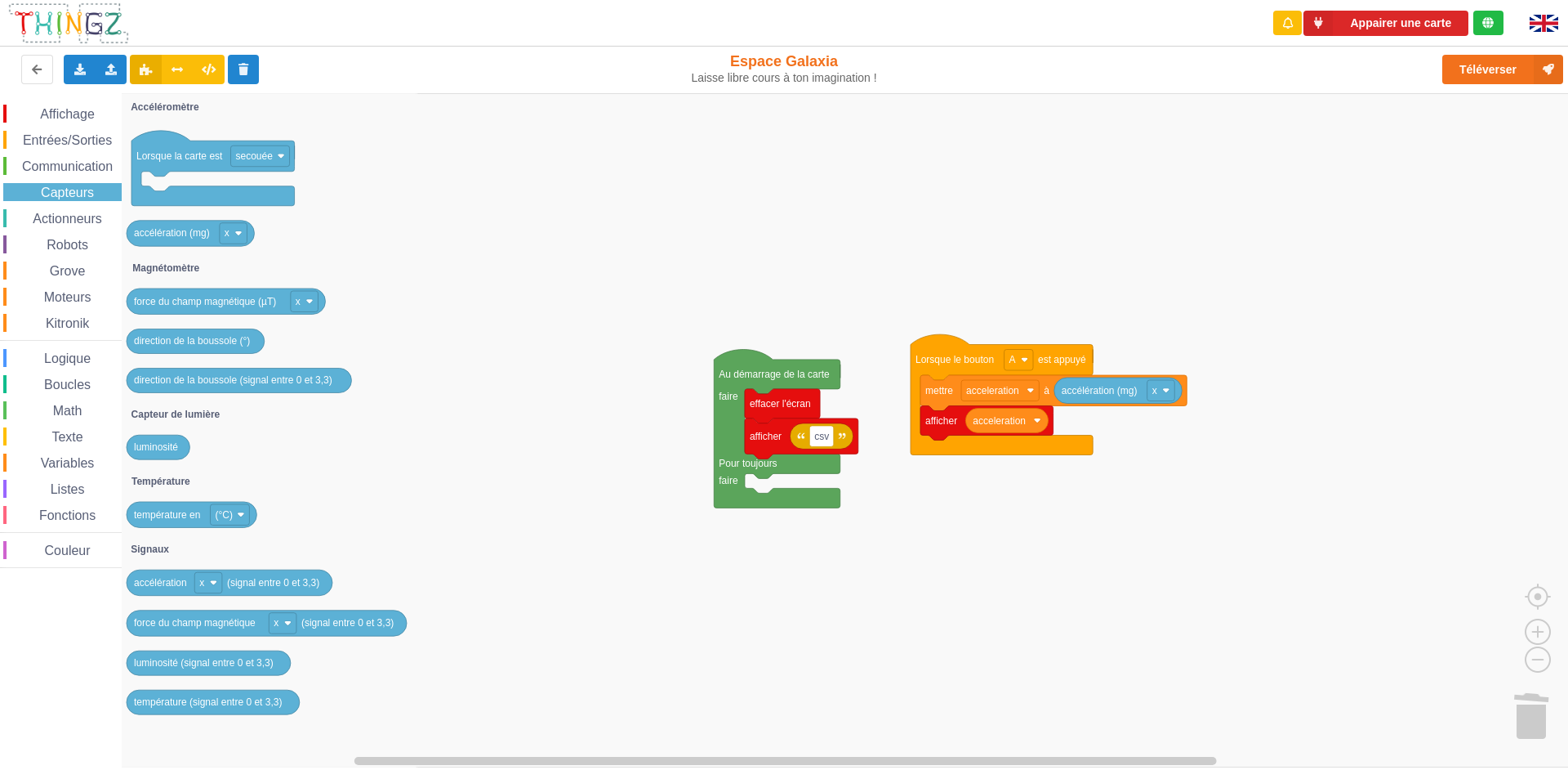
click at [76, 176] on div "Affichage Entrées/Sorties Communication Capteurs Actionneurs Robots Grove Moteu…" at bounding box center [61, 336] width 122 height 464
click at [78, 172] on span "Communication" at bounding box center [67, 166] width 95 height 14
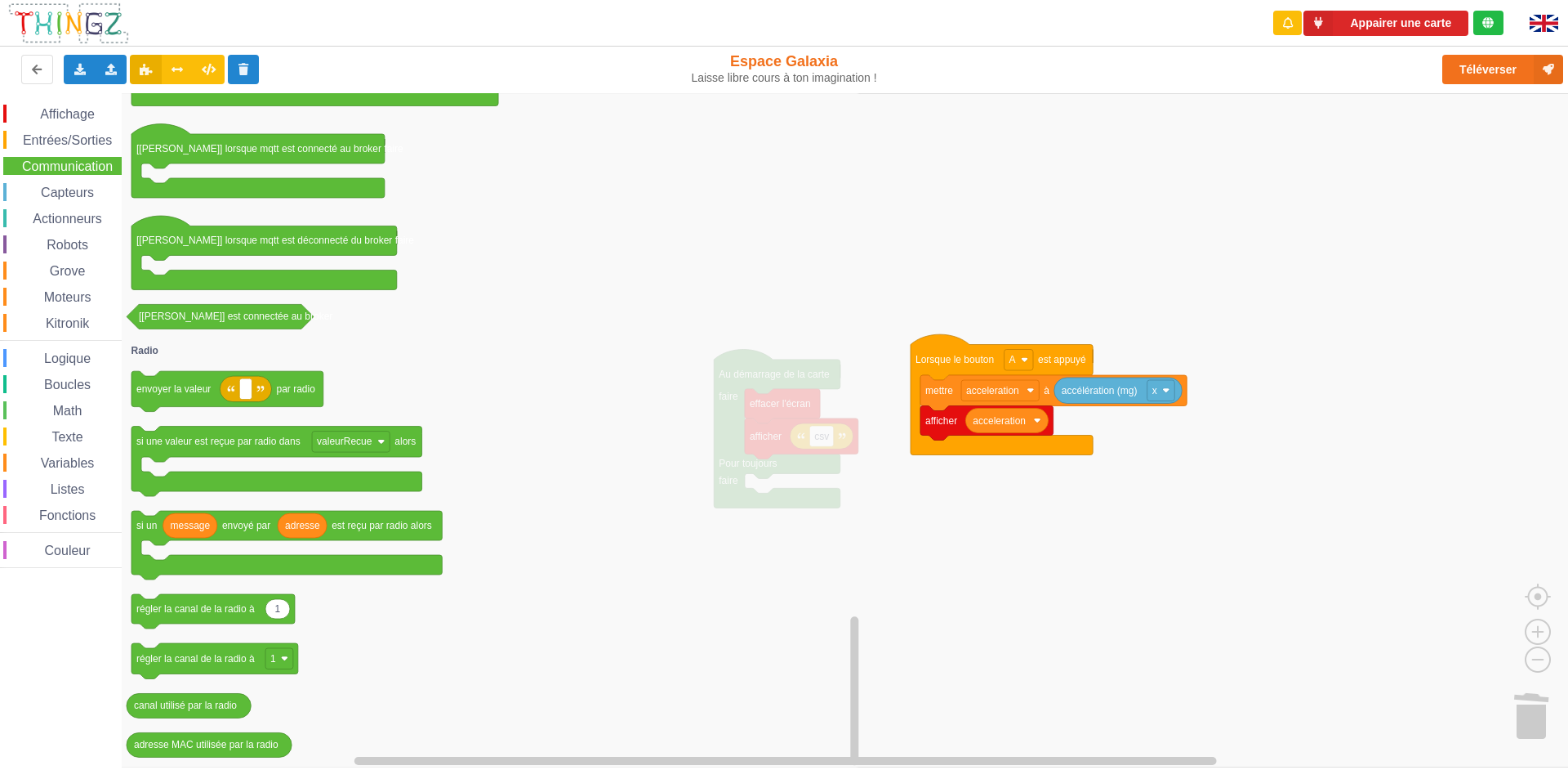
click at [90, 147] on div "Entrées/Sorties" at bounding box center [62, 140] width 119 height 18
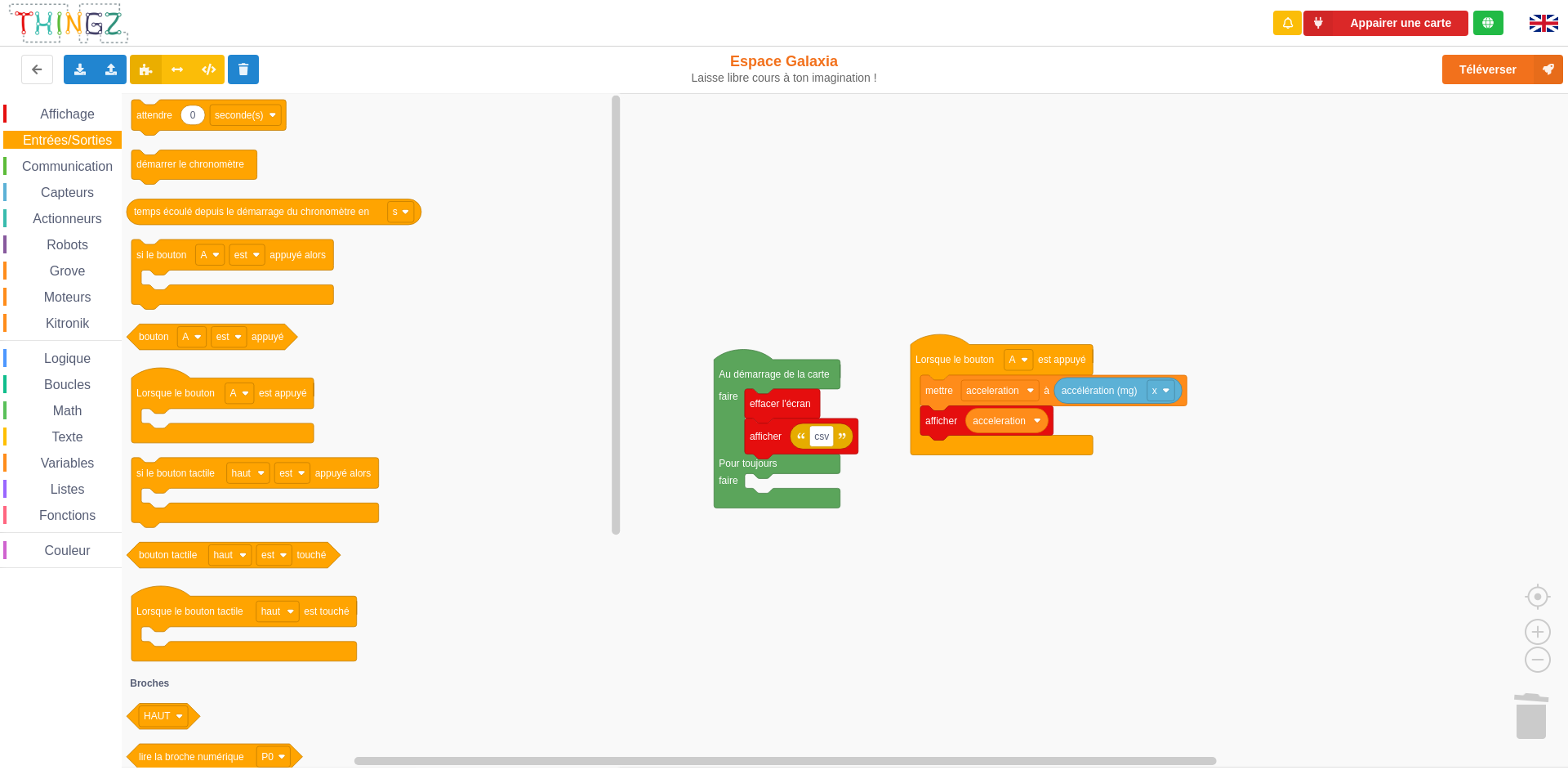
click at [82, 409] on span "Math" at bounding box center [67, 411] width 34 height 14
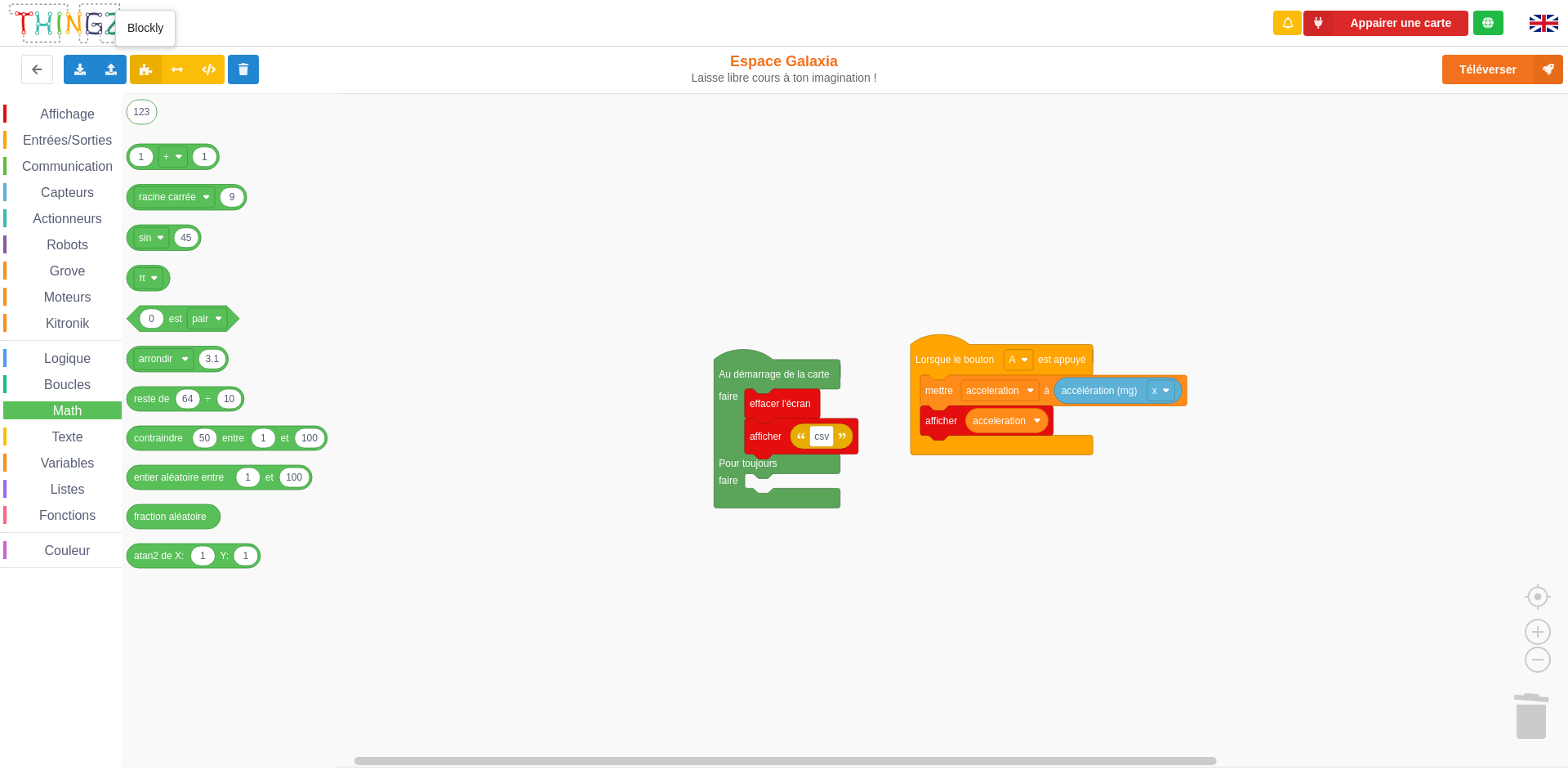
click at [142, 67] on icon at bounding box center [145, 69] width 14 height 10
click at [153, 71] on button at bounding box center [146, 69] width 32 height 29
click at [177, 71] on icon at bounding box center [177, 69] width 14 height 10
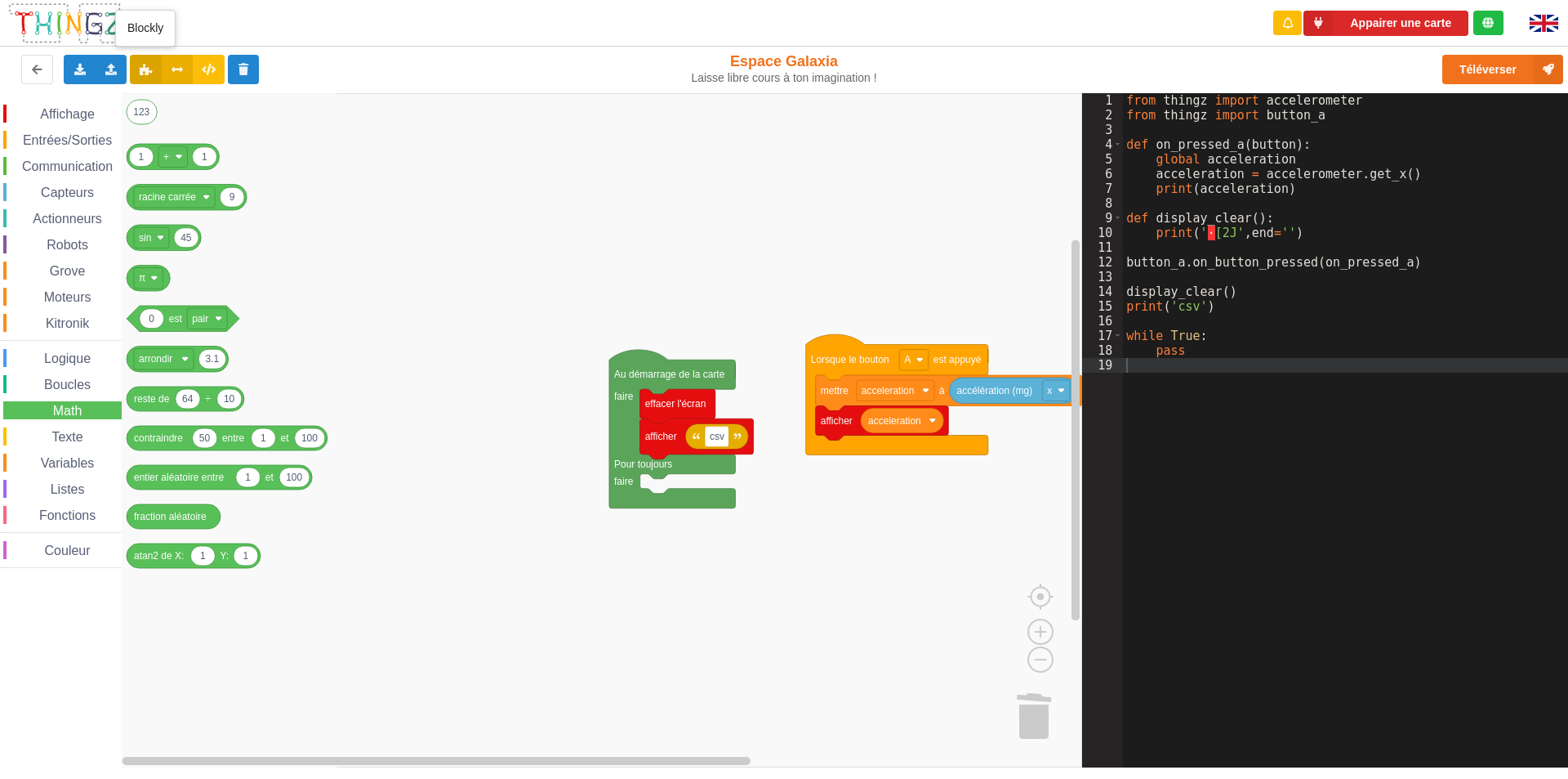
click at [149, 68] on icon at bounding box center [145, 69] width 14 height 10
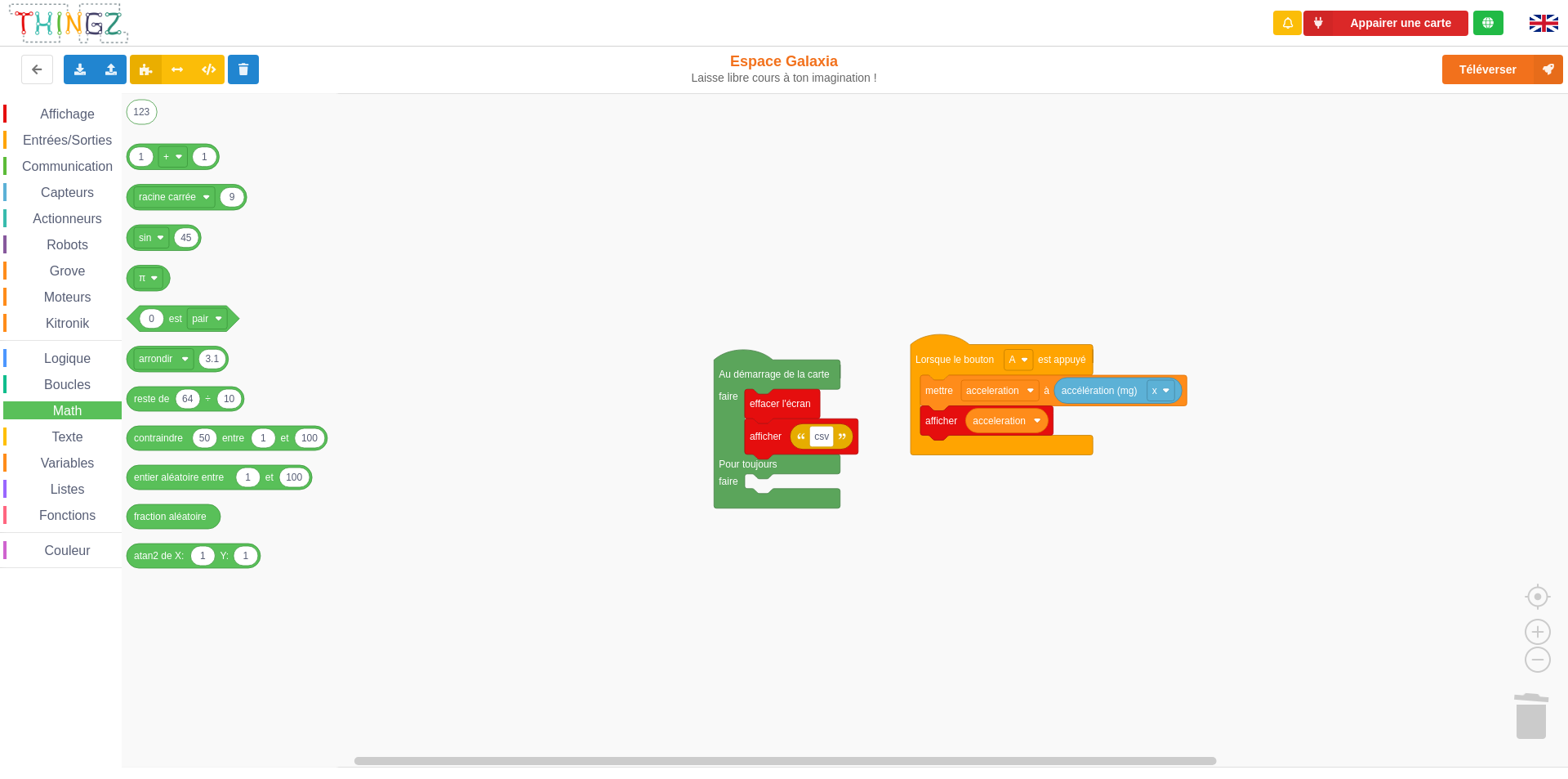
click at [63, 489] on span "Listes" at bounding box center [67, 489] width 39 height 14
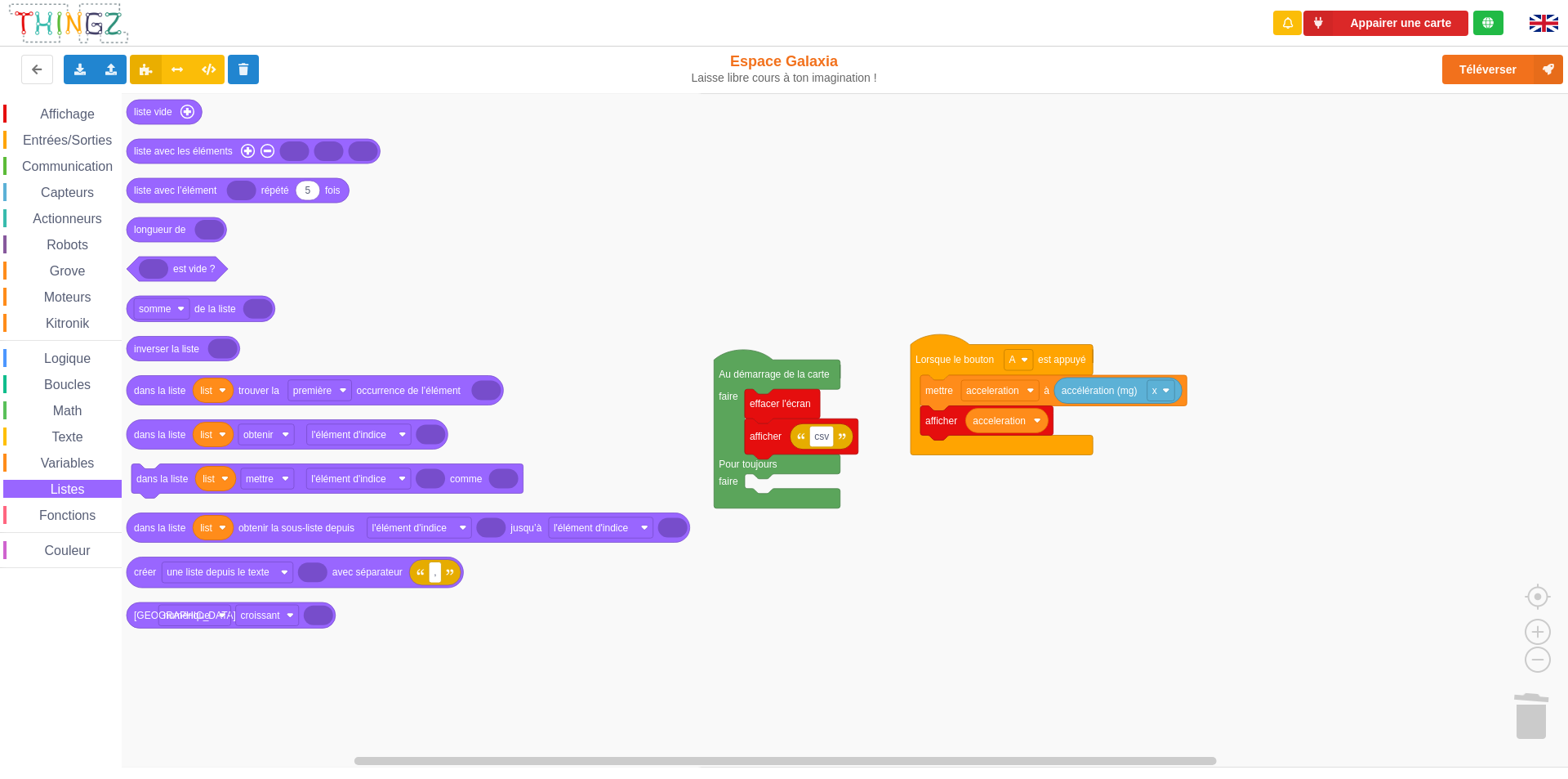
click at [311, 372] on icon "Espace de travail de Blocky" at bounding box center [413, 430] width 583 height 674
click at [85, 457] on span "Variables" at bounding box center [67, 463] width 59 height 14
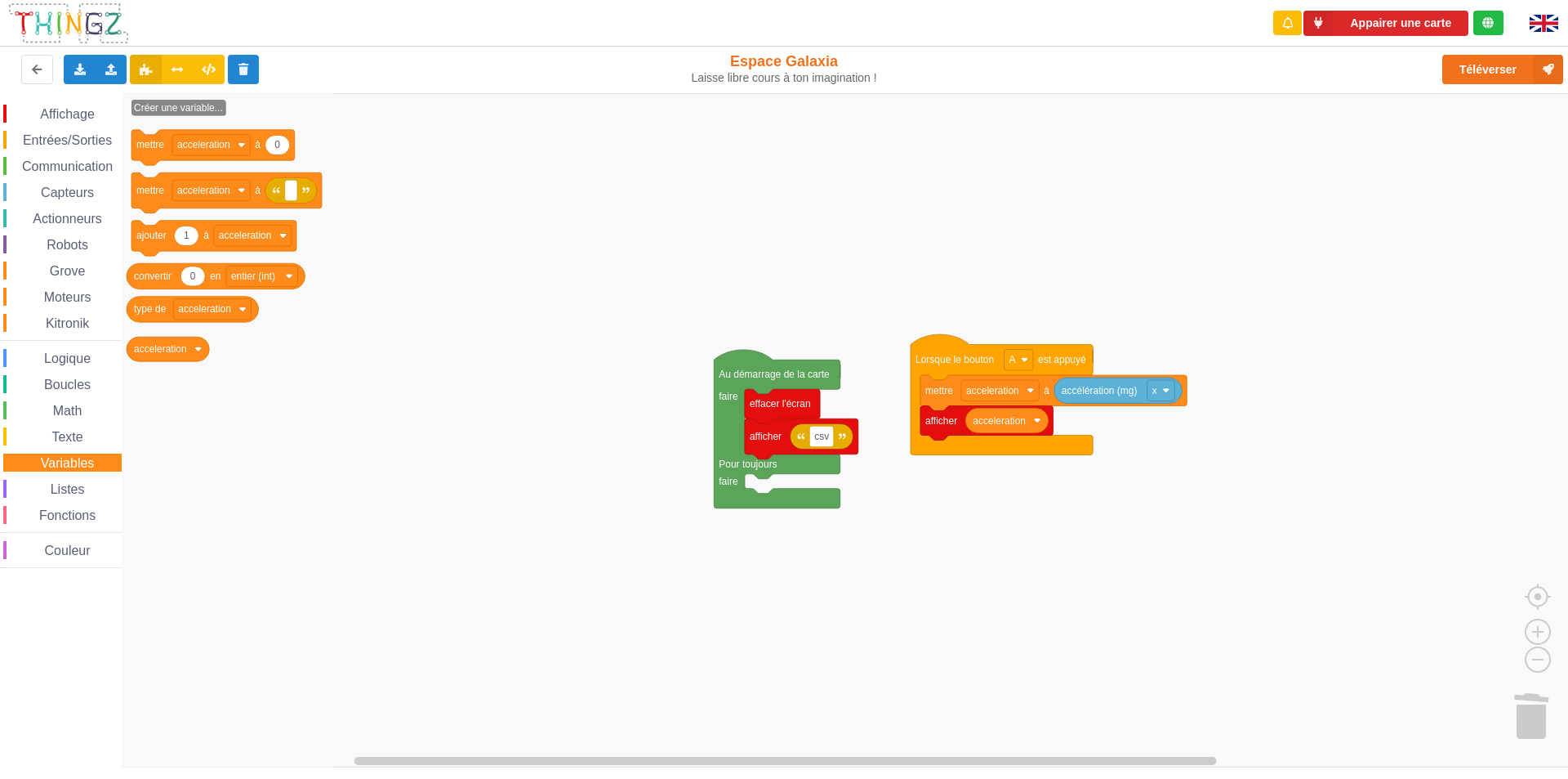
click at [94, 491] on div "Listes" at bounding box center [62, 489] width 119 height 18
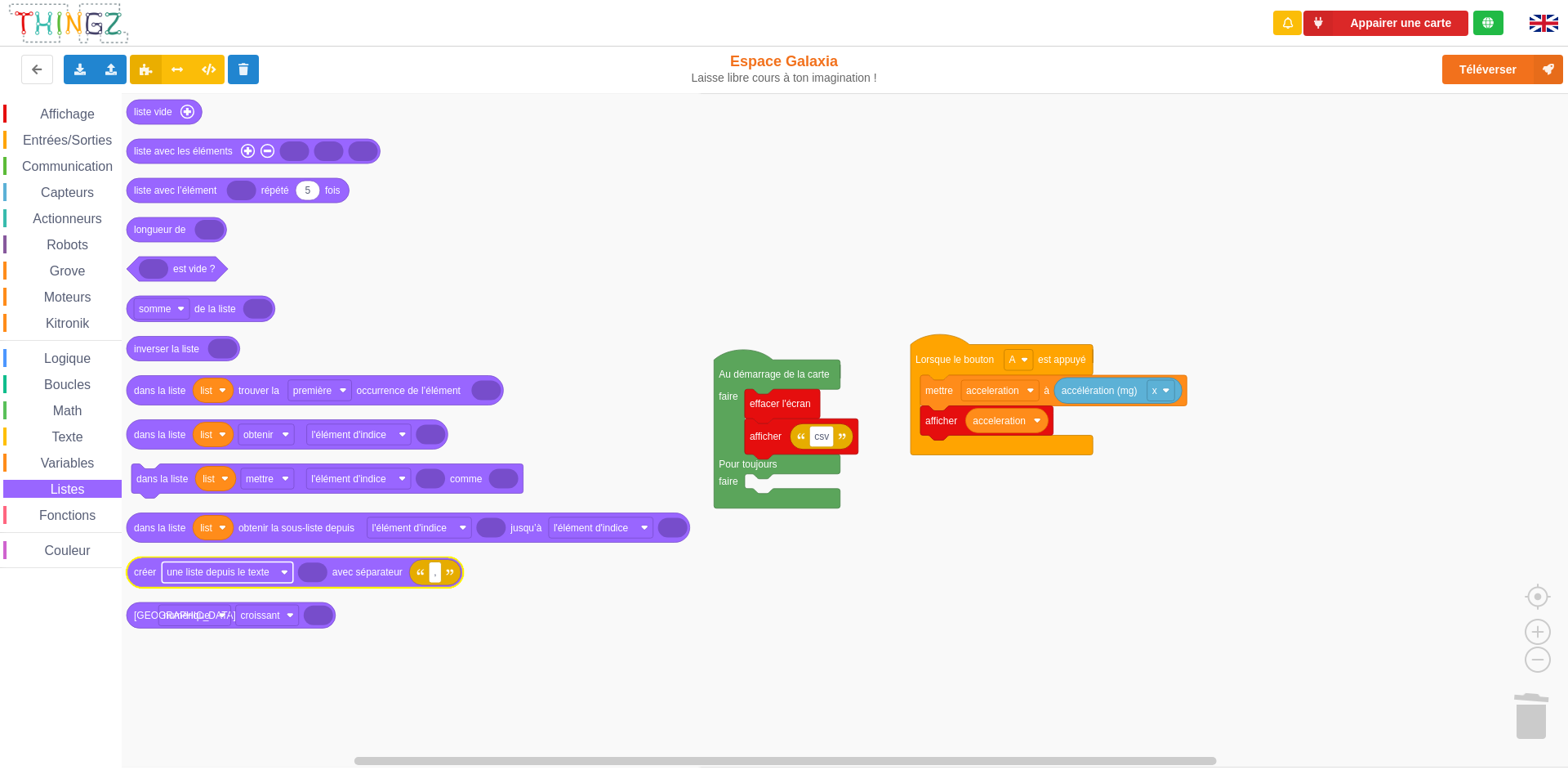
click at [268, 577] on text "une liste depuis le texte" at bounding box center [218, 572] width 103 height 12
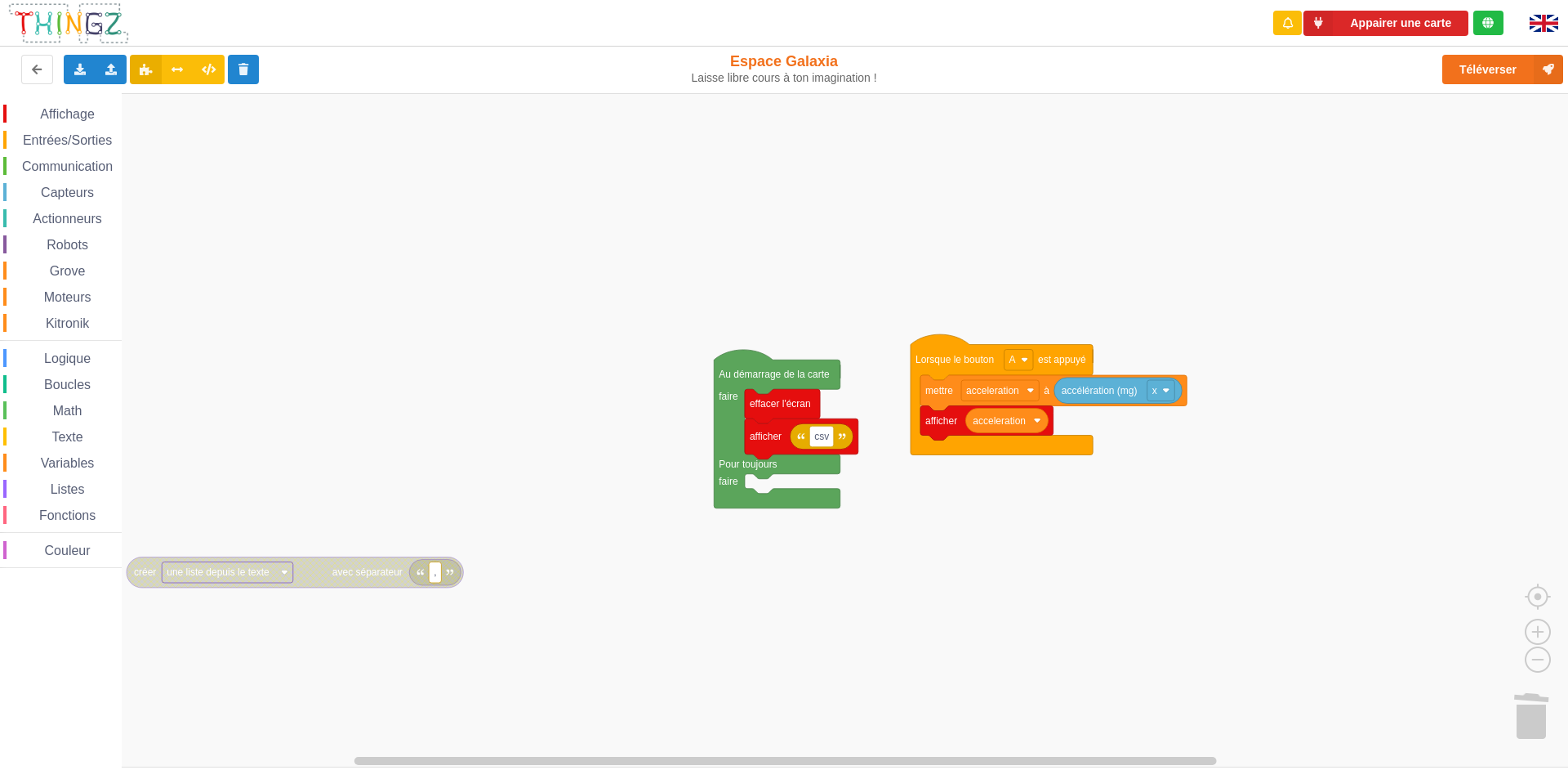
click at [274, 603] on rect "Espace de travail de Blocky" at bounding box center [789, 430] width 1580 height 674
click at [66, 491] on span "Listes" at bounding box center [67, 489] width 39 height 14
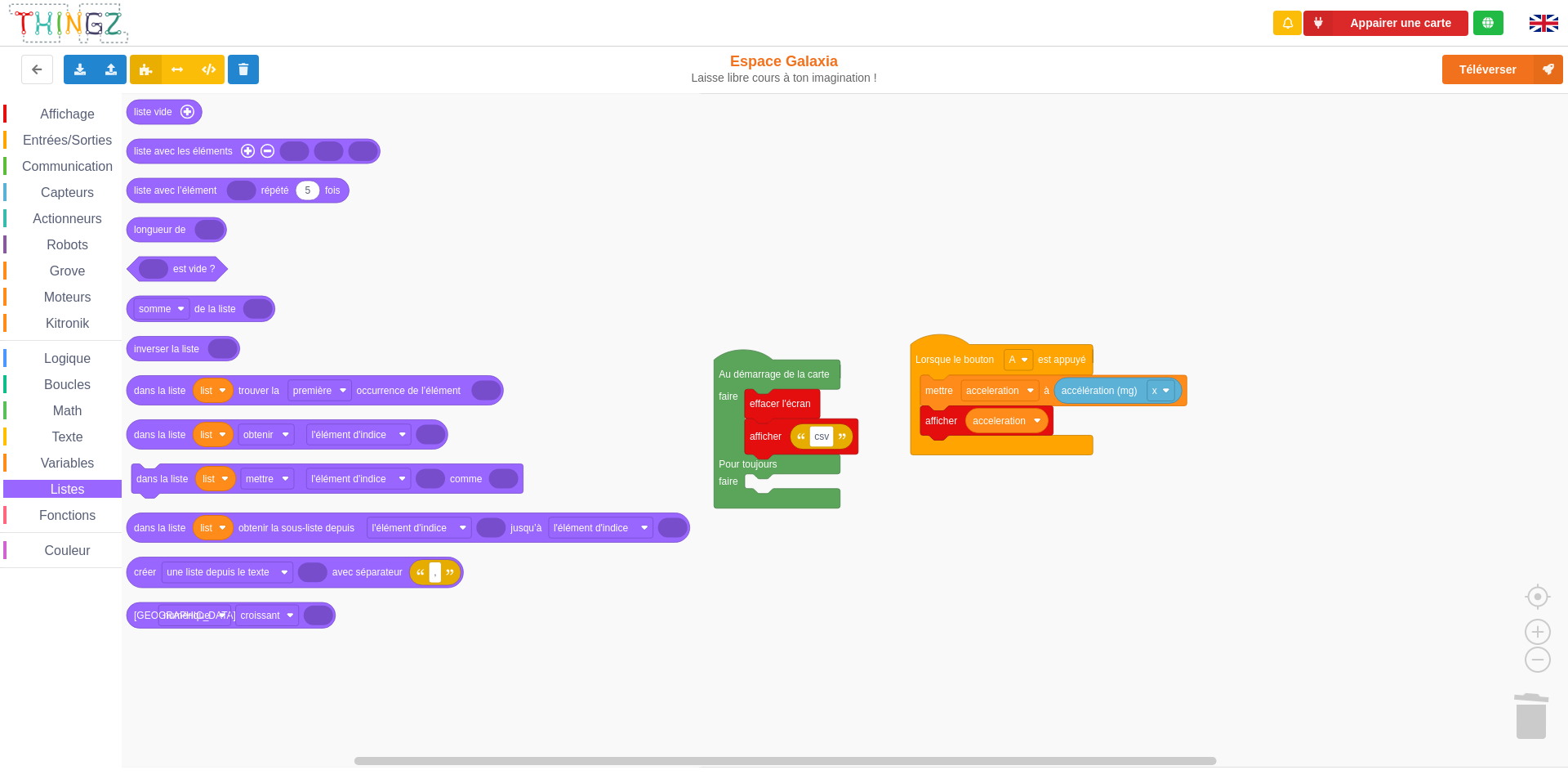
click at [314, 655] on icon "Espace de travail de Blocky" at bounding box center [413, 430] width 583 height 674
click at [105, 465] on div "Variables" at bounding box center [62, 463] width 119 height 18
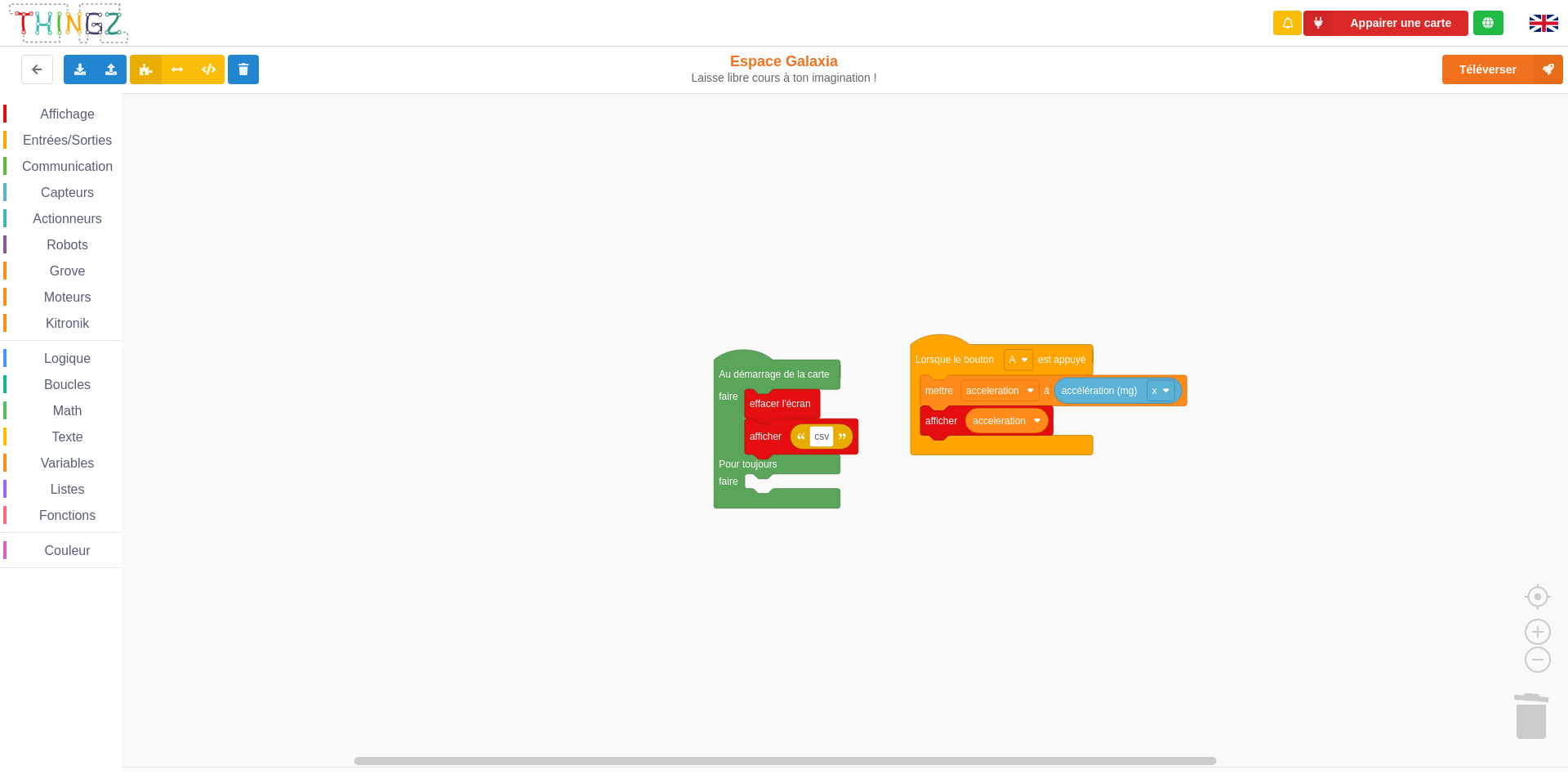
click at [388, 121] on rect "Espace de travail de Blocky" at bounding box center [789, 430] width 1580 height 674
click at [85, 462] on span "Variables" at bounding box center [67, 463] width 59 height 14
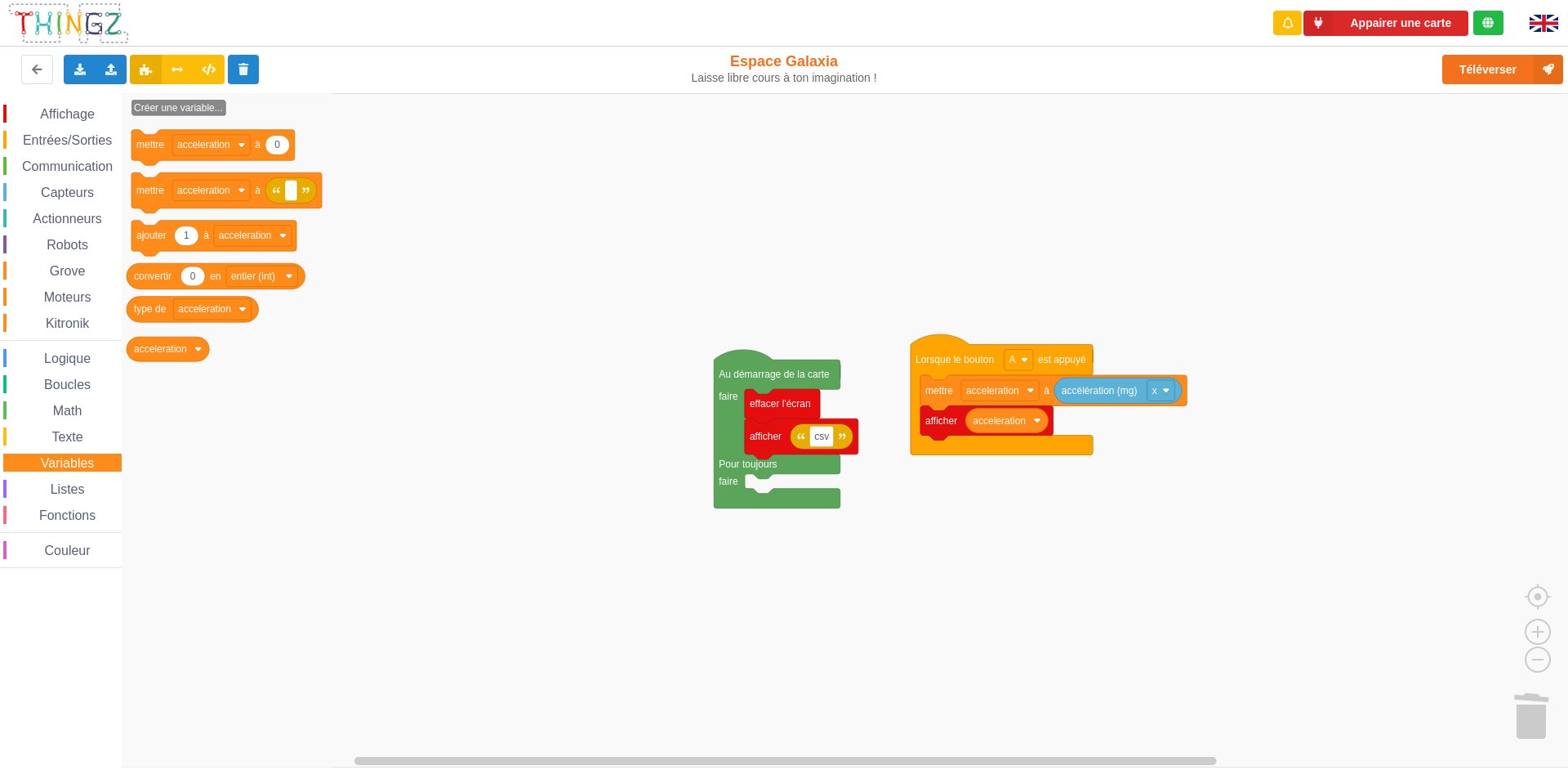
click at [92, 476] on div "Affichage Entrées/Sorties Communication Capteurs Actionneurs Robots Grove Moteu…" at bounding box center [61, 336] width 122 height 464
click at [87, 493] on div "Listes" at bounding box center [62, 489] width 119 height 18
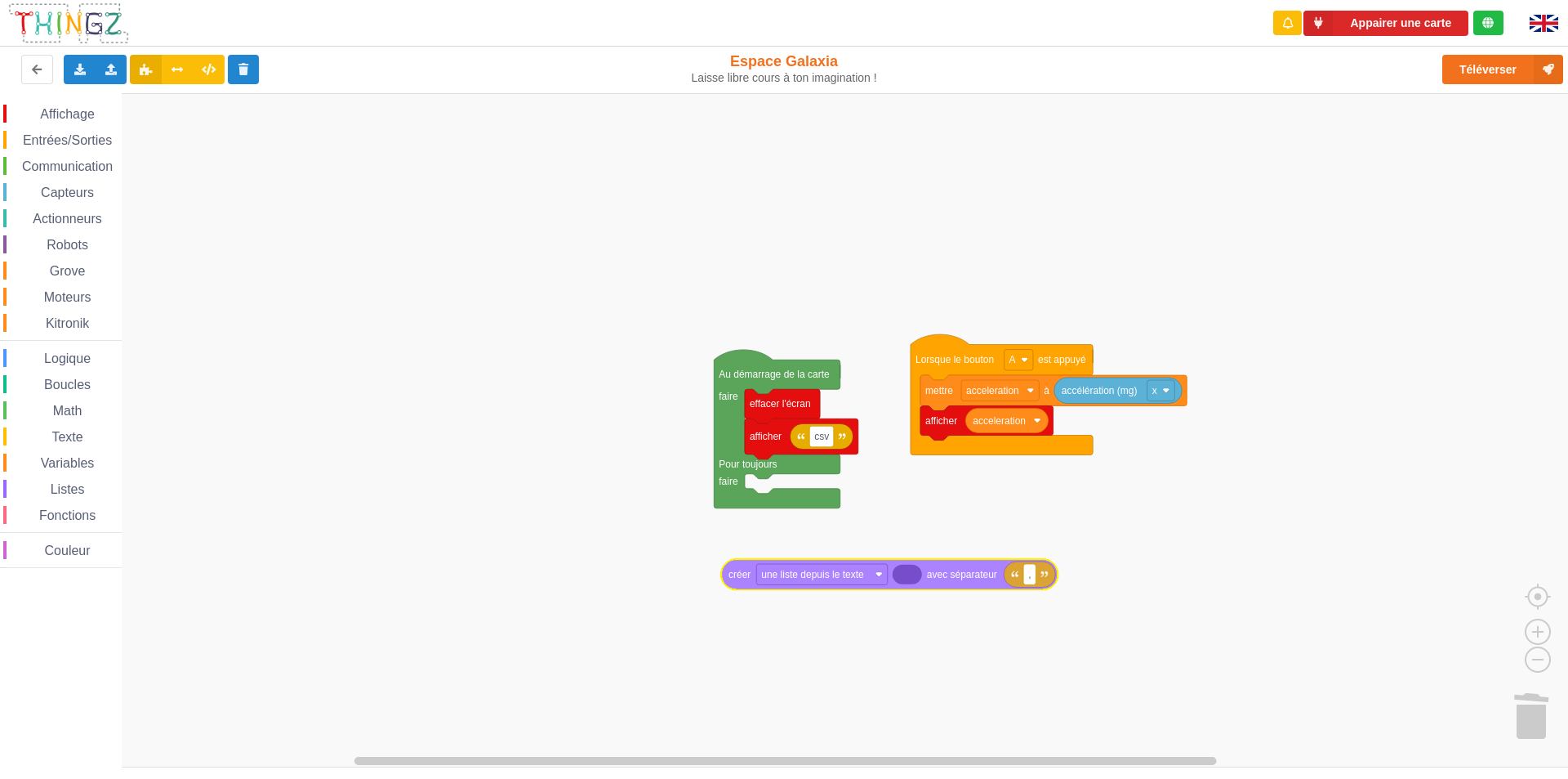
click at [955, 579] on div "Affichage Entrées/Sorties Communication Capteurs Actionneurs Robots Grove Moteu…" at bounding box center [789, 430] width 1580 height 674
click at [886, 580] on rect "Espace de travail de Blocky" at bounding box center [847, 570] width 132 height 22
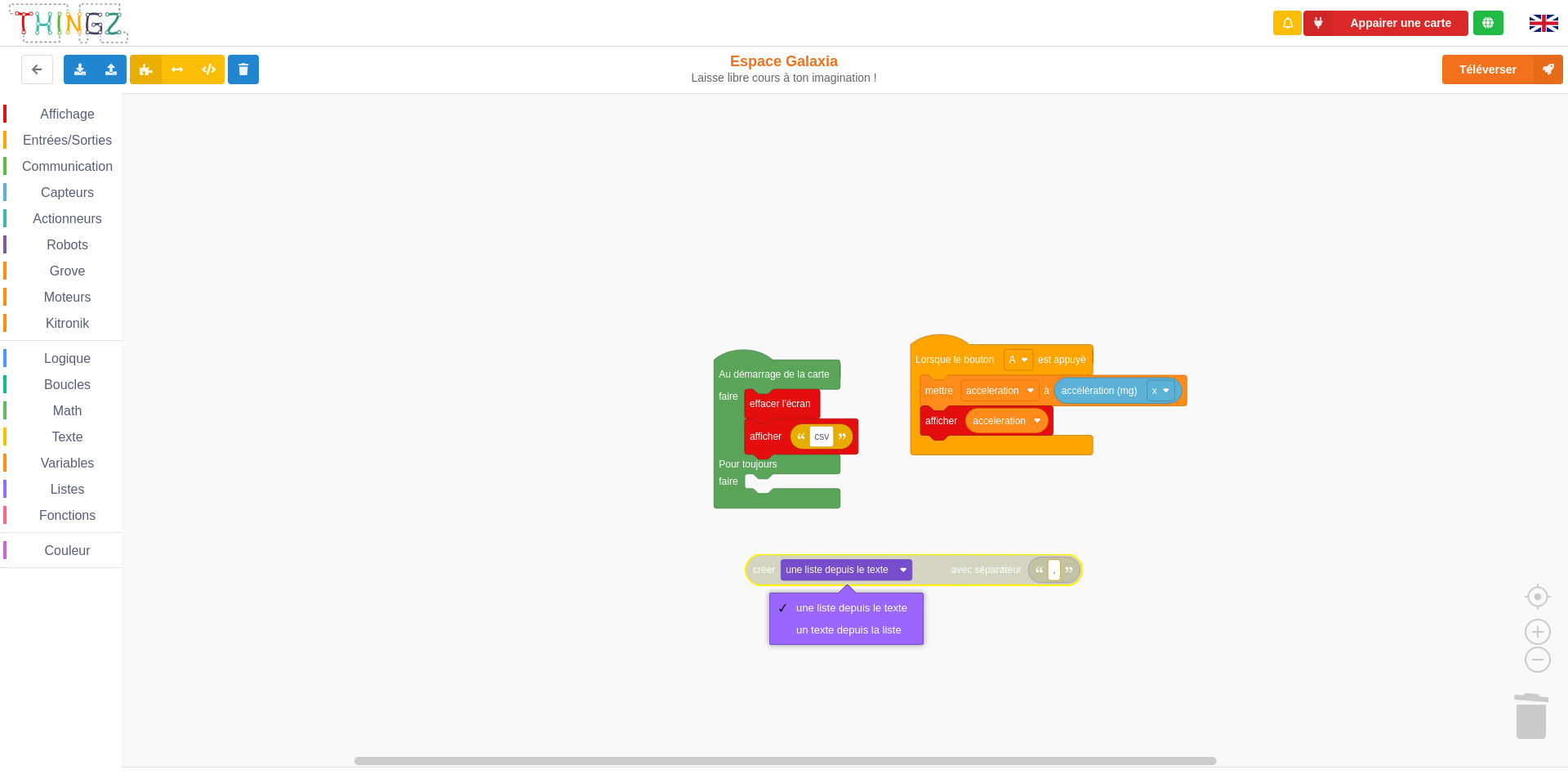
click at [892, 573] on rect "Espace de travail de Blocky" at bounding box center [847, 570] width 132 height 22
click at [991, 573] on text "avec séparateur" at bounding box center [987, 570] width 70 height 12
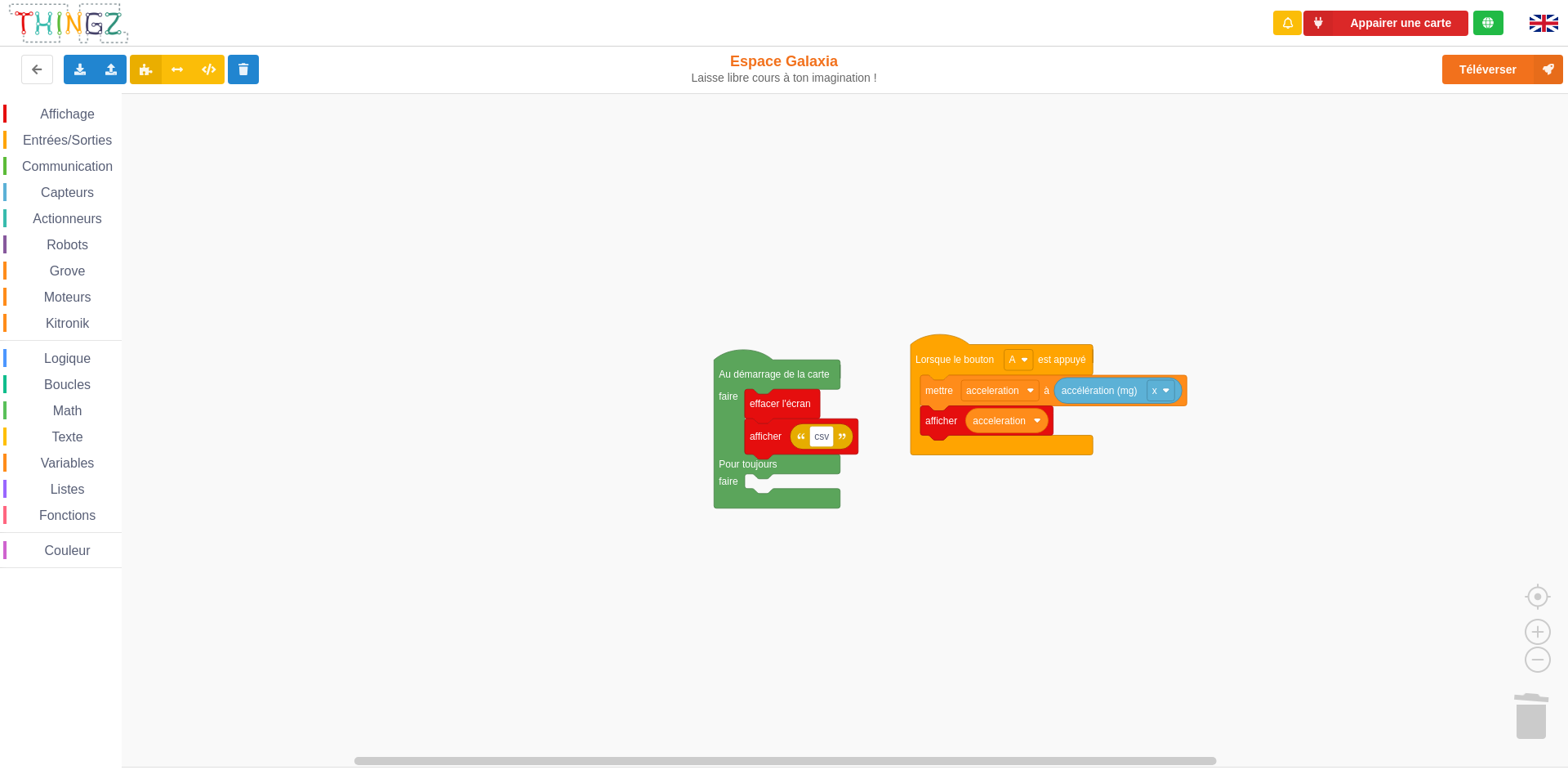
click at [75, 493] on span "Listes" at bounding box center [67, 489] width 39 height 14
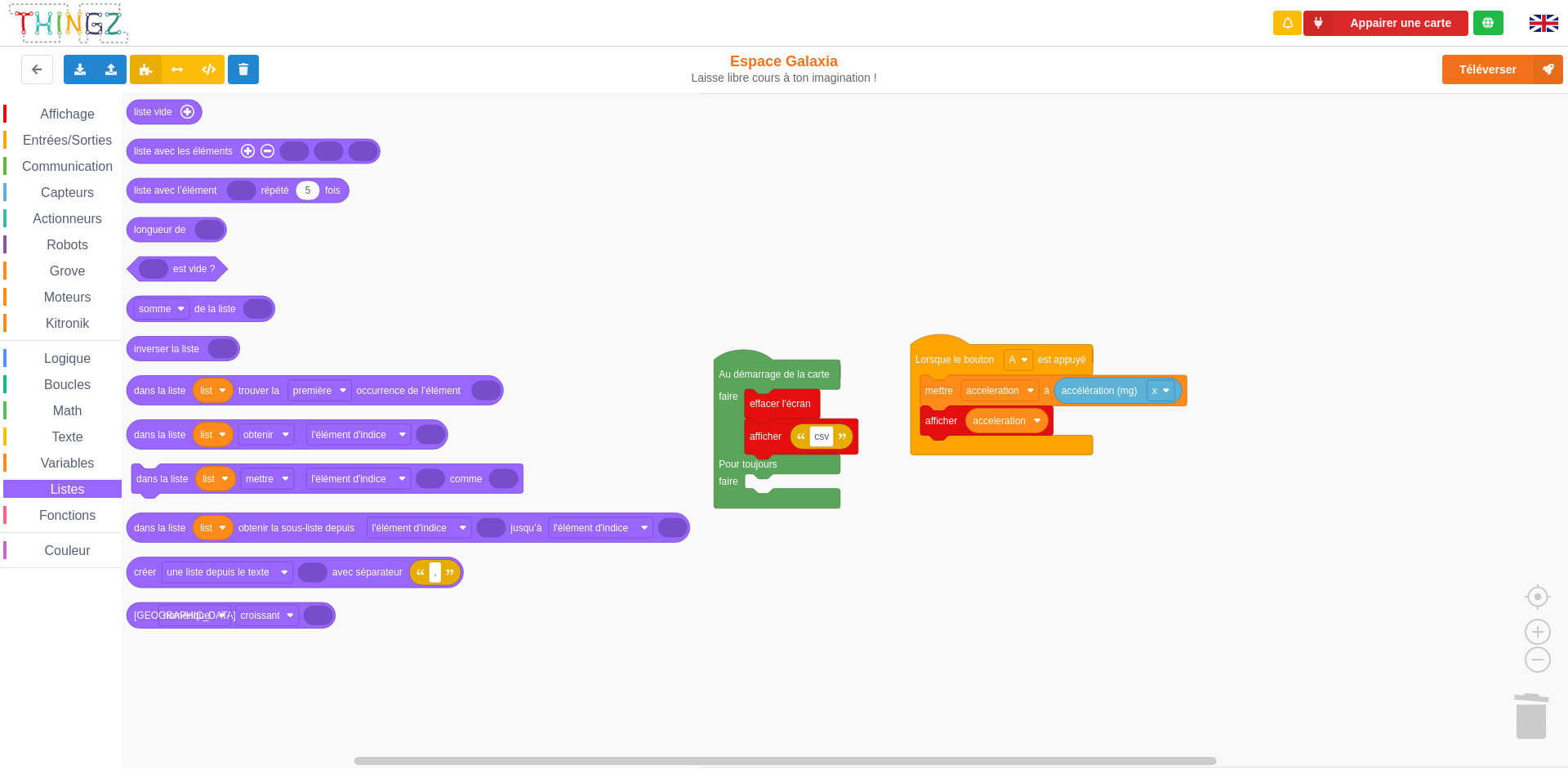
click at [225, 672] on icon "Espace de travail de Blocky" at bounding box center [413, 430] width 583 height 674
click at [87, 455] on div "Variables" at bounding box center [62, 463] width 119 height 18
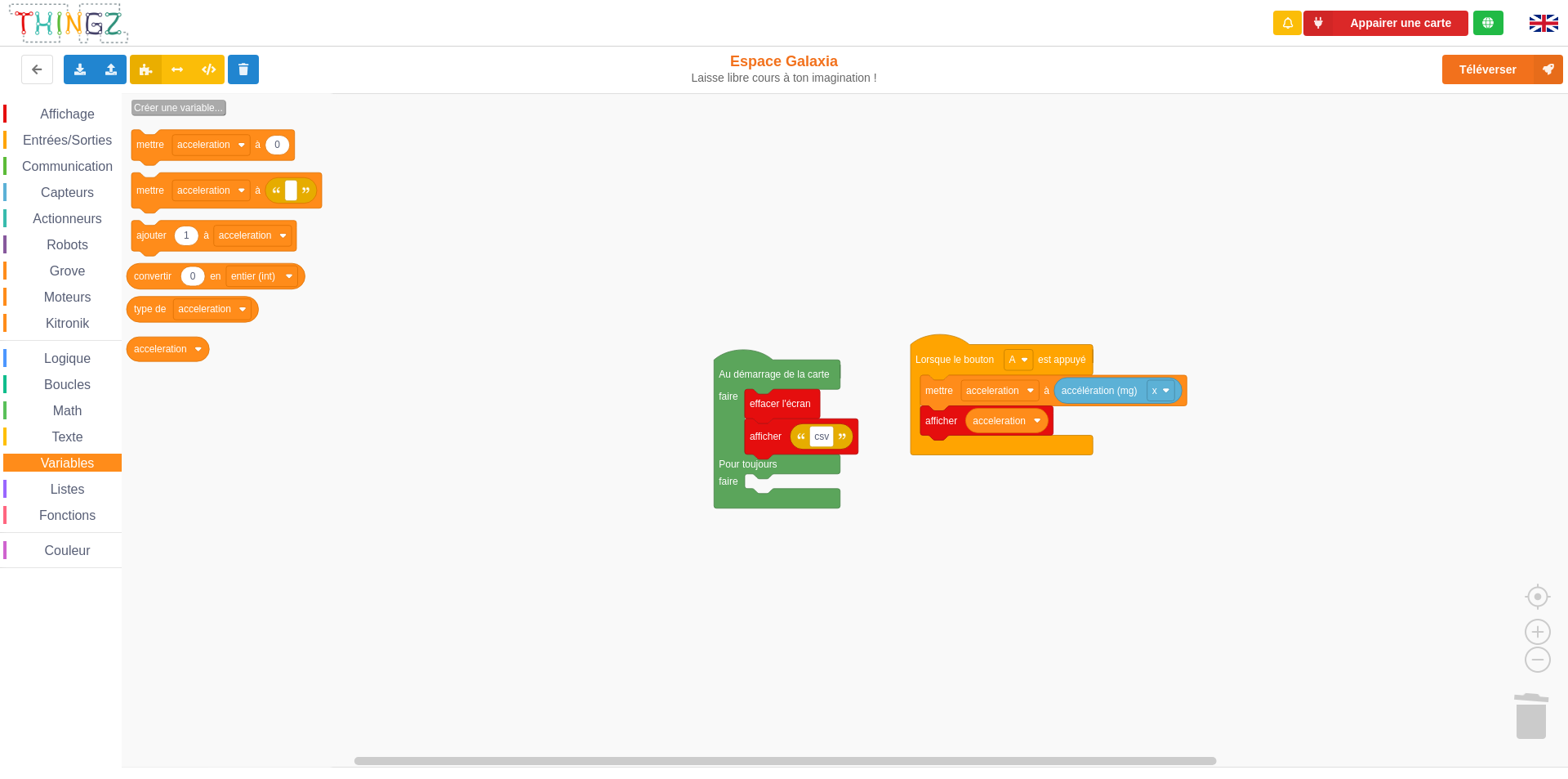
click at [185, 107] on text "Créer une variable..." at bounding box center [178, 108] width 89 height 12
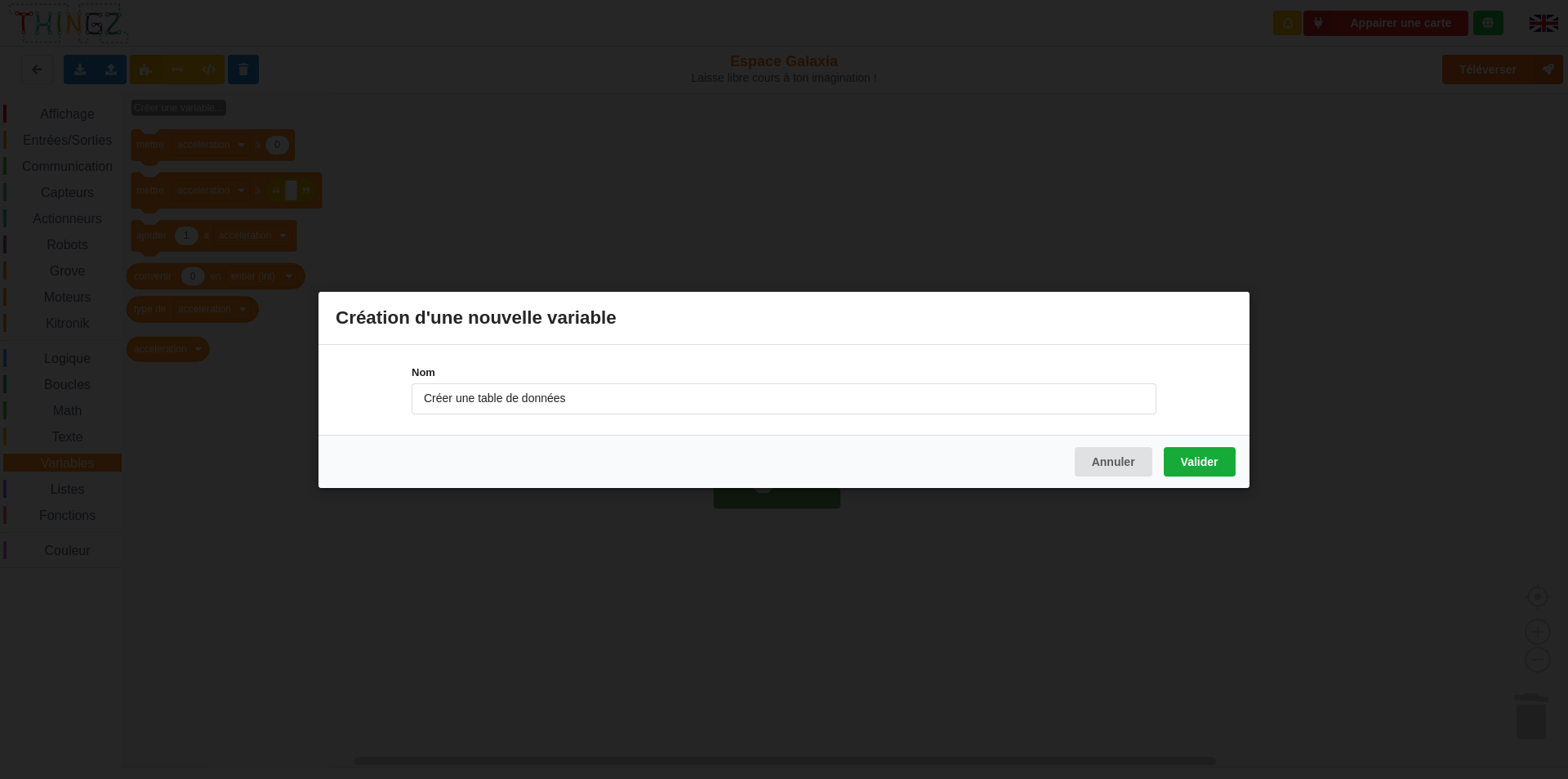
type input "Créer une table de données"
click at [1200, 455] on button "Valider" at bounding box center [1200, 460] width 72 height 29
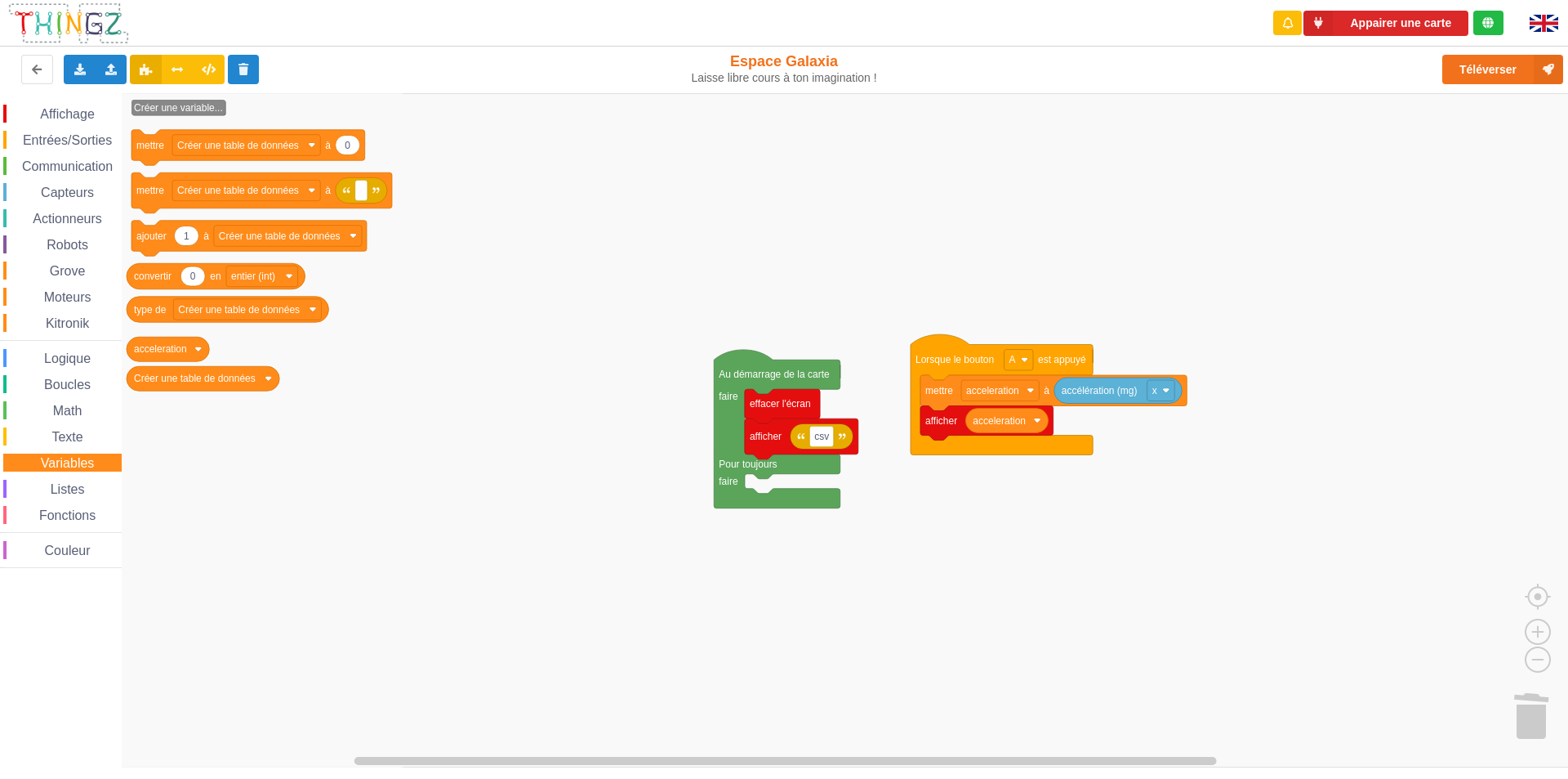
click at [344, 456] on icon "Espace de travail de Blocky" at bounding box center [265, 430] width 285 height 674
click at [262, 393] on icon "Espace de travail de Blocky" at bounding box center [265, 430] width 285 height 674
click at [266, 387] on icon "Espace de travail de Blocky" at bounding box center [203, 378] width 153 height 25
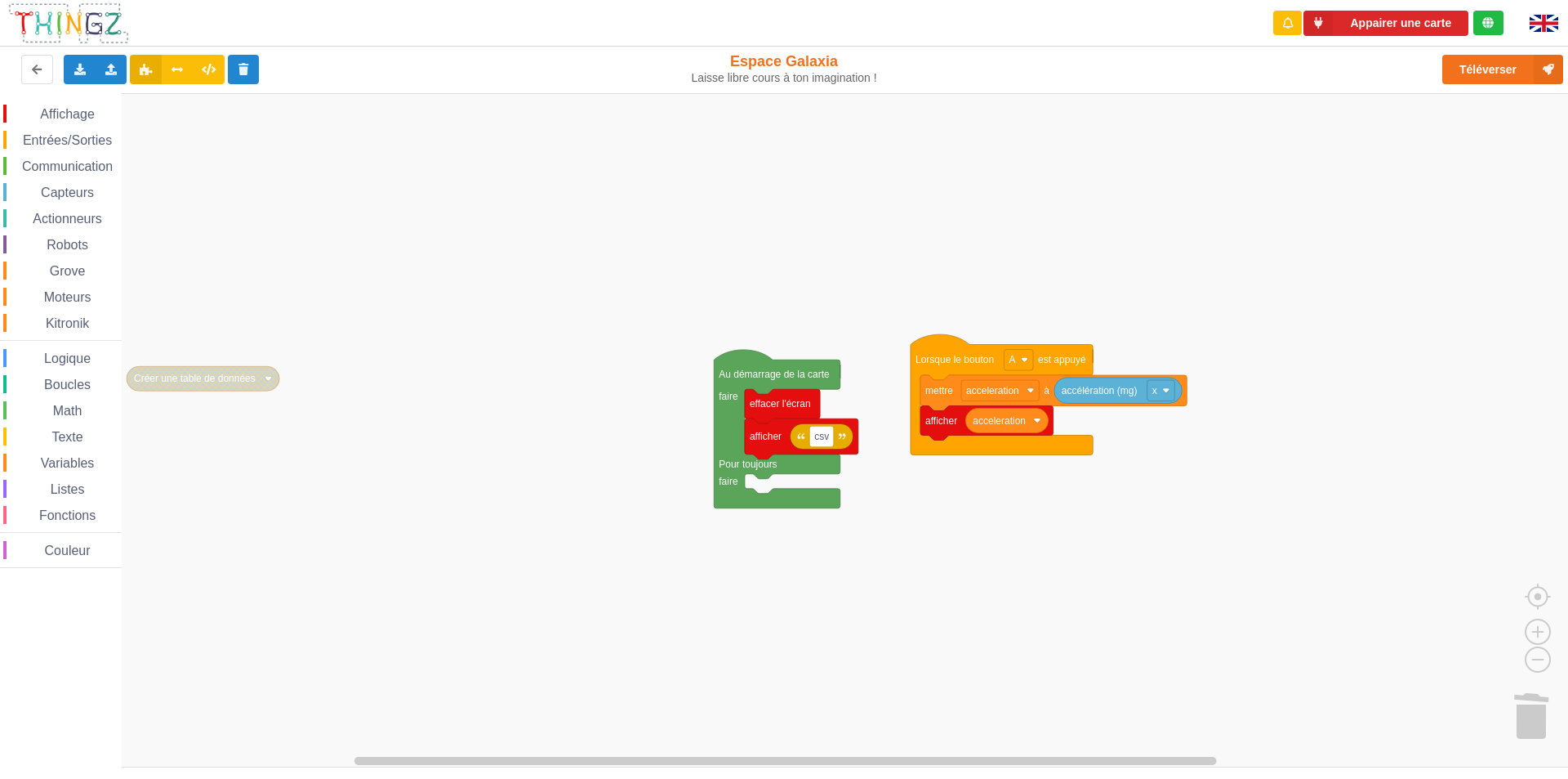
click at [266, 387] on icon "Espace de travail de Blocky" at bounding box center [203, 378] width 153 height 25
click at [306, 385] on rect "Espace de travail de Blocky" at bounding box center [789, 430] width 1580 height 674
click at [240, 375] on text "Créer une table de données" at bounding box center [195, 378] width 122 height 12
click at [82, 466] on span "Variables" at bounding box center [67, 463] width 59 height 14
